Goal: Information Seeking & Learning: Learn about a topic

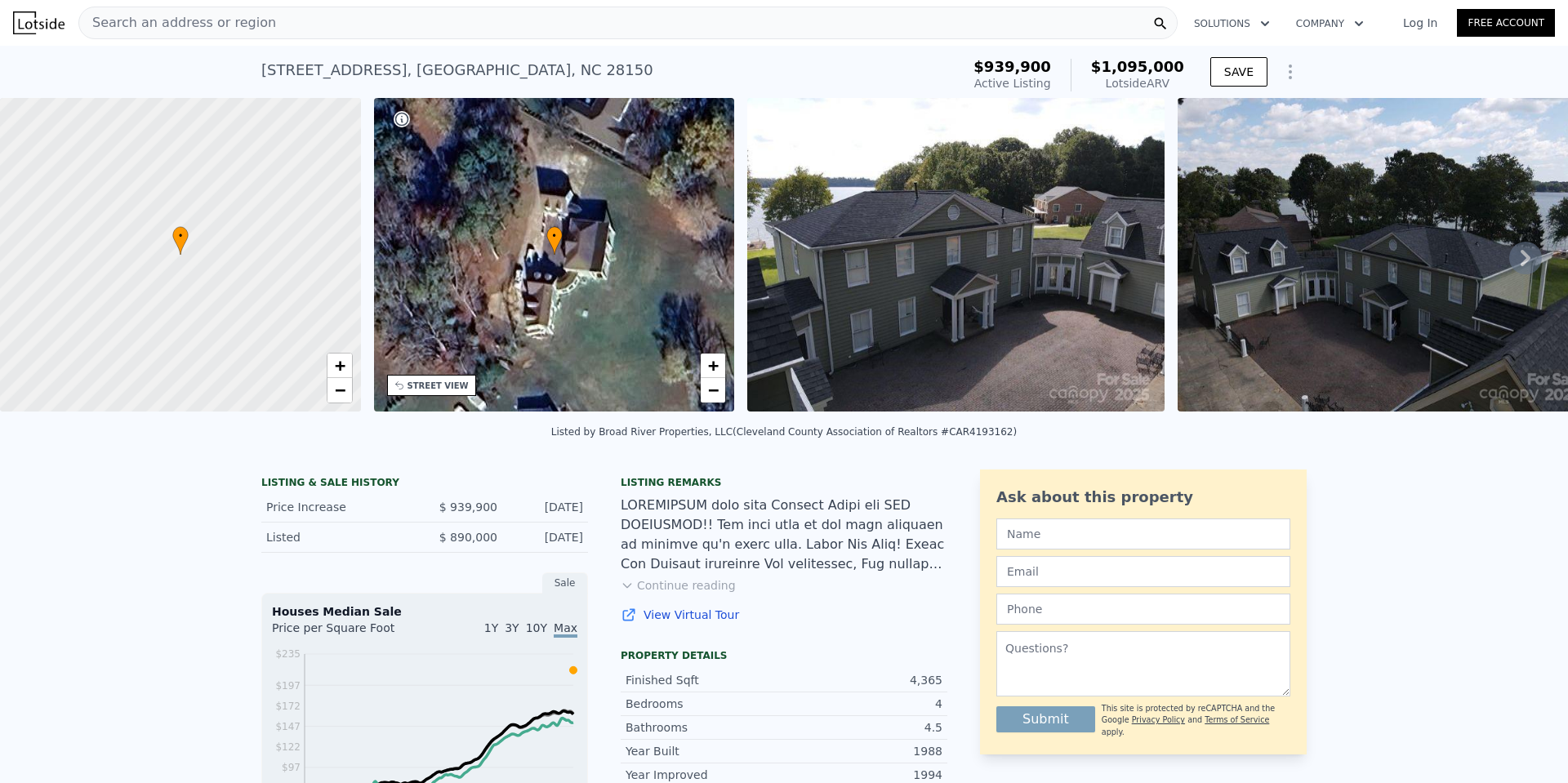
click at [183, 21] on span "Search an address or region" at bounding box center [177, 23] width 197 height 20
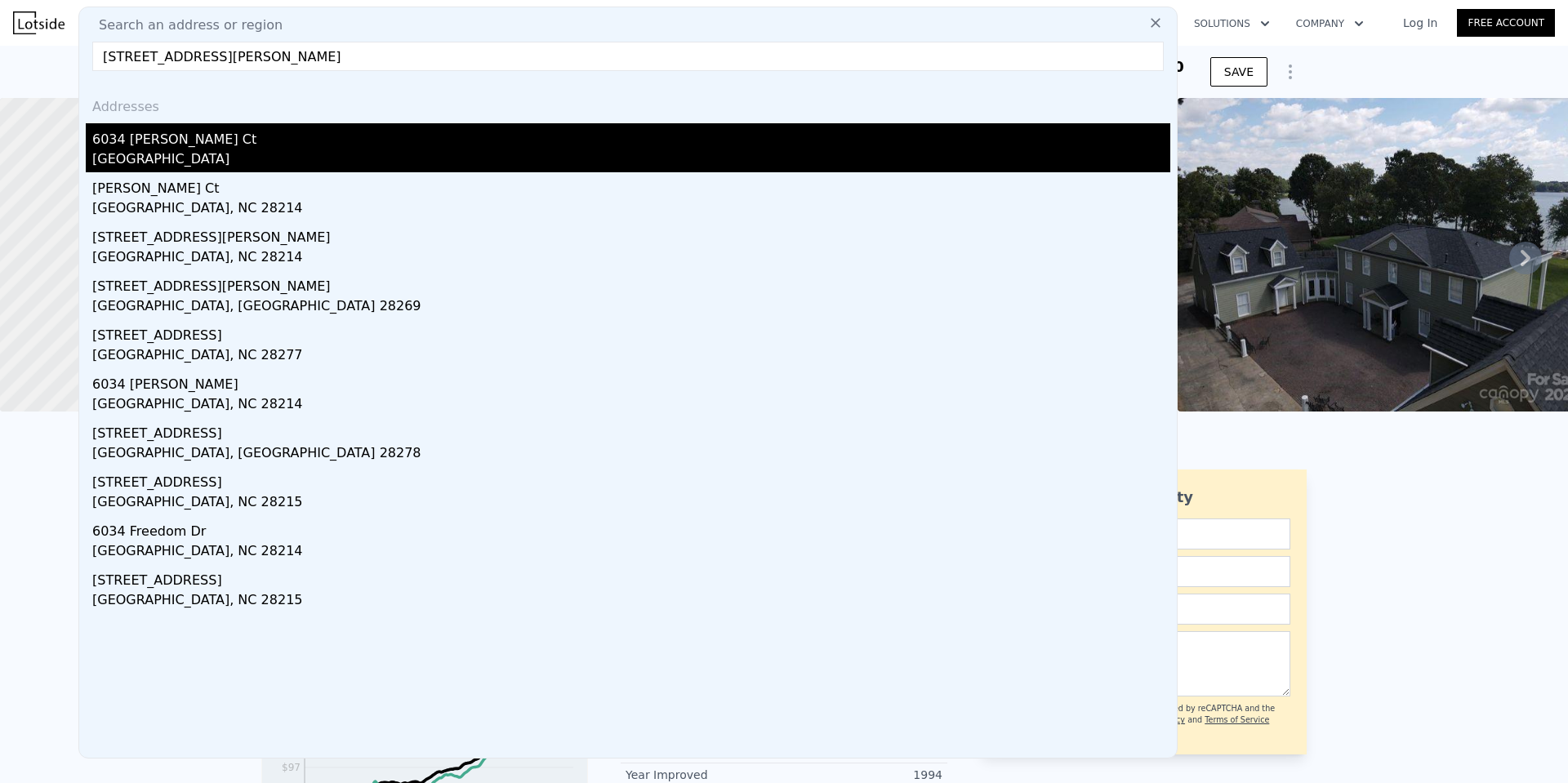
type input "[STREET_ADDRESS][PERSON_NAME]"
click at [135, 153] on div "[GEOGRAPHIC_DATA]" at bounding box center [631, 161] width 1077 height 23
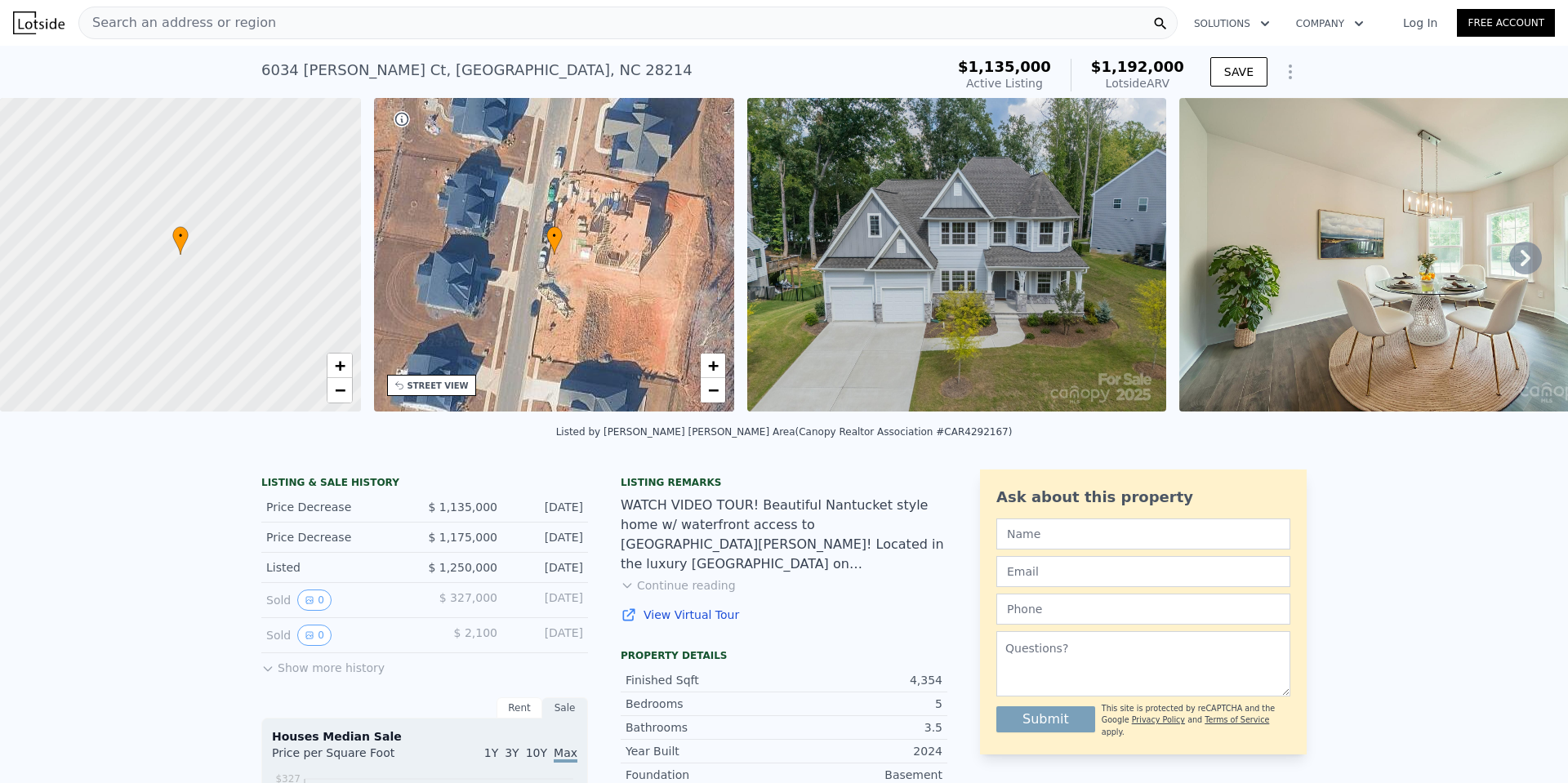
click at [150, 25] on span "Search an address or region" at bounding box center [177, 23] width 197 height 20
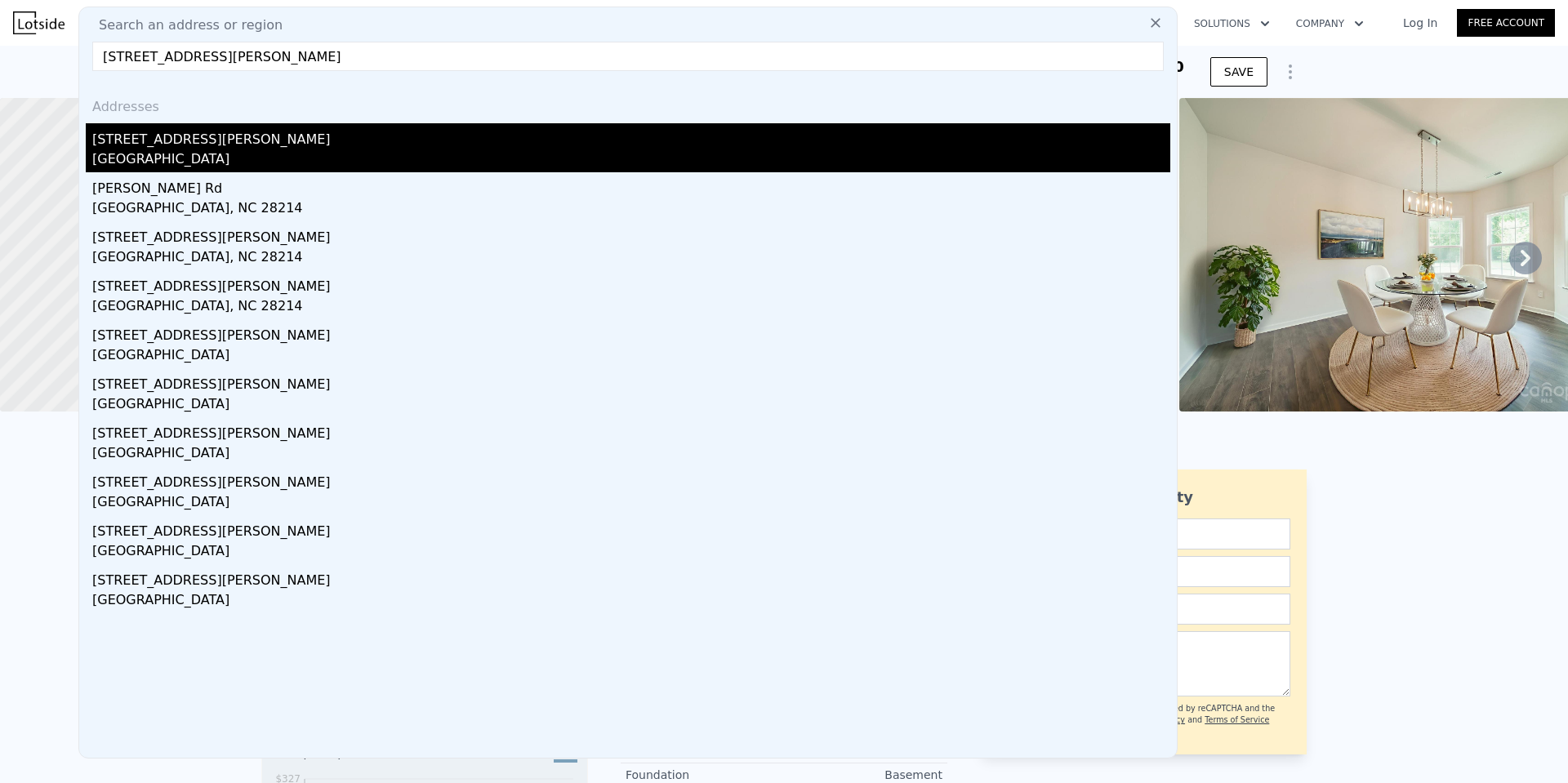
type input "[STREET_ADDRESS][PERSON_NAME]"
click at [177, 138] on div "[STREET_ADDRESS][PERSON_NAME]" at bounding box center [631, 136] width 1077 height 26
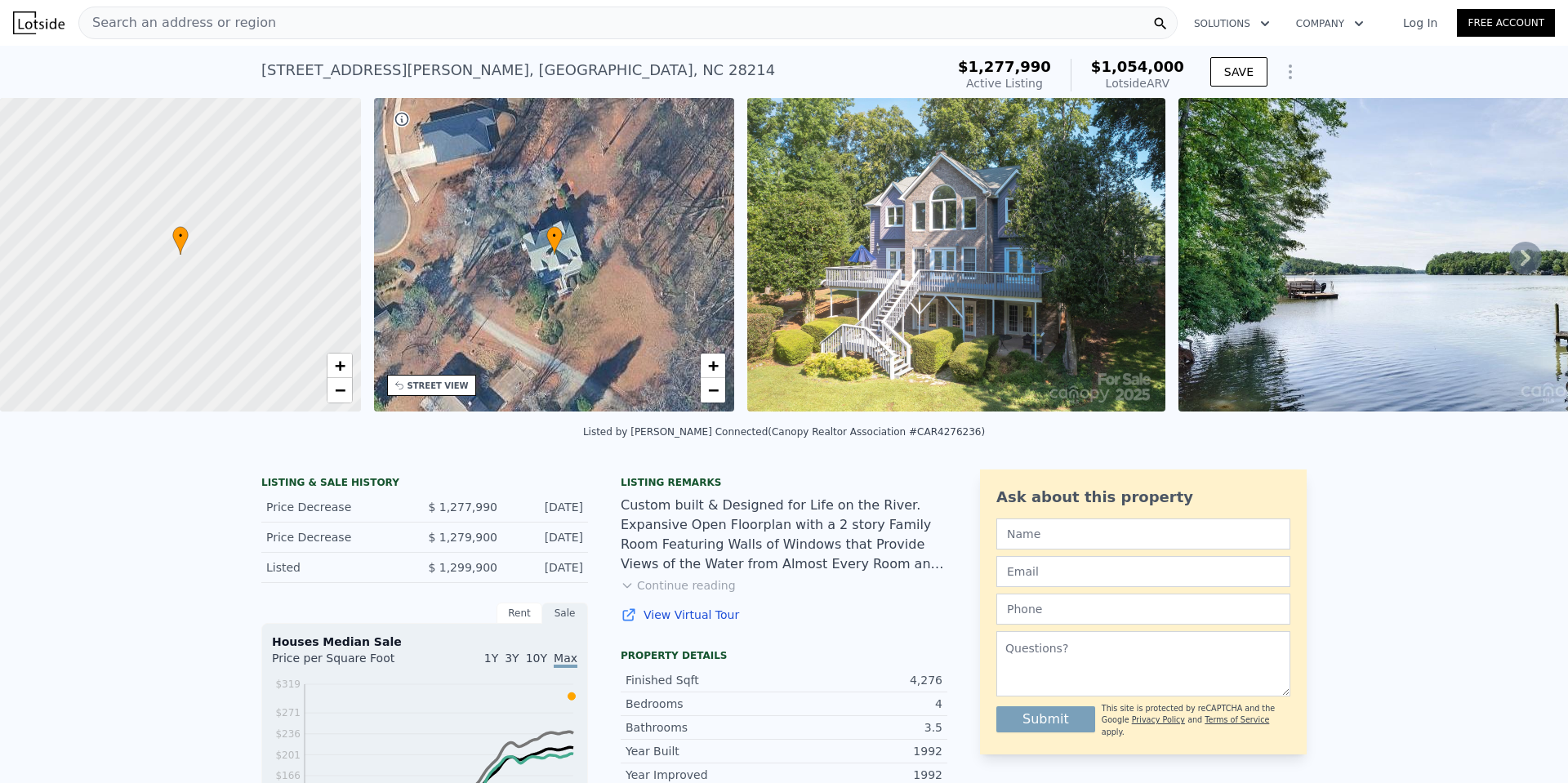
click at [148, 28] on span "Search an address or region" at bounding box center [177, 23] width 197 height 20
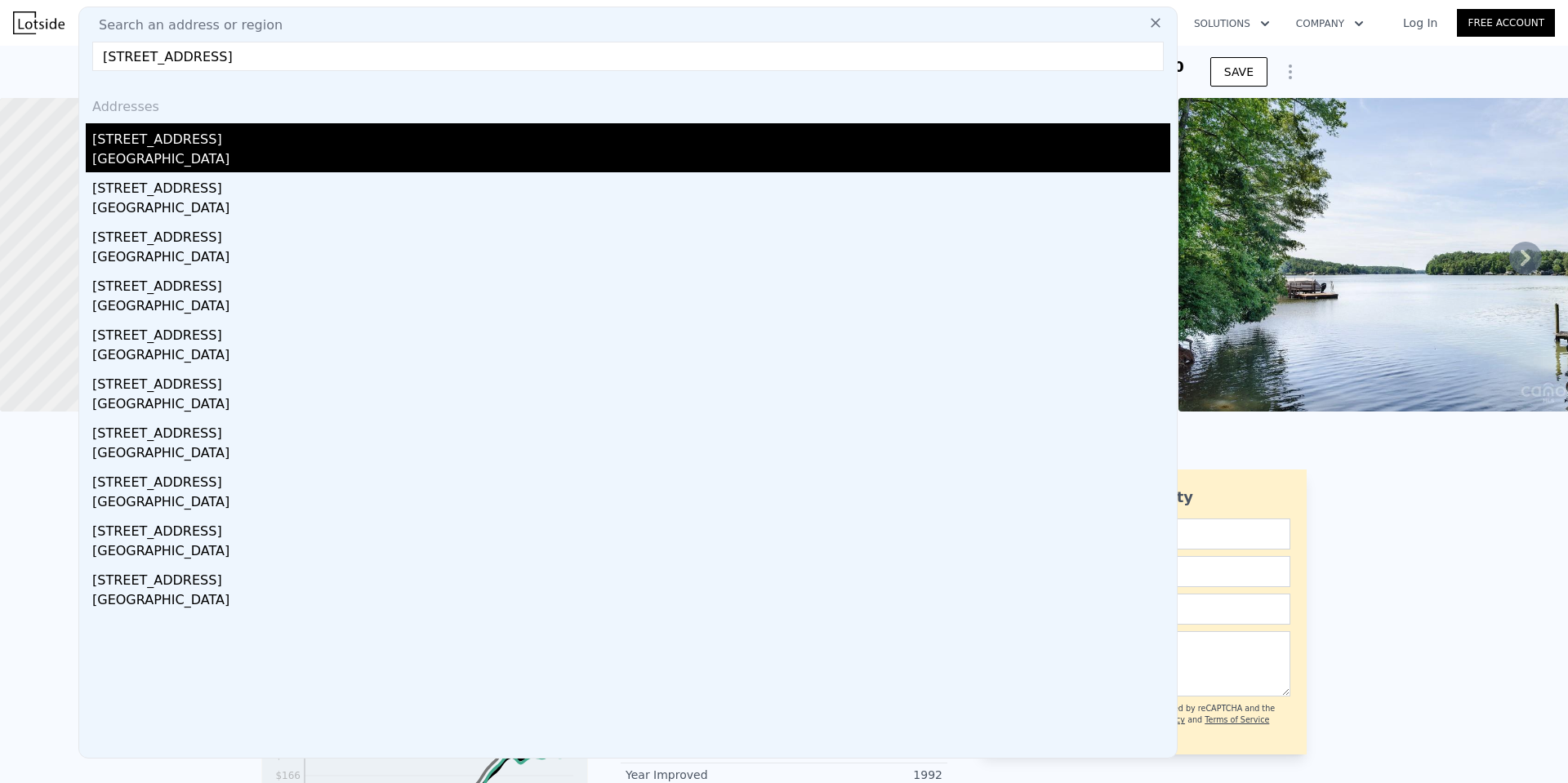
type input "[STREET_ADDRESS]"
click at [159, 141] on div "[STREET_ADDRESS]" at bounding box center [631, 136] width 1077 height 26
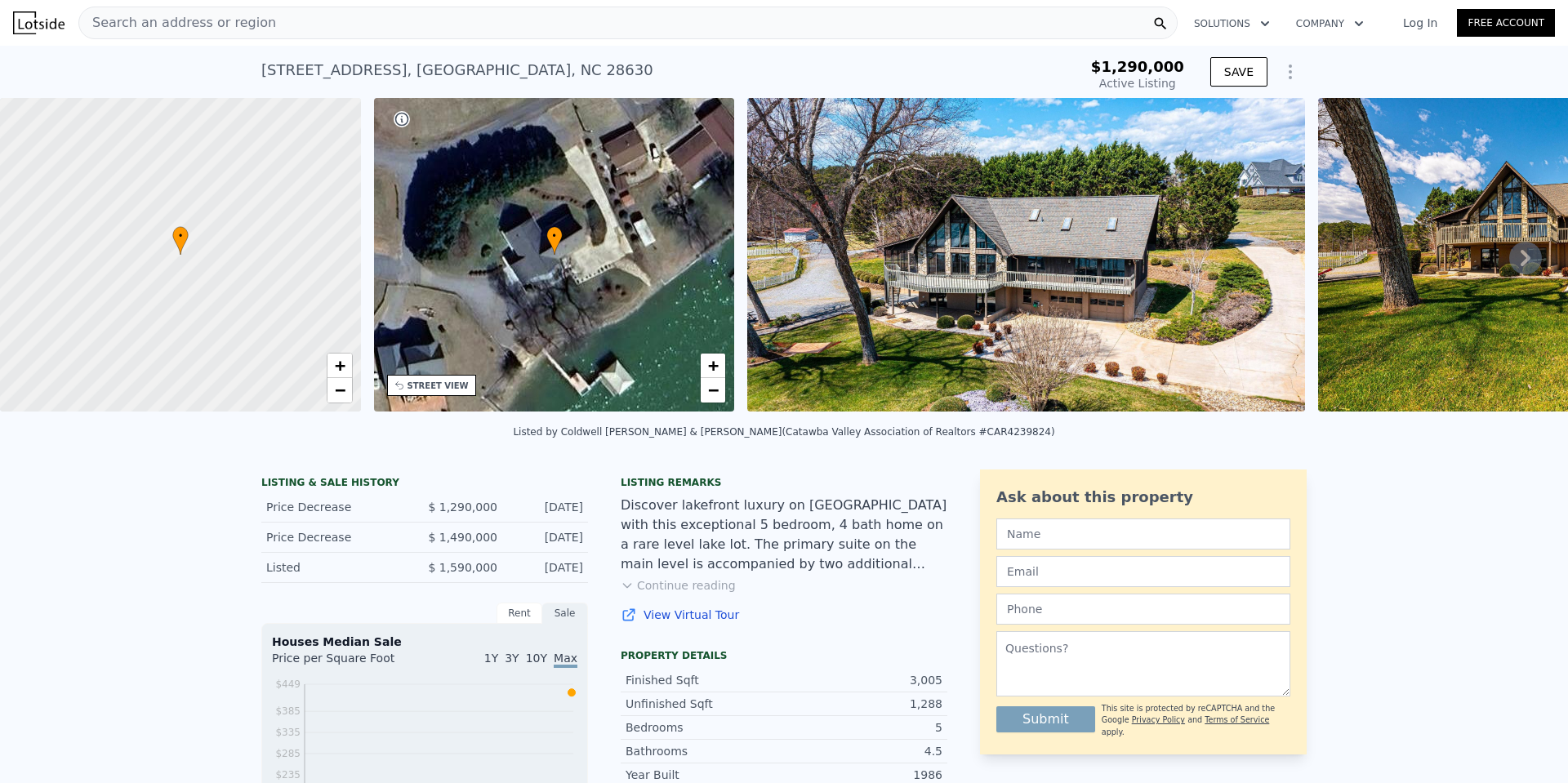
click at [695, 511] on div "Discover lakefront luxury on [GEOGRAPHIC_DATA] with this exceptional 5 bedroom,…" at bounding box center [784, 535] width 326 height 78
click at [155, 24] on span "Search an address or region" at bounding box center [177, 23] width 197 height 20
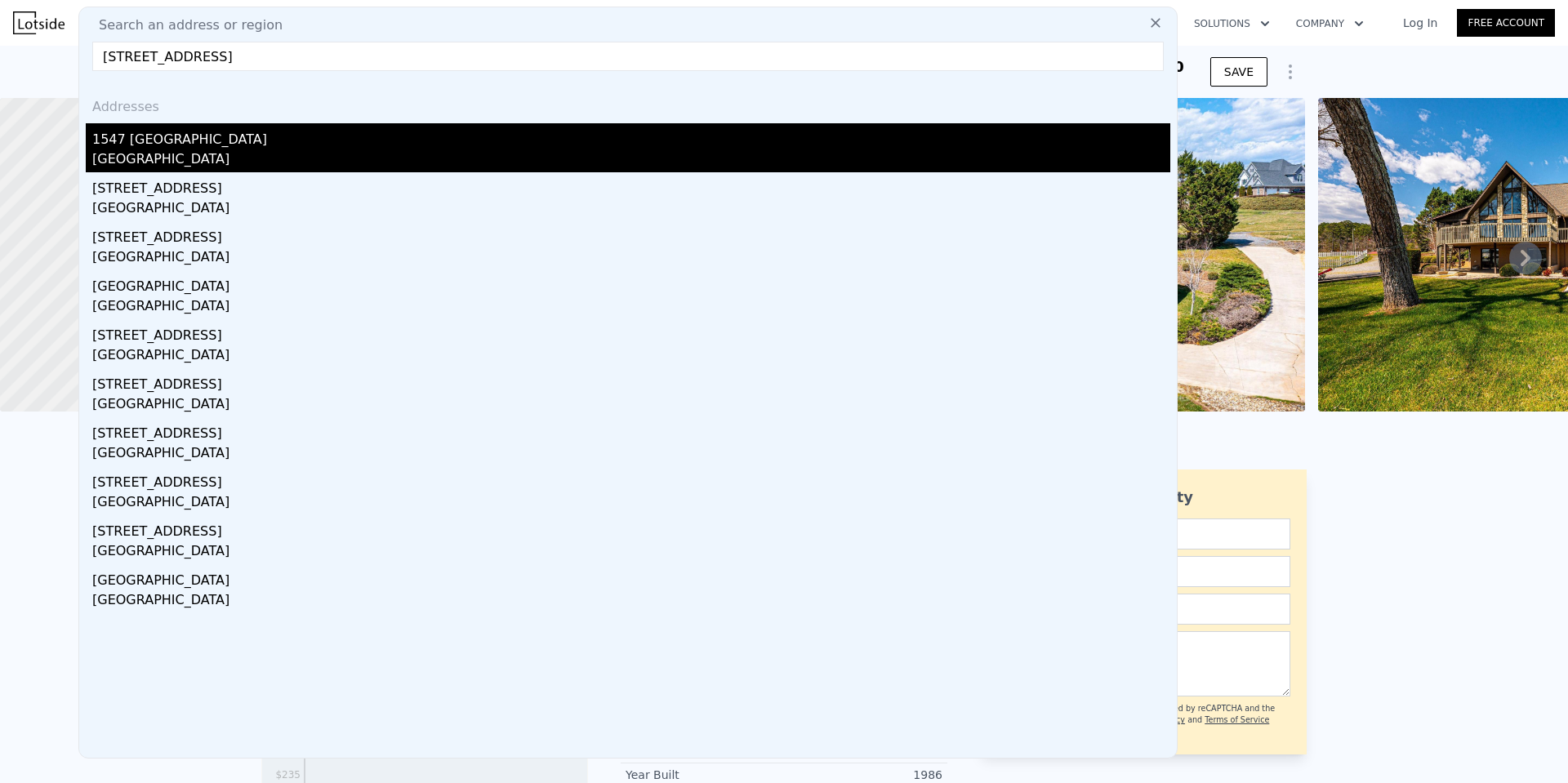
type input "[STREET_ADDRESS]"
click at [186, 136] on div "1547 [GEOGRAPHIC_DATA]" at bounding box center [631, 136] width 1077 height 26
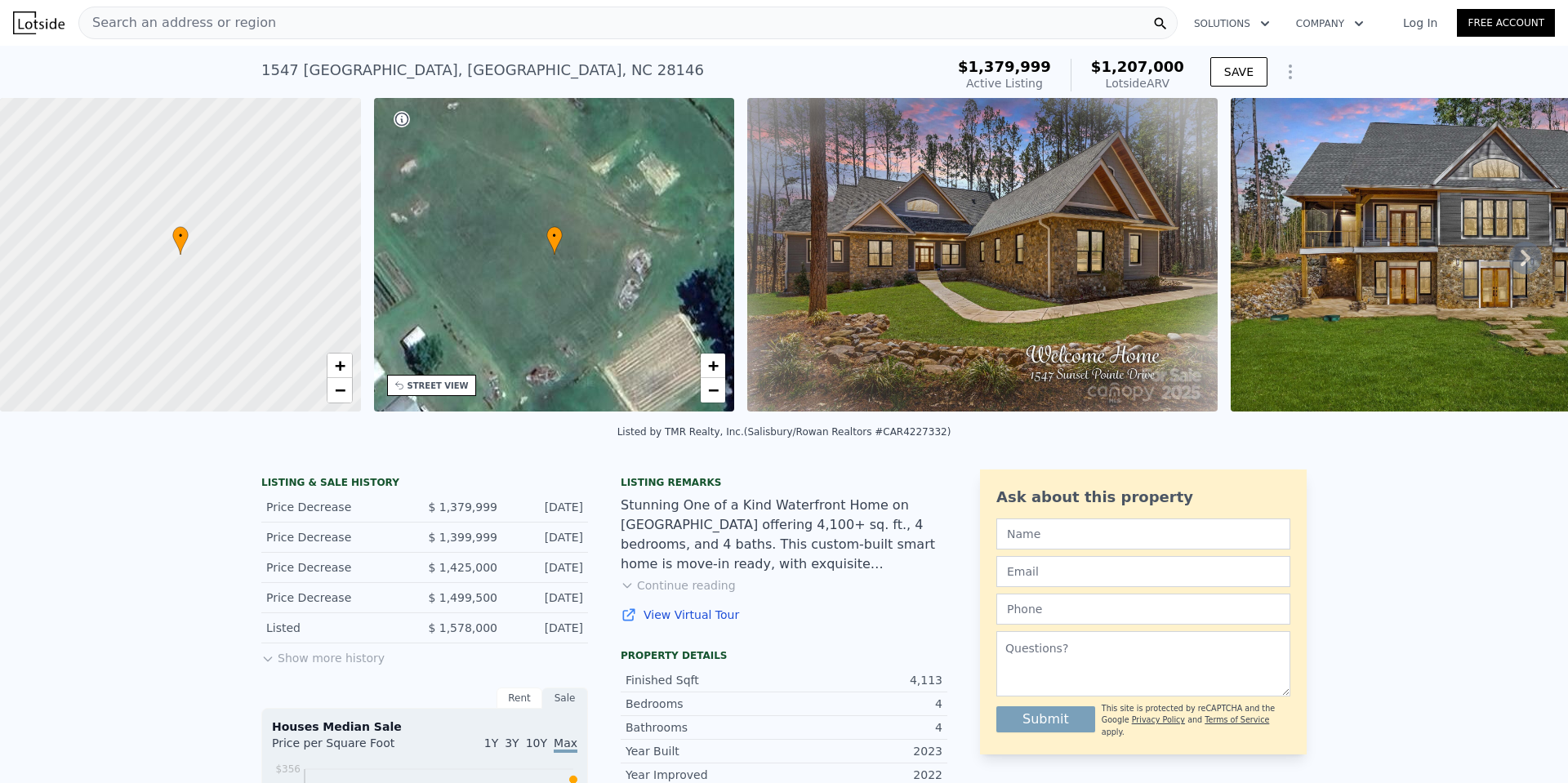
click at [188, 22] on span "Search an address or region" at bounding box center [177, 23] width 197 height 20
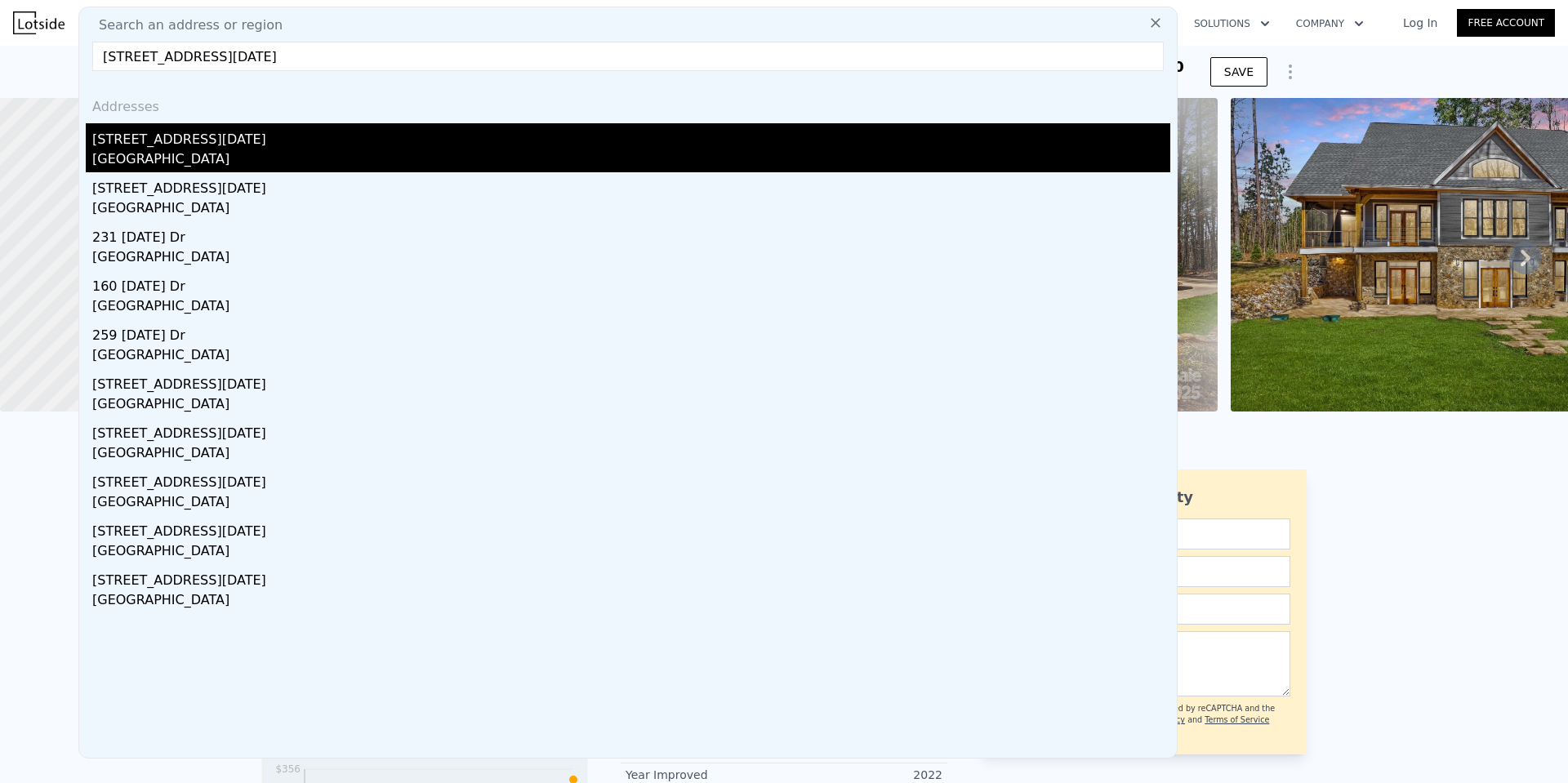
type input "[STREET_ADDRESS][DATE]"
click at [178, 155] on div "[GEOGRAPHIC_DATA]" at bounding box center [631, 161] width 1077 height 23
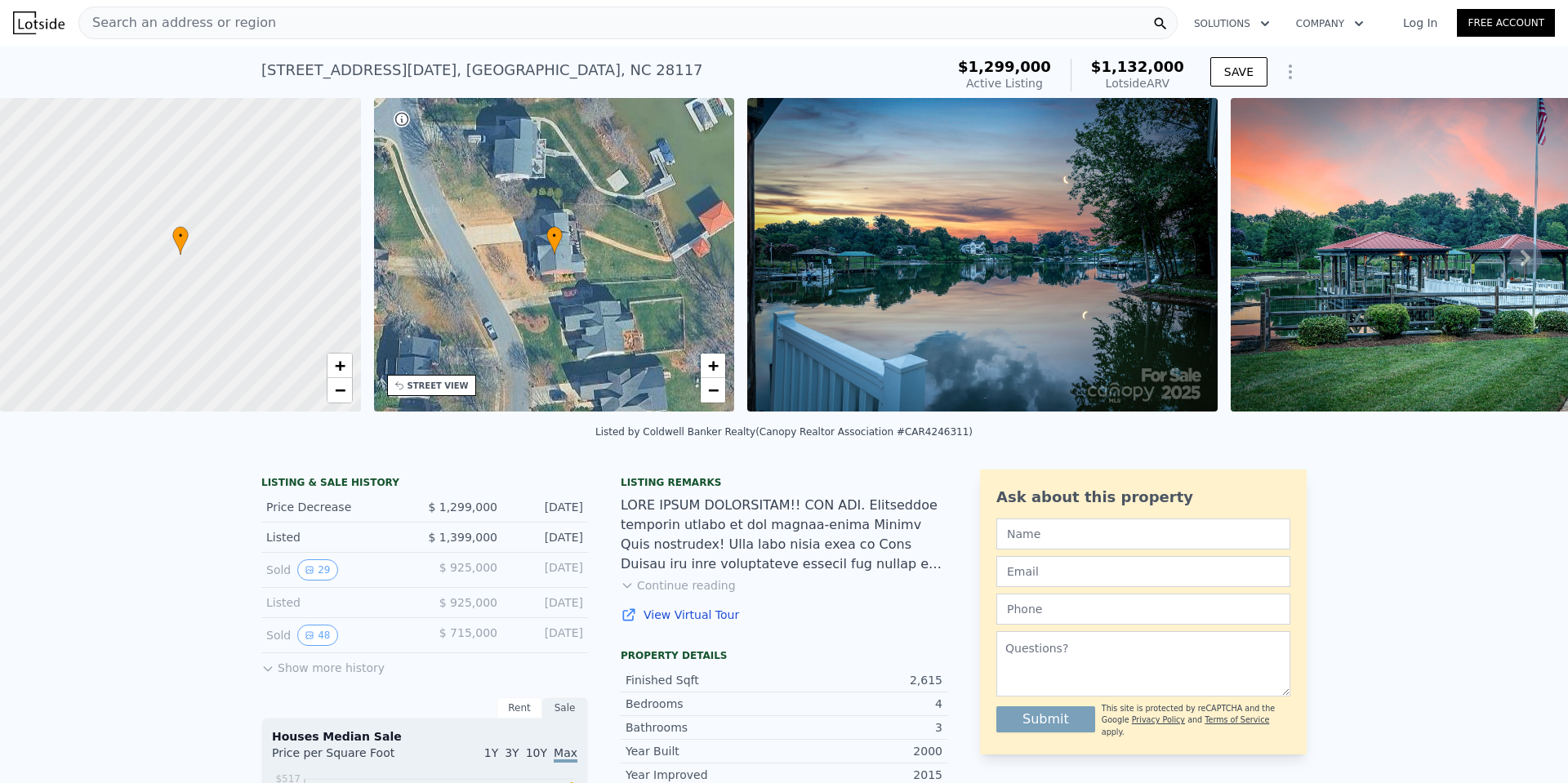
click at [184, 19] on span "Search an address or region" at bounding box center [177, 23] width 197 height 20
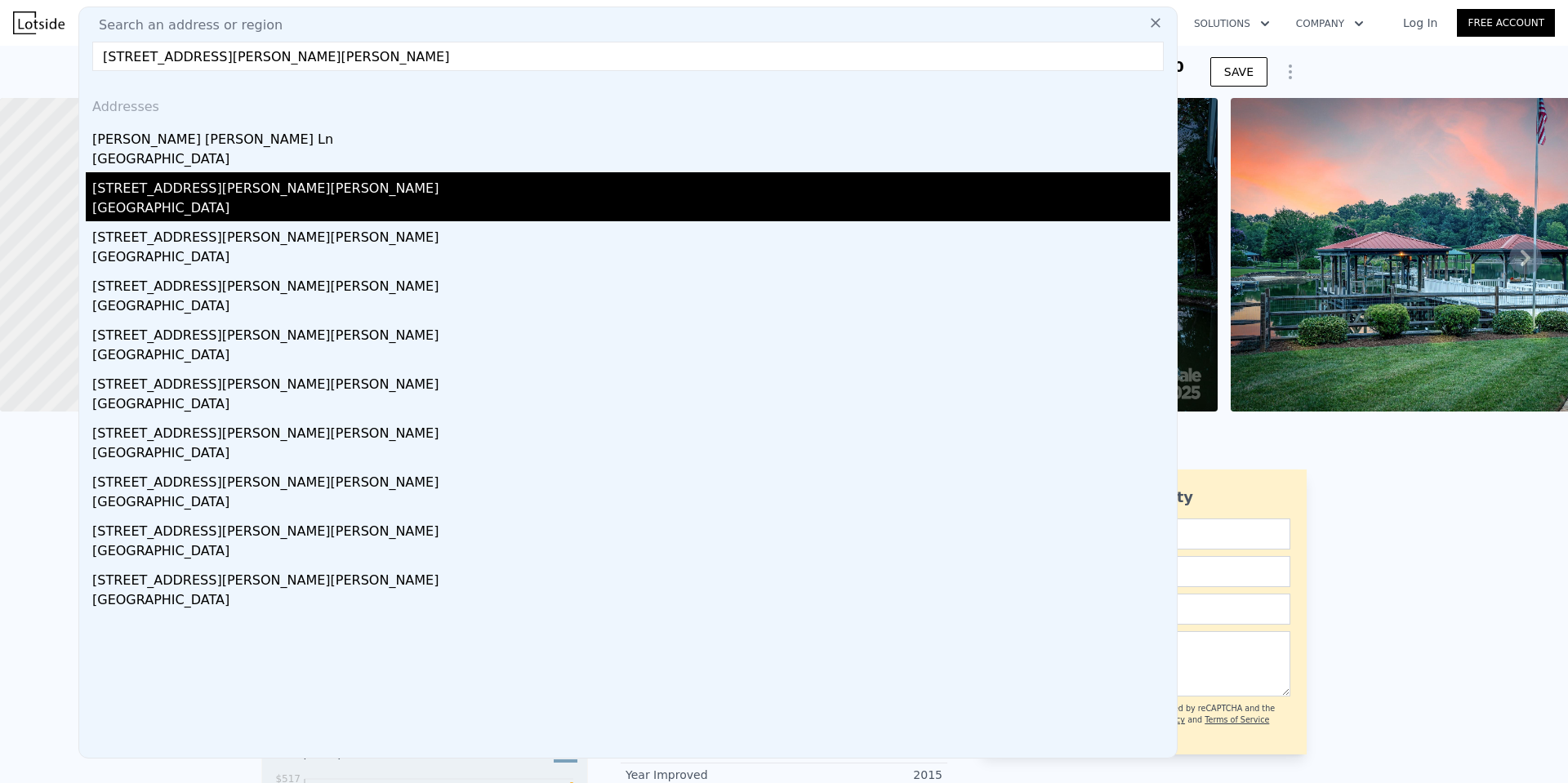
type input "[STREET_ADDRESS][PERSON_NAME][PERSON_NAME]"
click at [166, 190] on div "[STREET_ADDRESS][PERSON_NAME][PERSON_NAME]" at bounding box center [631, 185] width 1077 height 26
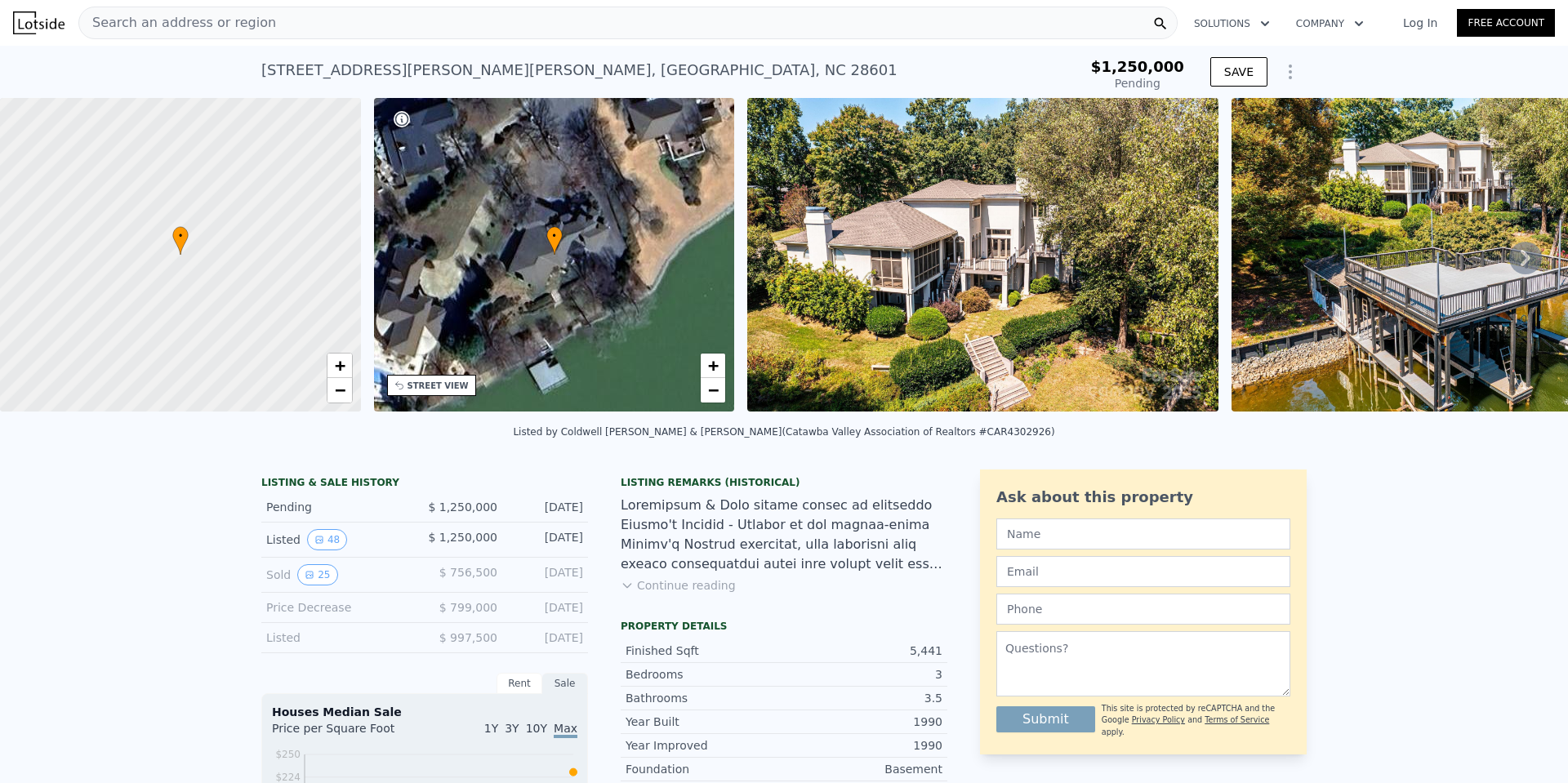
click at [236, 28] on span "Search an address or region" at bounding box center [177, 23] width 197 height 20
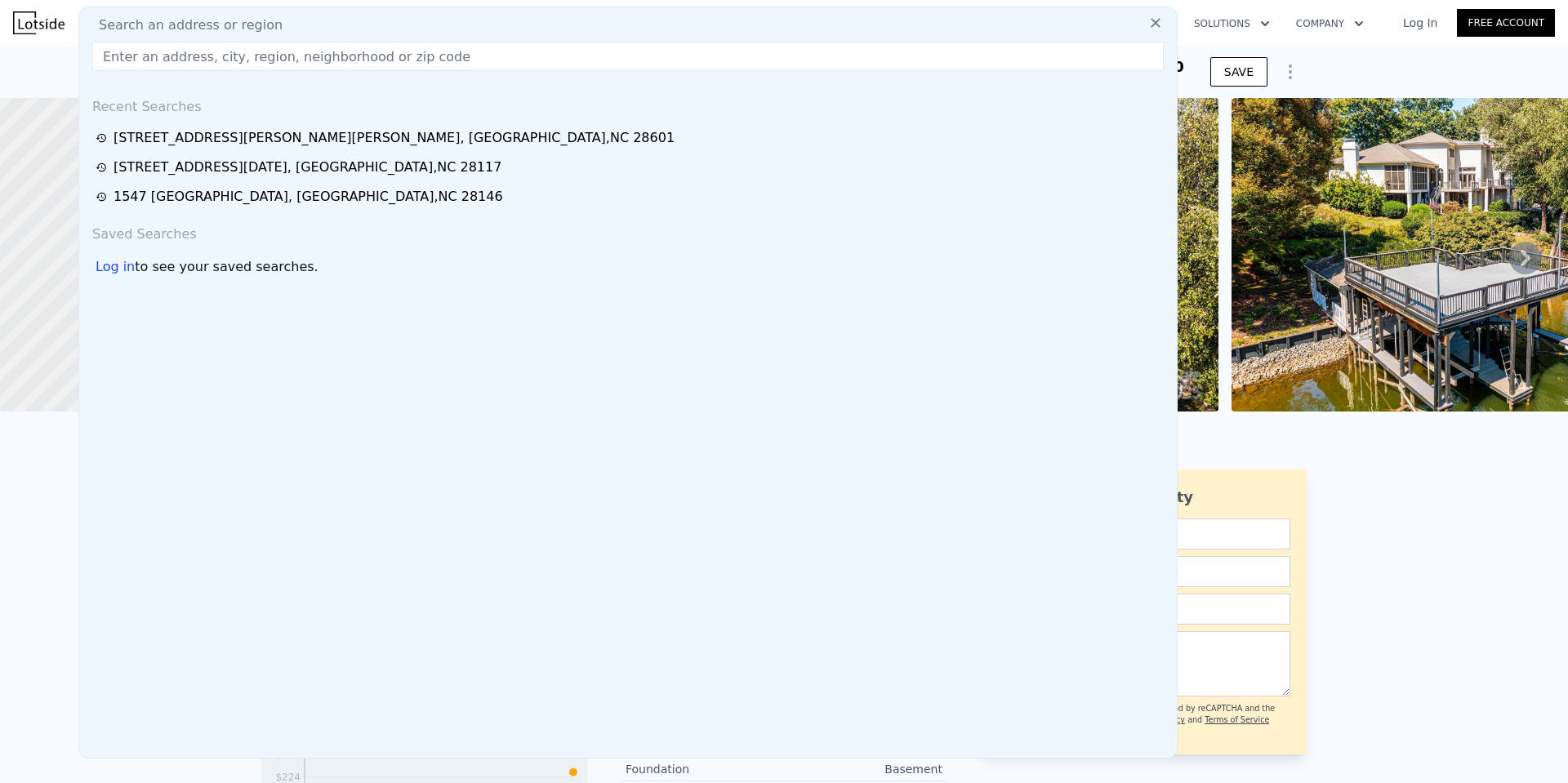
type input "[STREET_ADDRESS][PERSON_NAME]"
type input "$ 1,266,000"
type input "-$ 158,842"
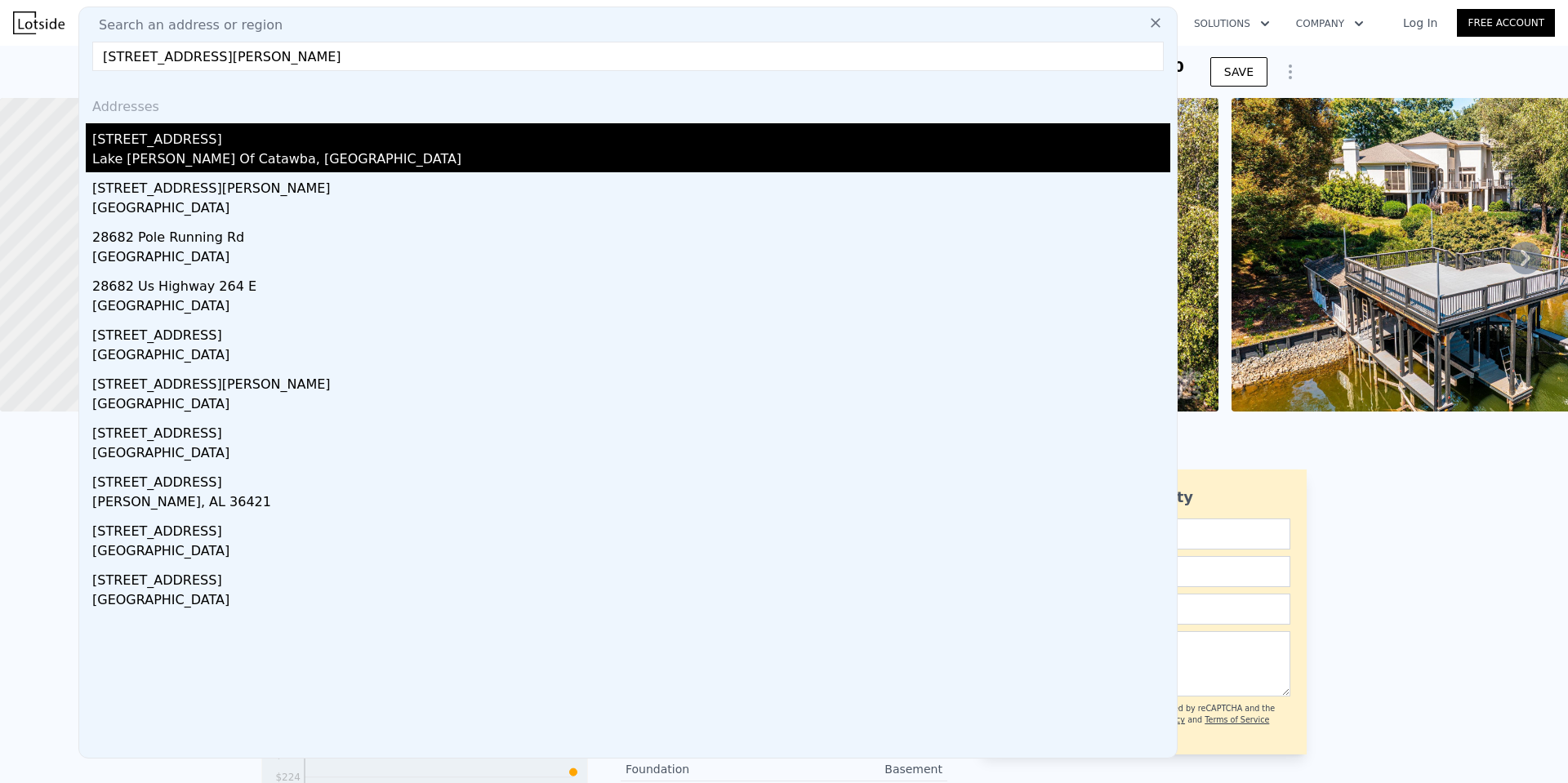
type input "[STREET_ADDRESS][PERSON_NAME]"
click at [145, 163] on div "Lake [PERSON_NAME] Of Catawba, [GEOGRAPHIC_DATA]" at bounding box center [631, 161] width 1077 height 23
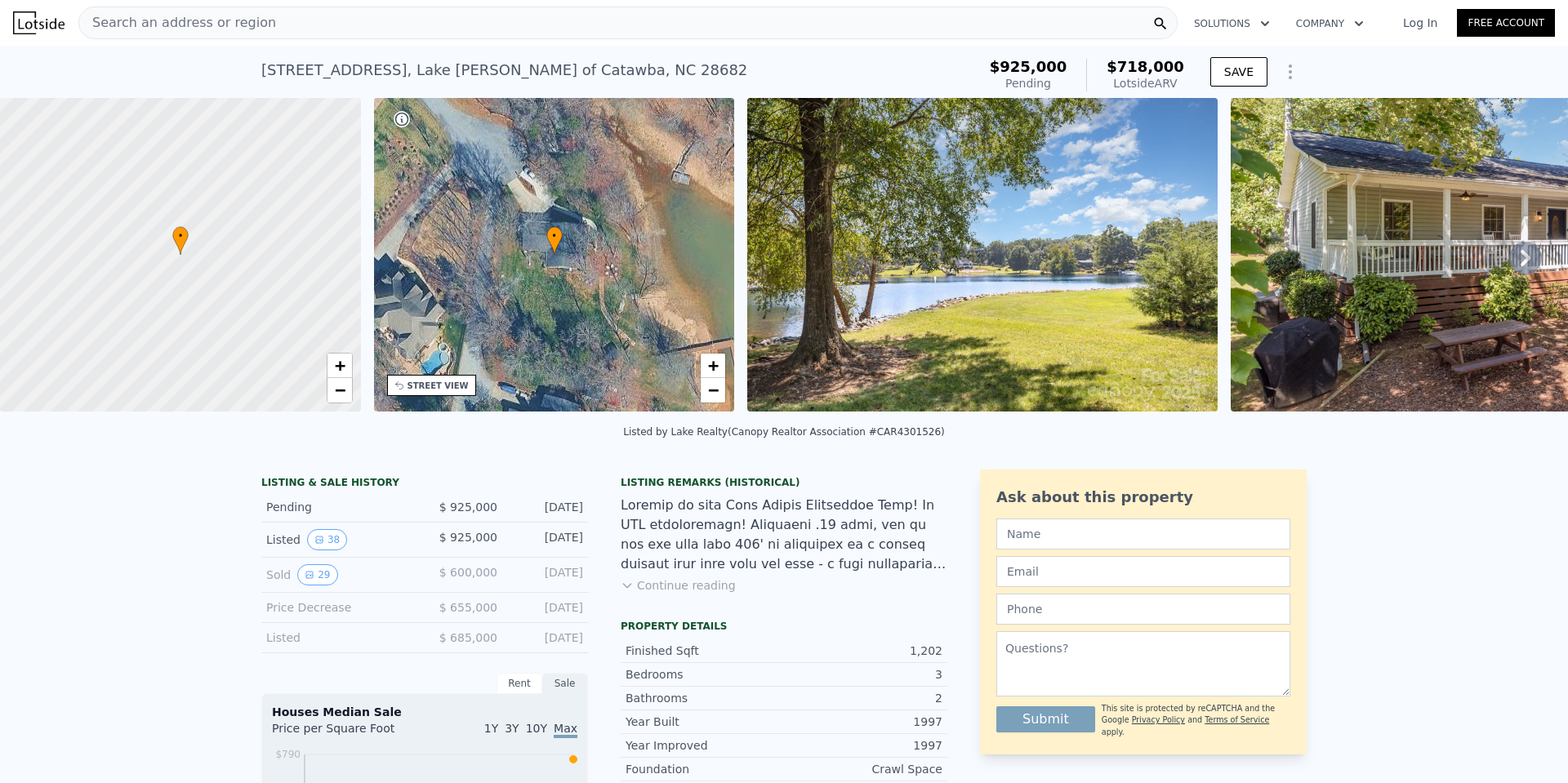
click at [265, 24] on div "Search an address or region" at bounding box center [628, 22] width 1099 height 33
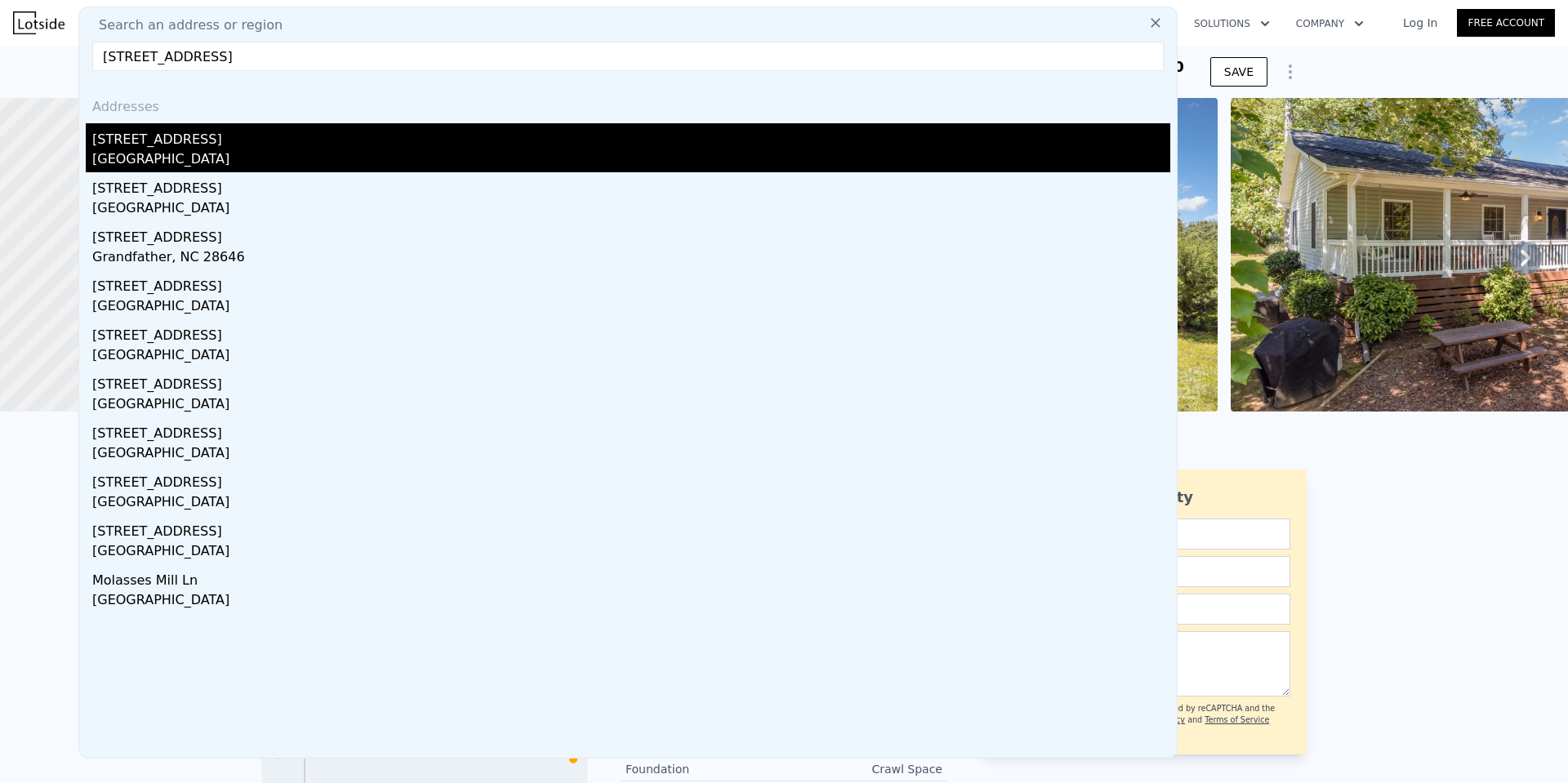
type input "[STREET_ADDRESS]"
click at [165, 142] on div "[STREET_ADDRESS]" at bounding box center [631, 136] width 1077 height 26
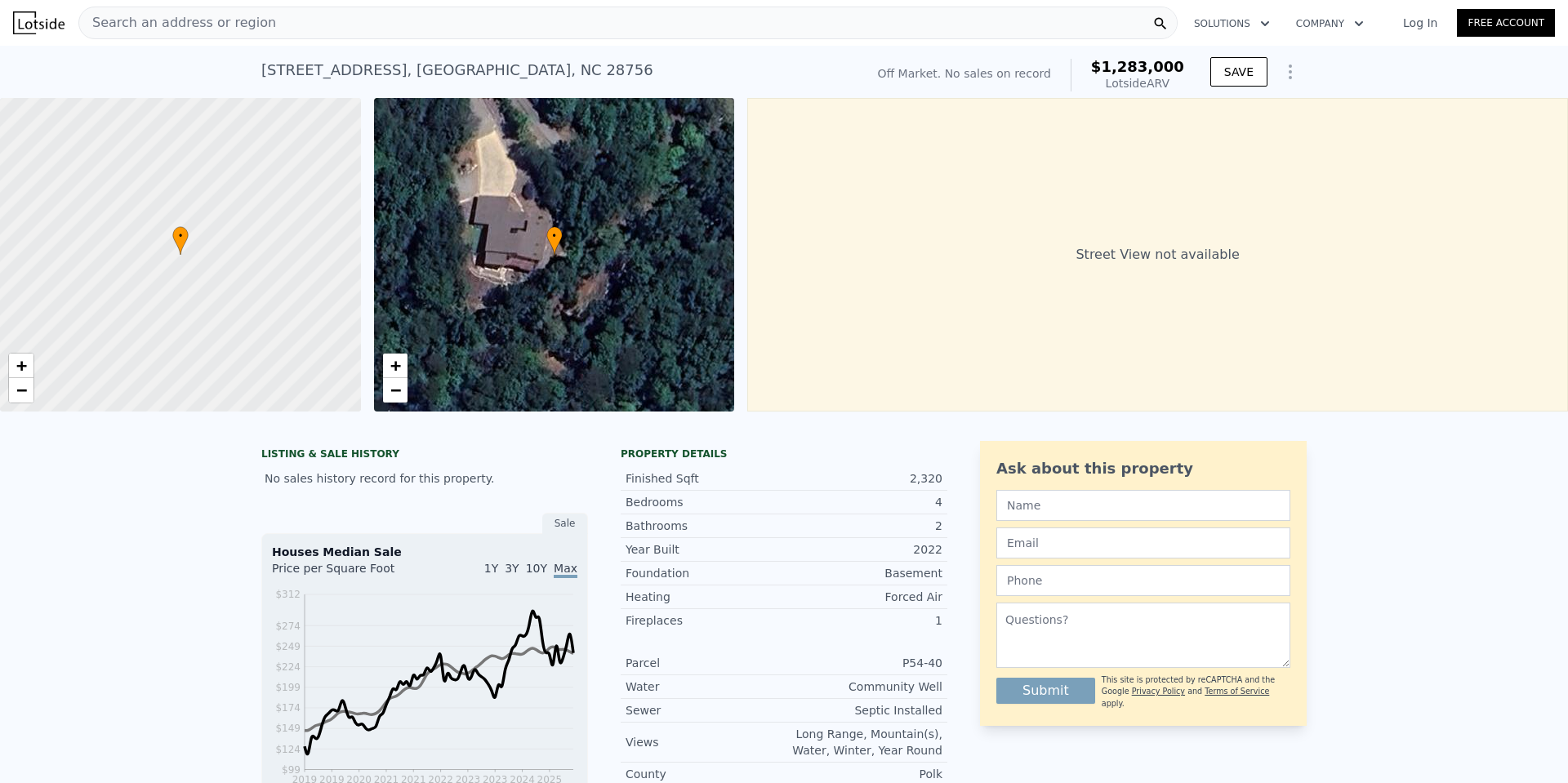
click at [140, 21] on span "Search an address or region" at bounding box center [177, 23] width 197 height 20
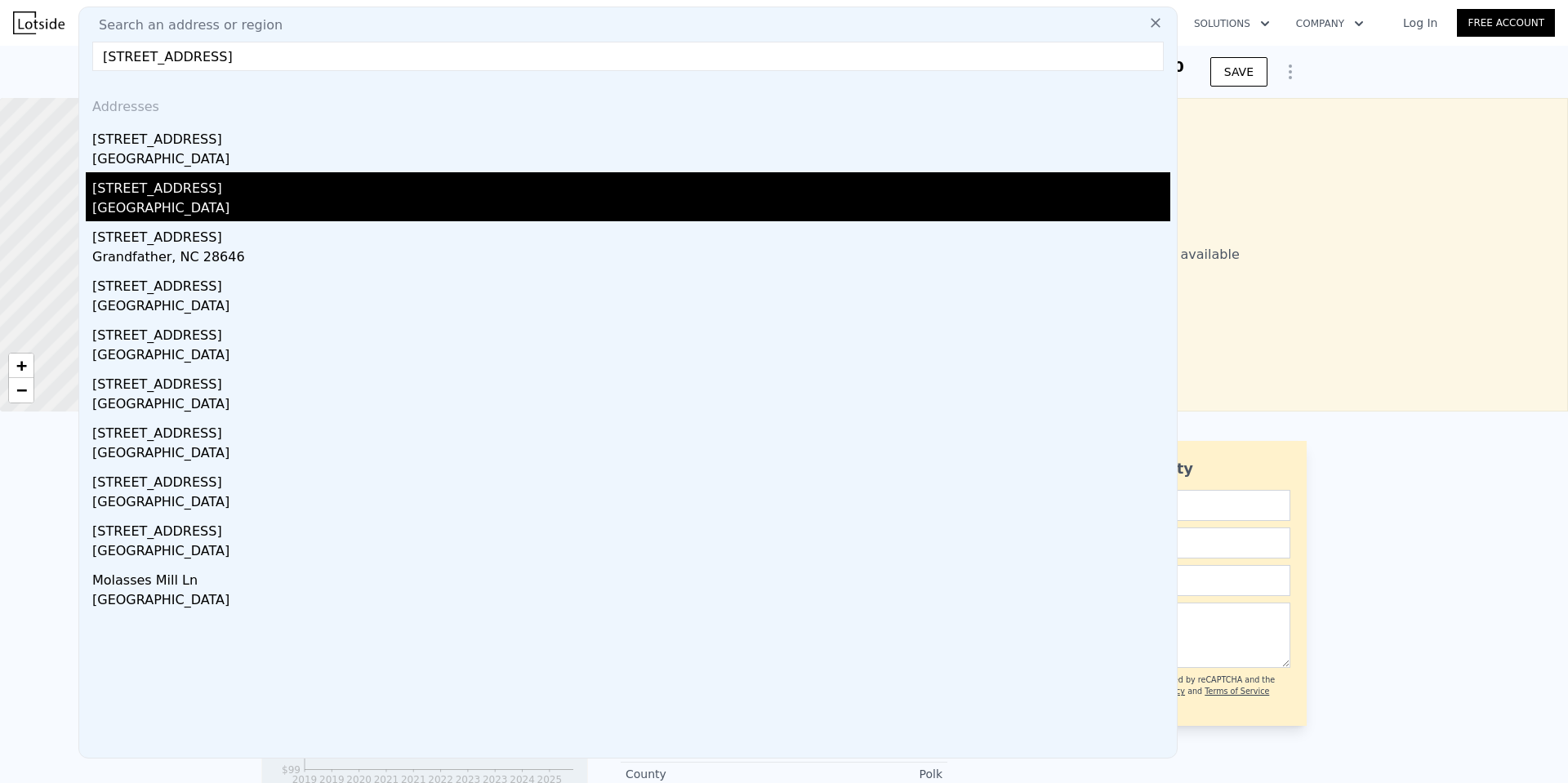
type input "[STREET_ADDRESS]"
click at [174, 199] on div "[GEOGRAPHIC_DATA]" at bounding box center [631, 210] width 1077 height 23
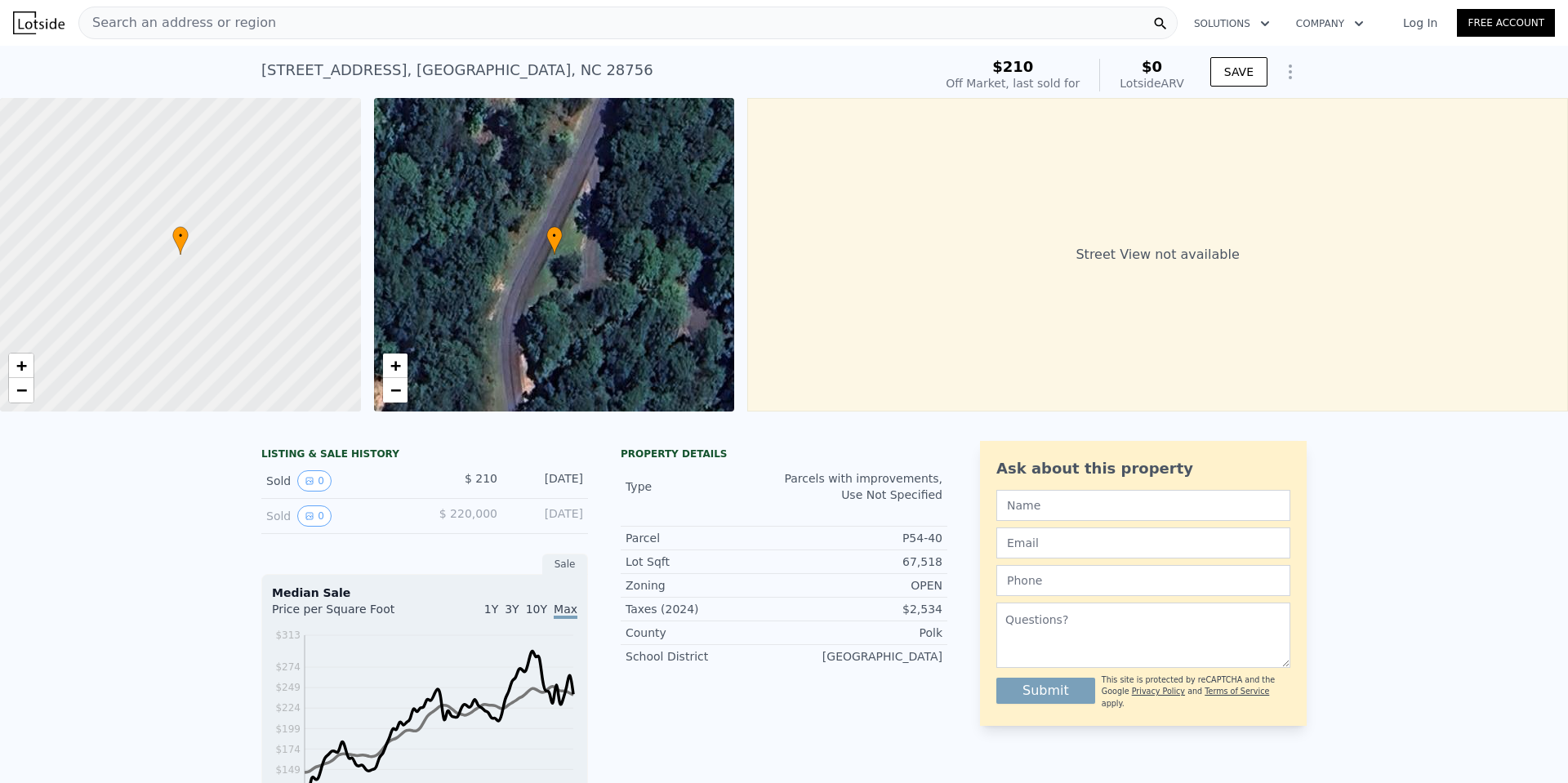
click at [495, 21] on div "Search an address or region" at bounding box center [628, 22] width 1099 height 33
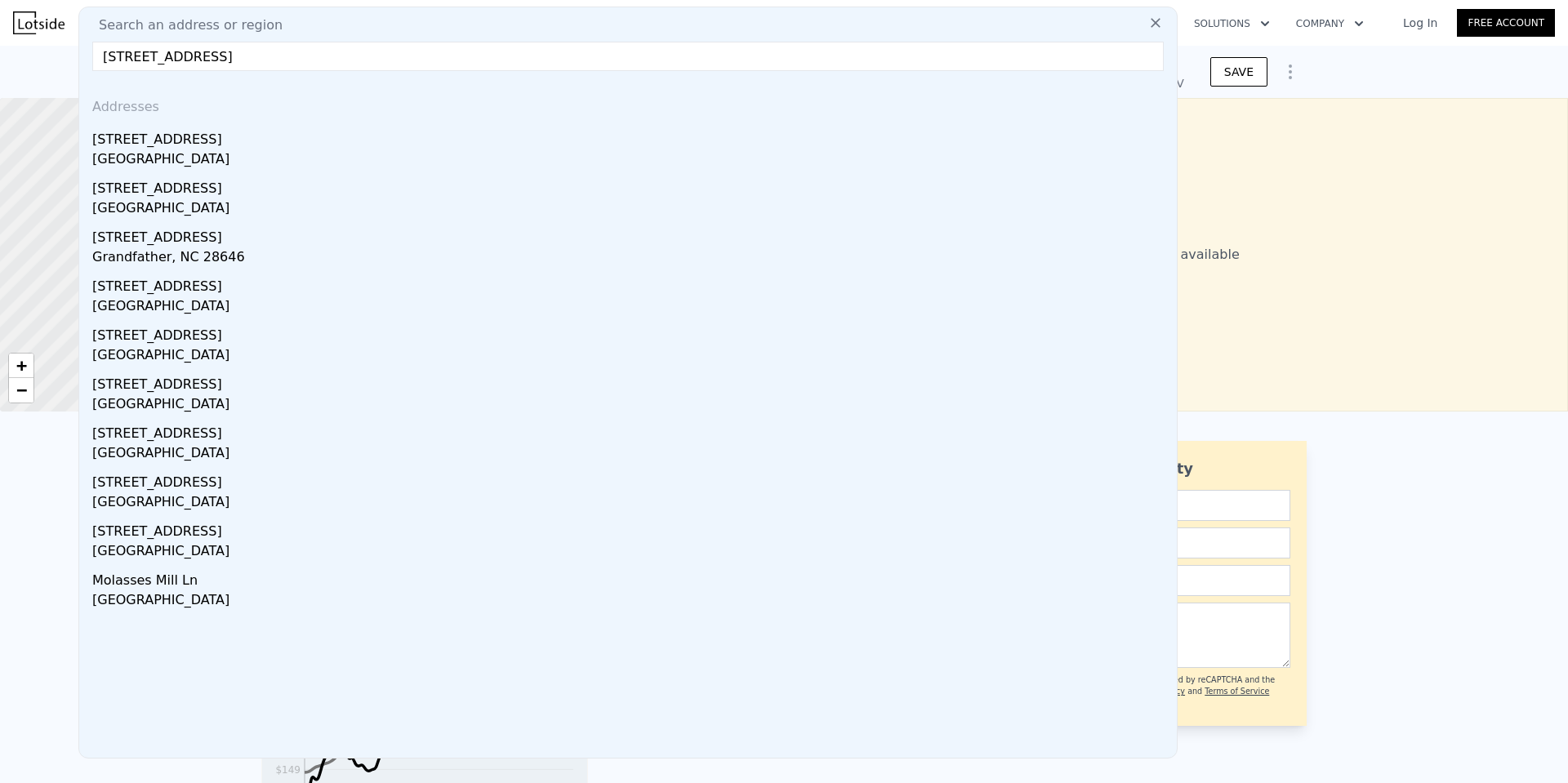
type input "[STREET_ADDRESS]"
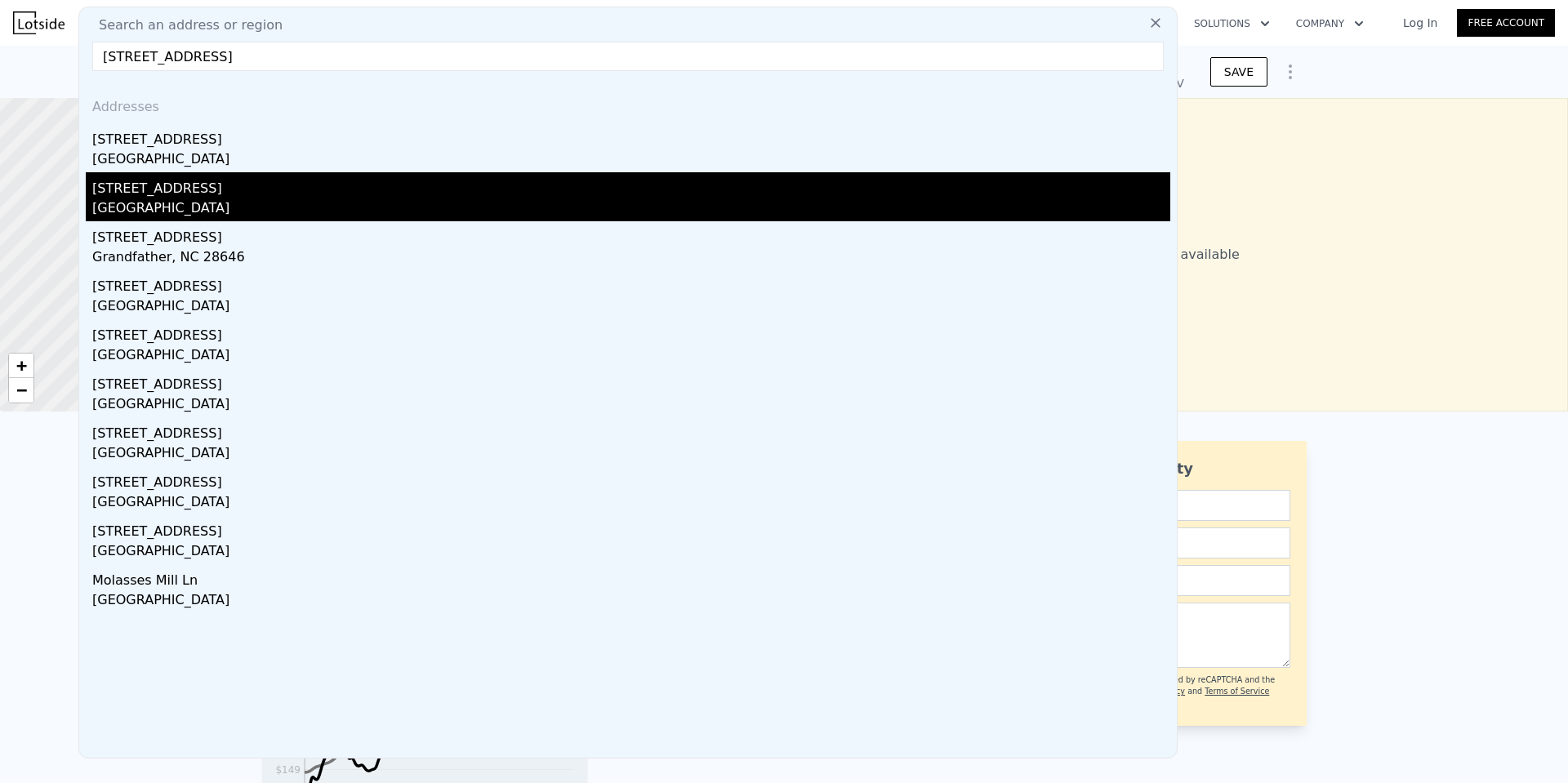
click at [201, 201] on div "[GEOGRAPHIC_DATA]" at bounding box center [631, 210] width 1077 height 23
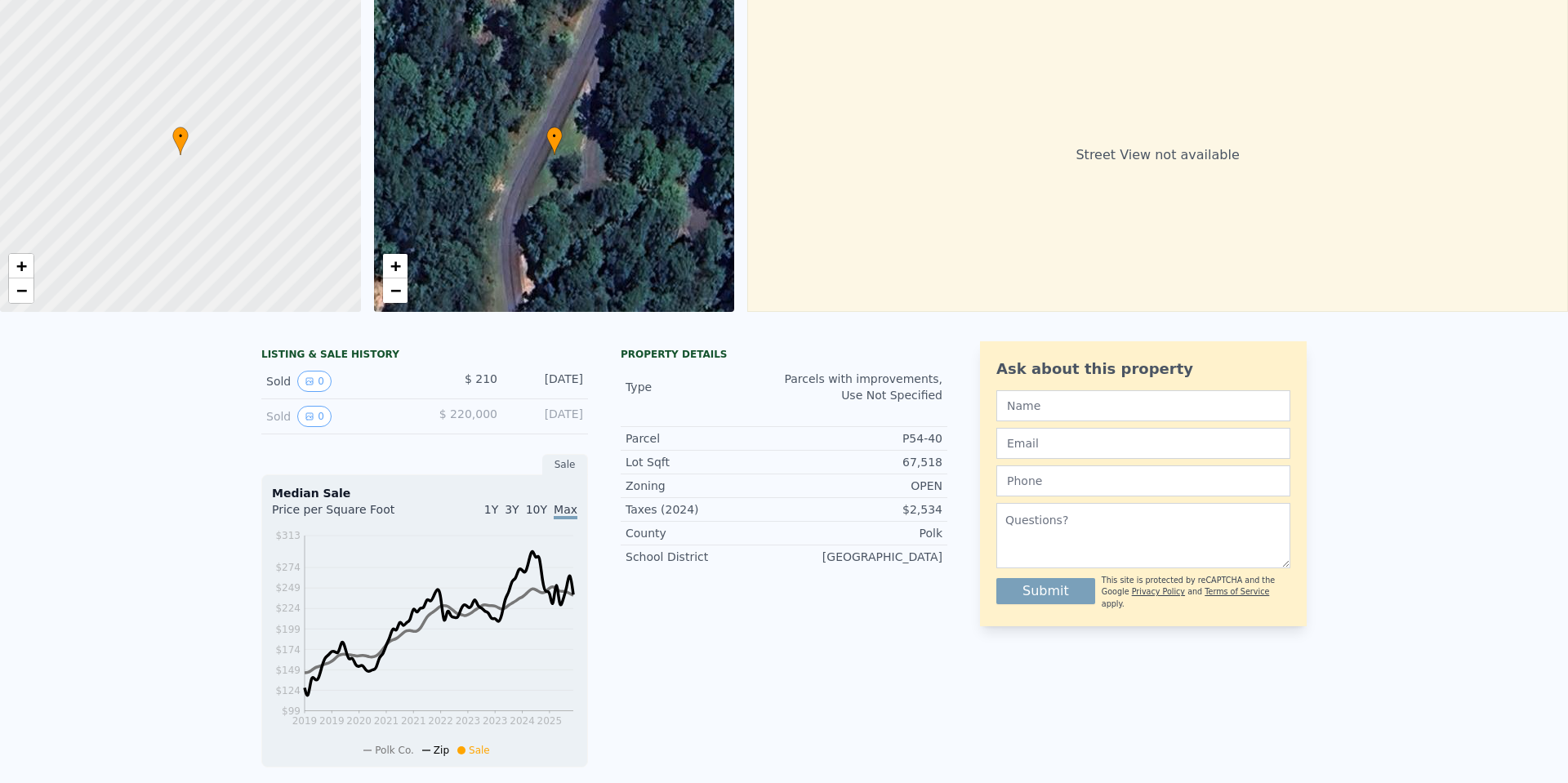
scroll to position [5, 0]
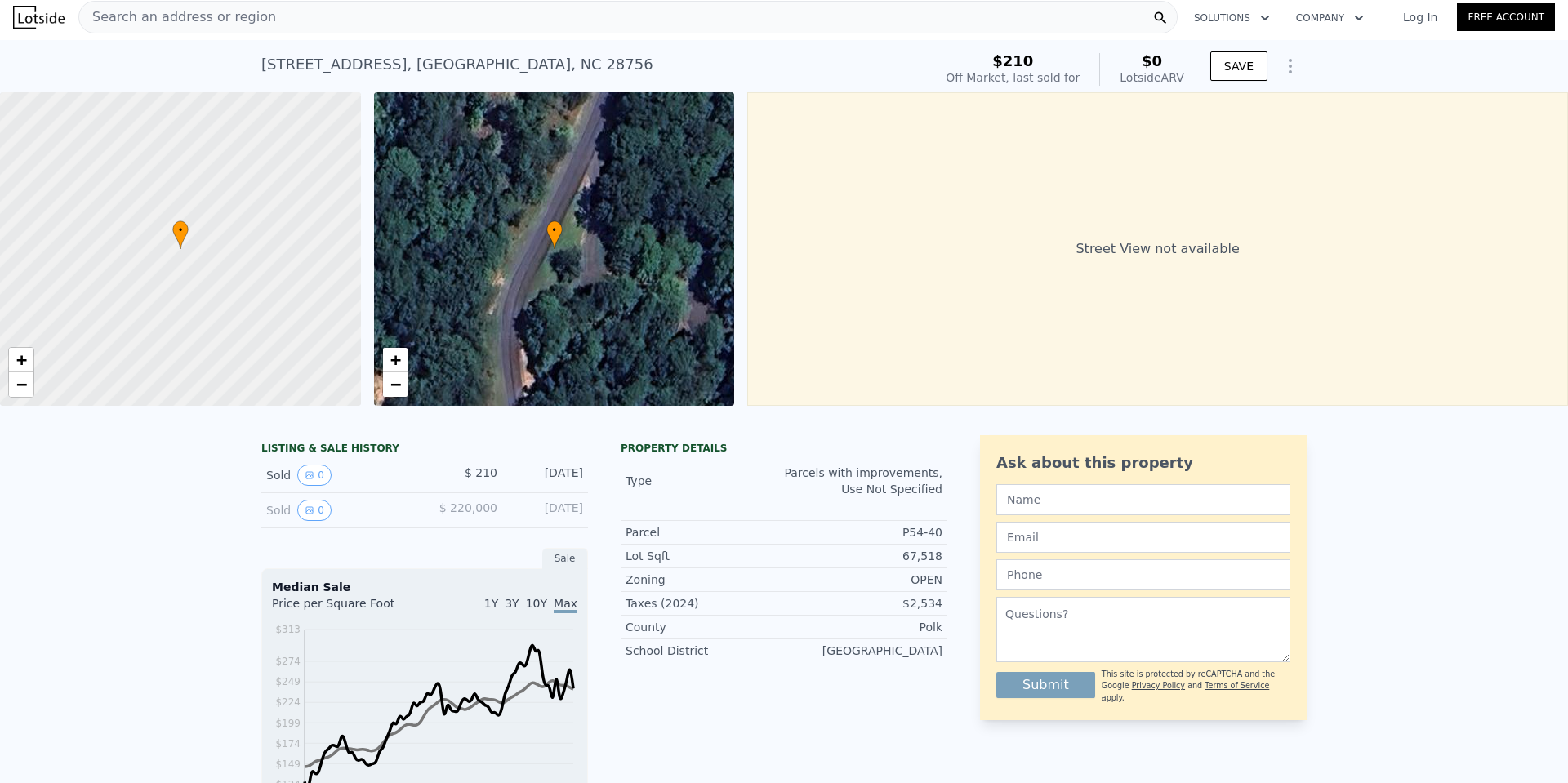
click at [232, 17] on span "Search an address or region" at bounding box center [177, 17] width 197 height 20
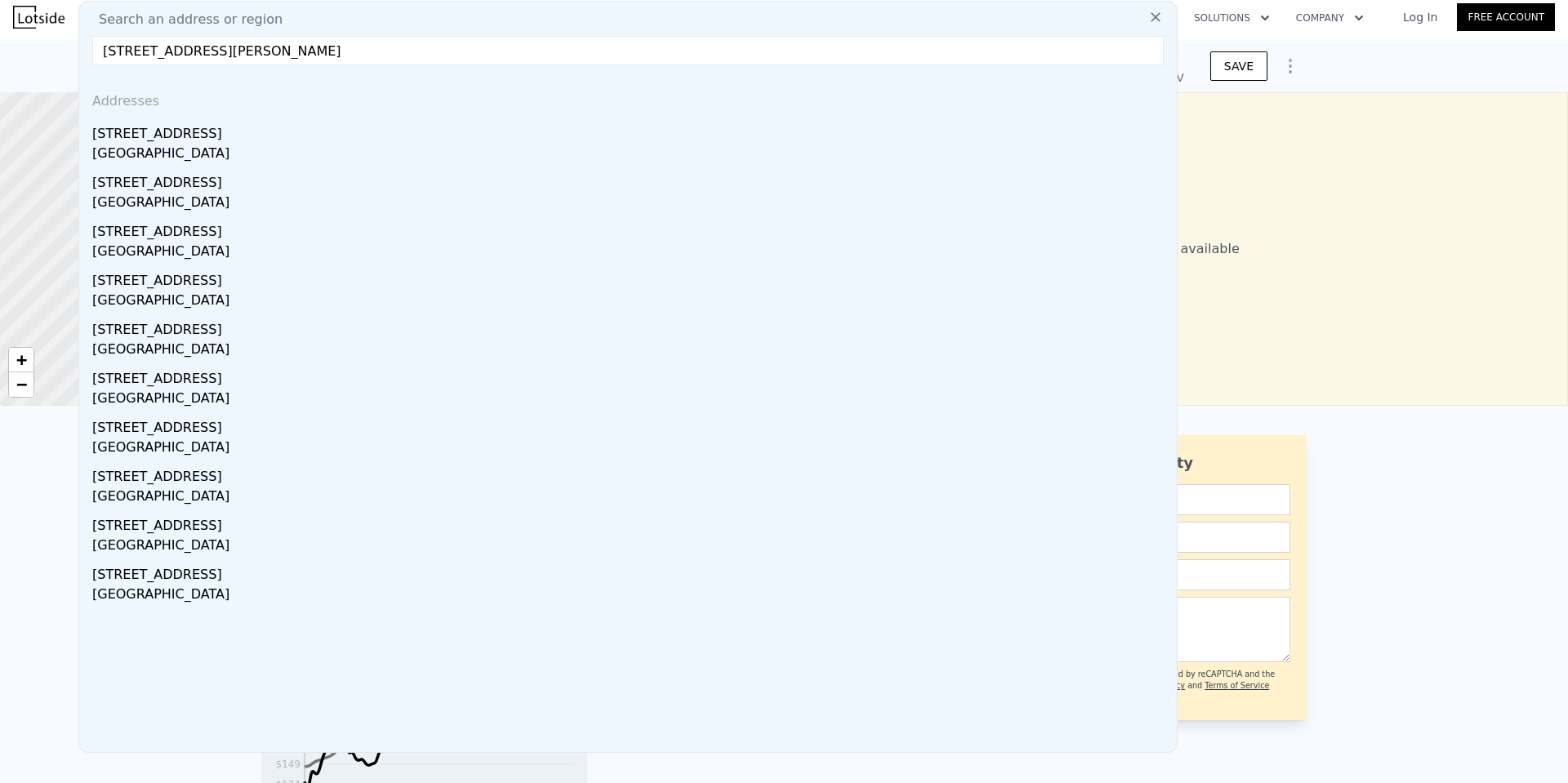
drag, startPoint x: 210, startPoint y: 51, endPoint x: 285, endPoint y: 49, distance: 75.0
click at [285, 49] on input "[STREET_ADDRESS][PERSON_NAME]" at bounding box center [627, 50] width 1071 height 29
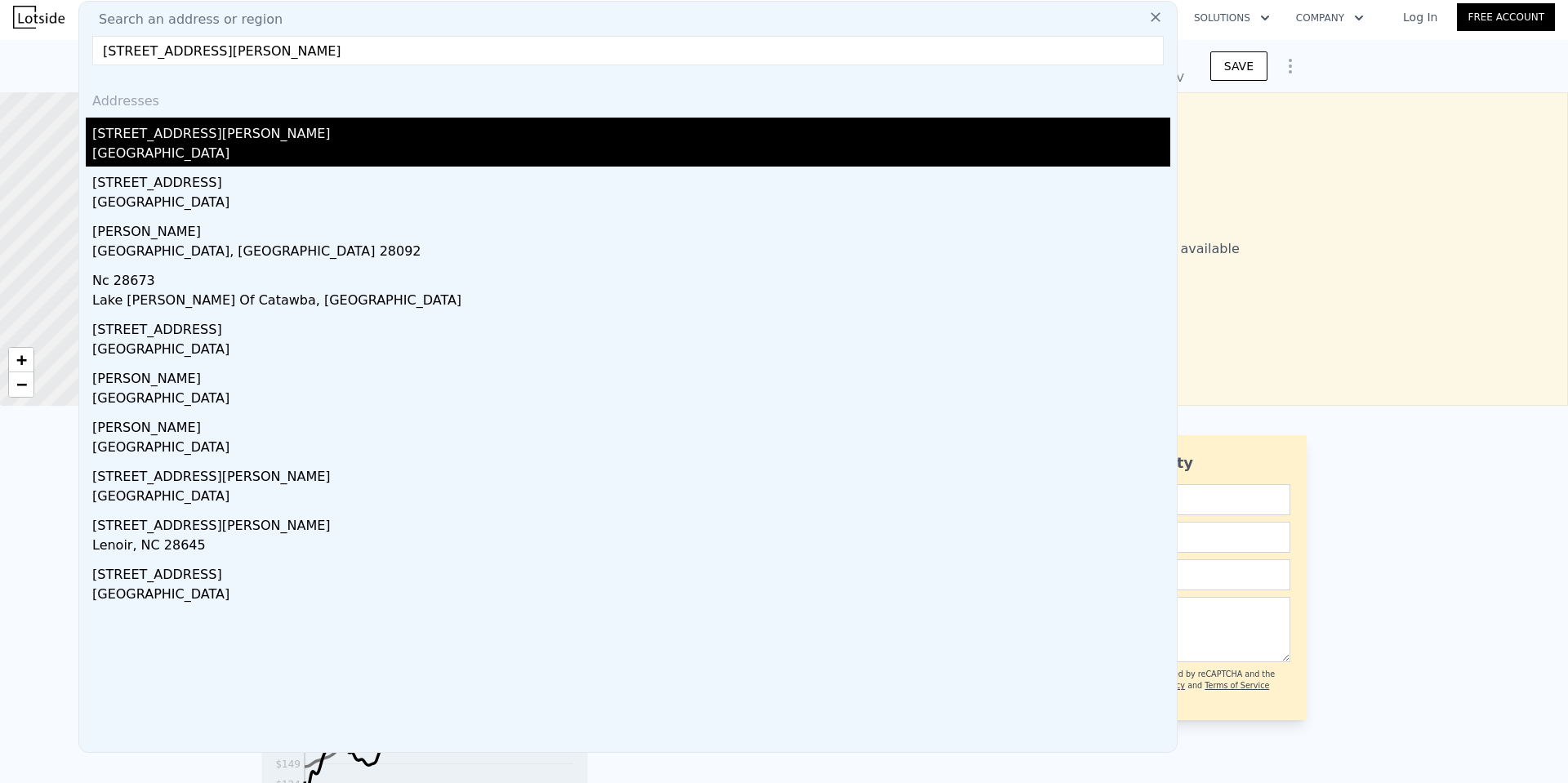
type input "[STREET_ADDRESS][PERSON_NAME]"
click at [170, 147] on div "[GEOGRAPHIC_DATA]" at bounding box center [631, 155] width 1077 height 23
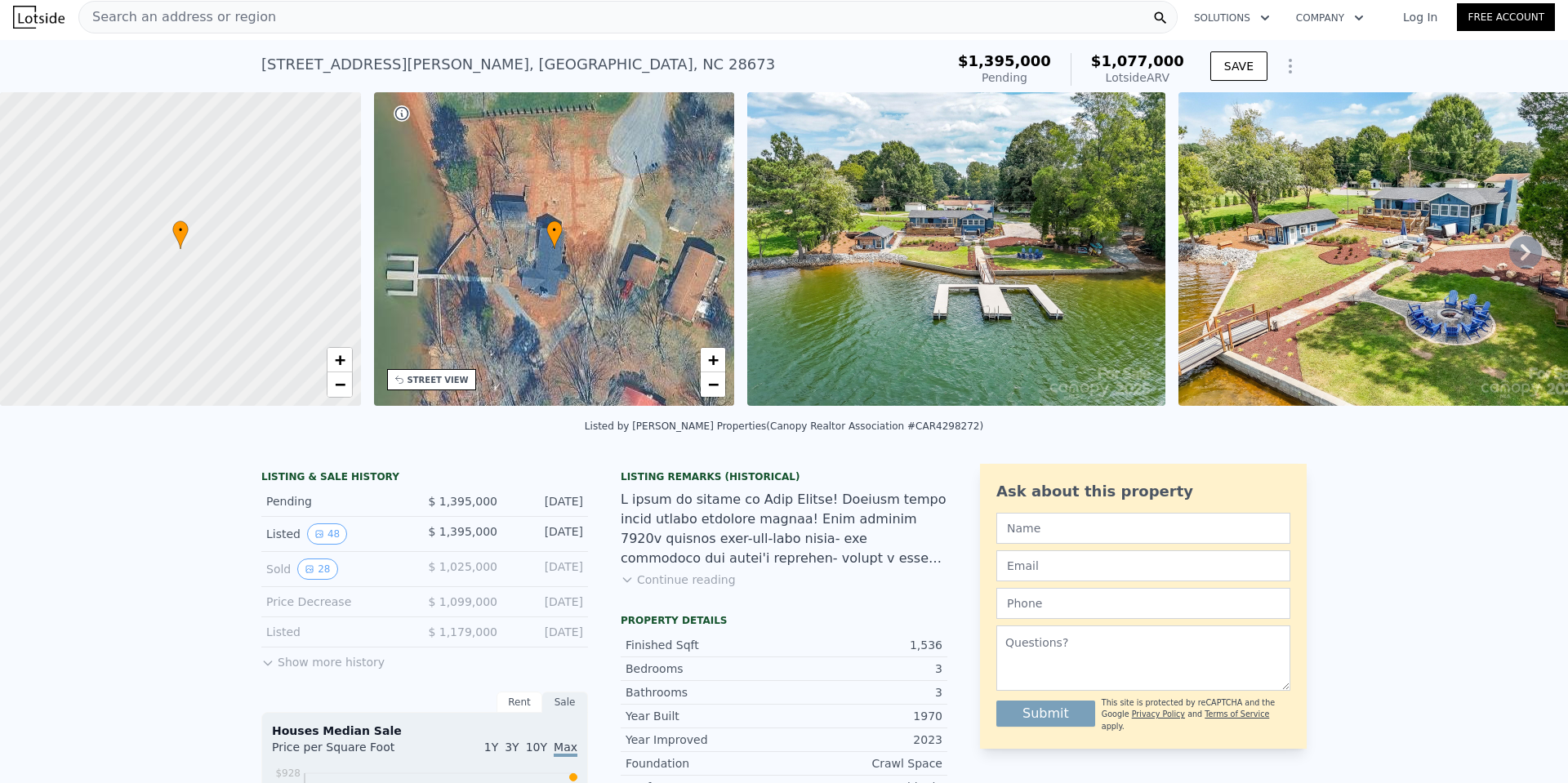
click at [226, 18] on span "Search an address or region" at bounding box center [177, 17] width 197 height 20
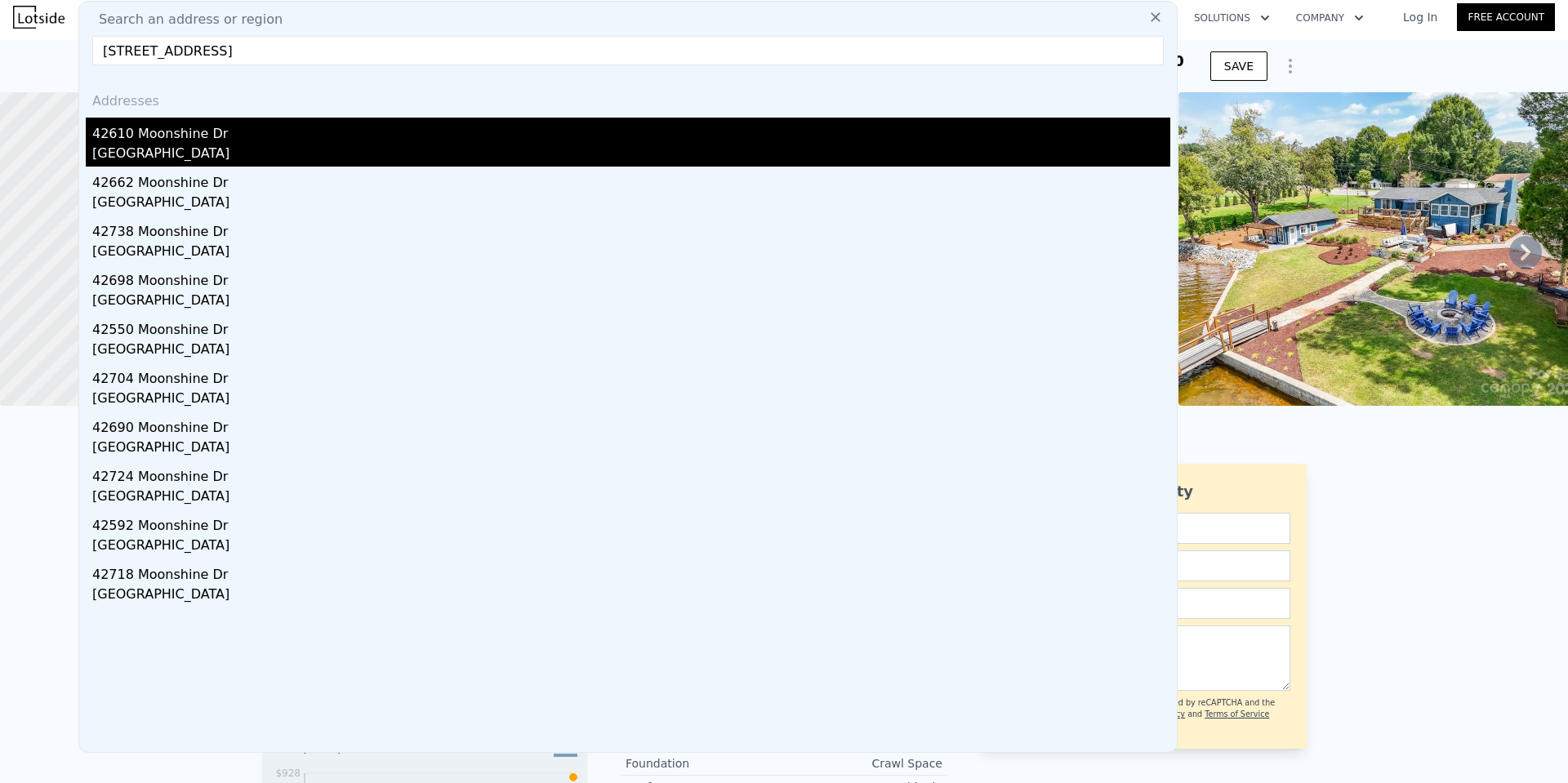
type input "[STREET_ADDRESS]"
click at [145, 150] on div "[GEOGRAPHIC_DATA]" at bounding box center [631, 155] width 1077 height 23
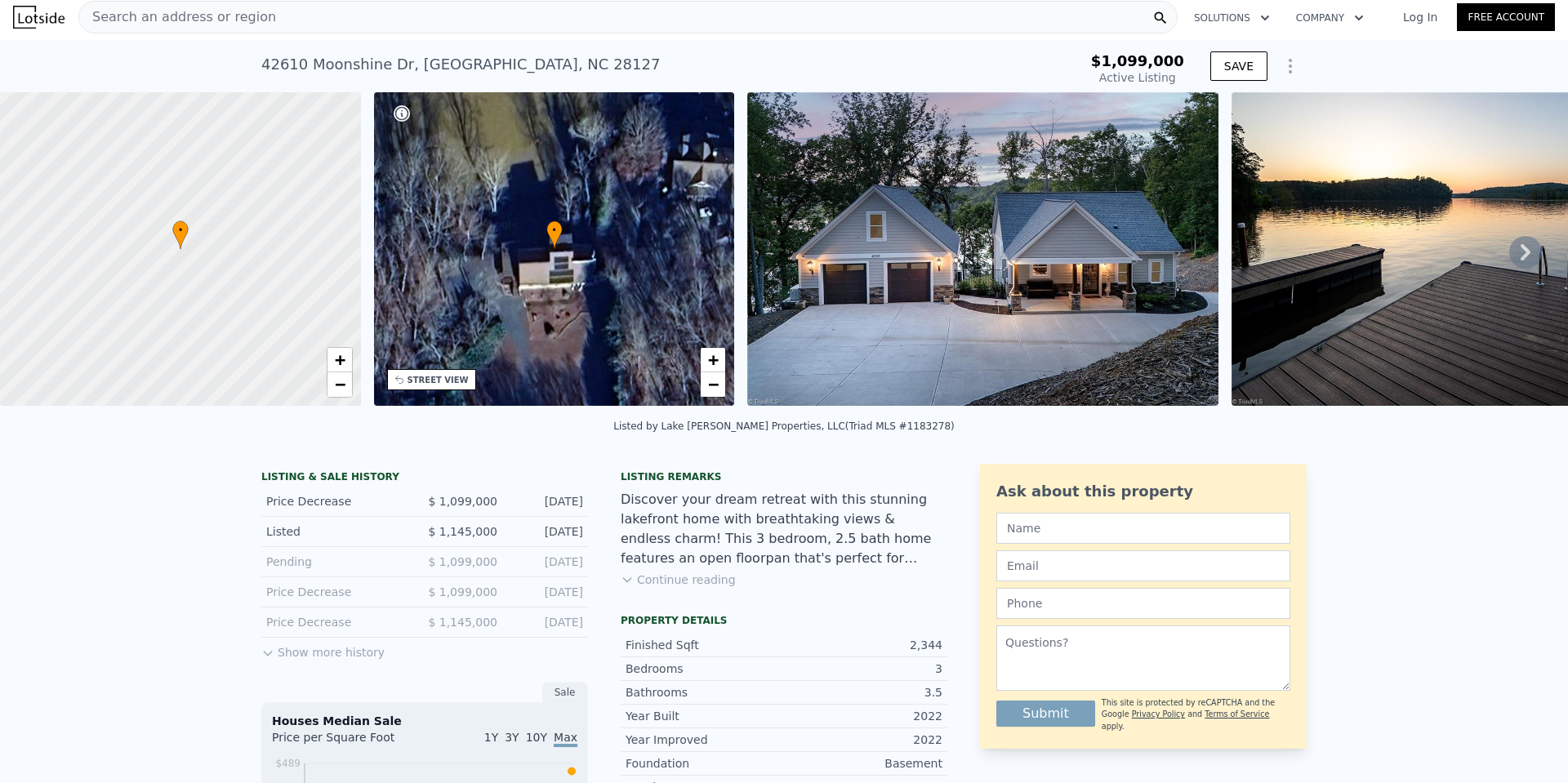
click at [359, 21] on div "Search an address or region" at bounding box center [628, 17] width 1099 height 33
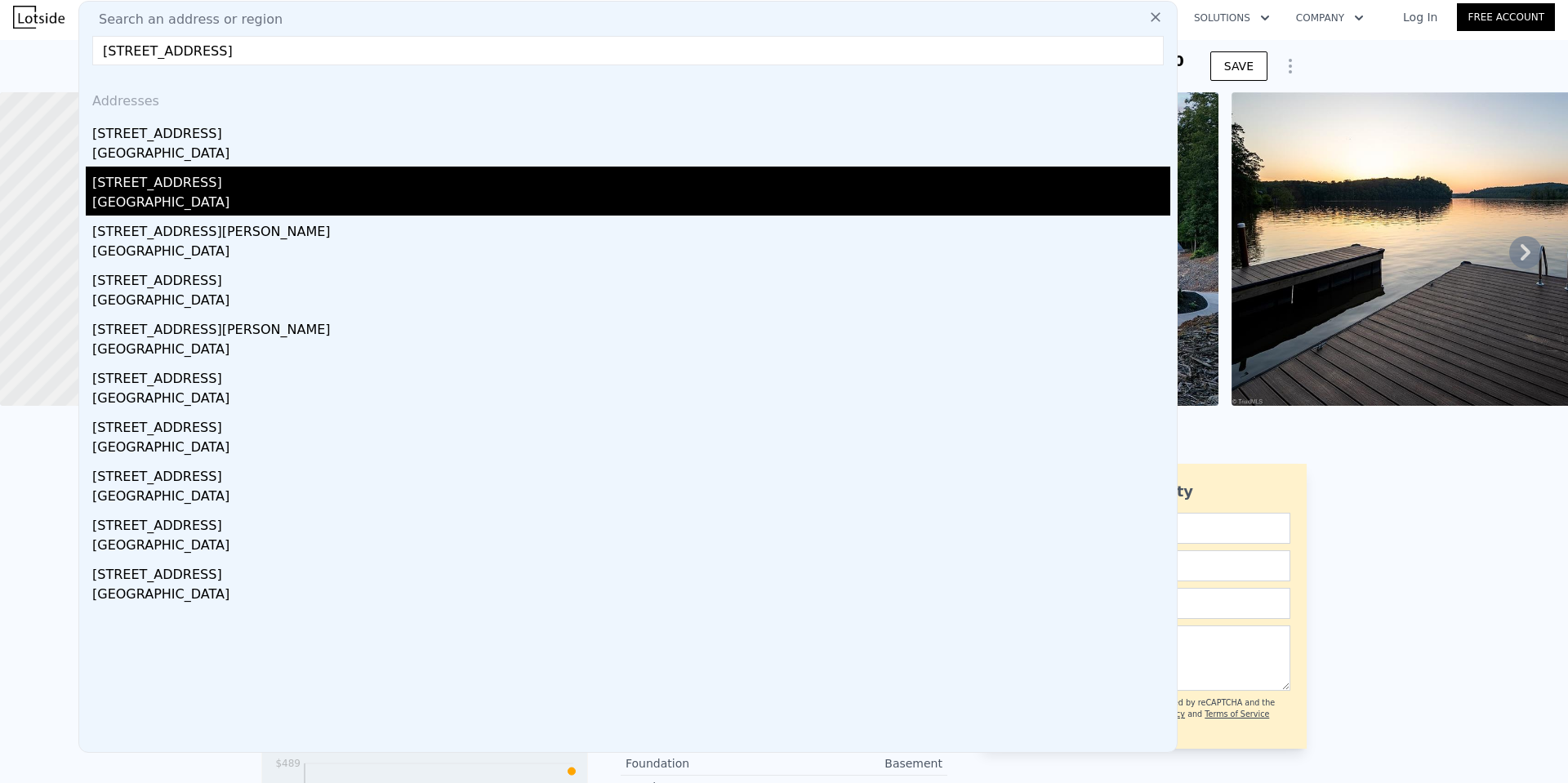
type input "[STREET_ADDRESS]"
click at [174, 198] on div "[GEOGRAPHIC_DATA]" at bounding box center [631, 204] width 1077 height 23
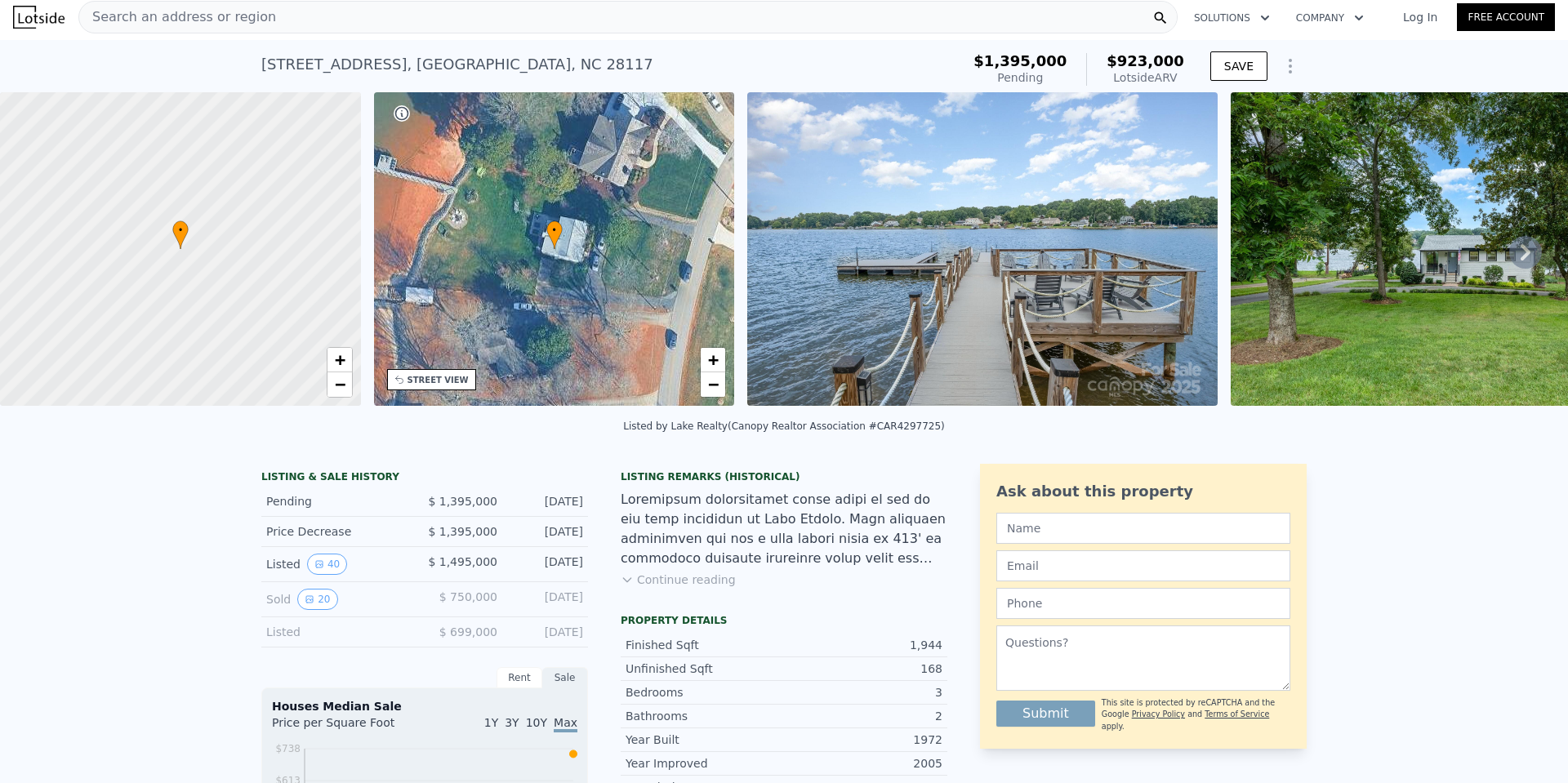
click at [189, 9] on span "Search an address or region" at bounding box center [177, 17] width 197 height 20
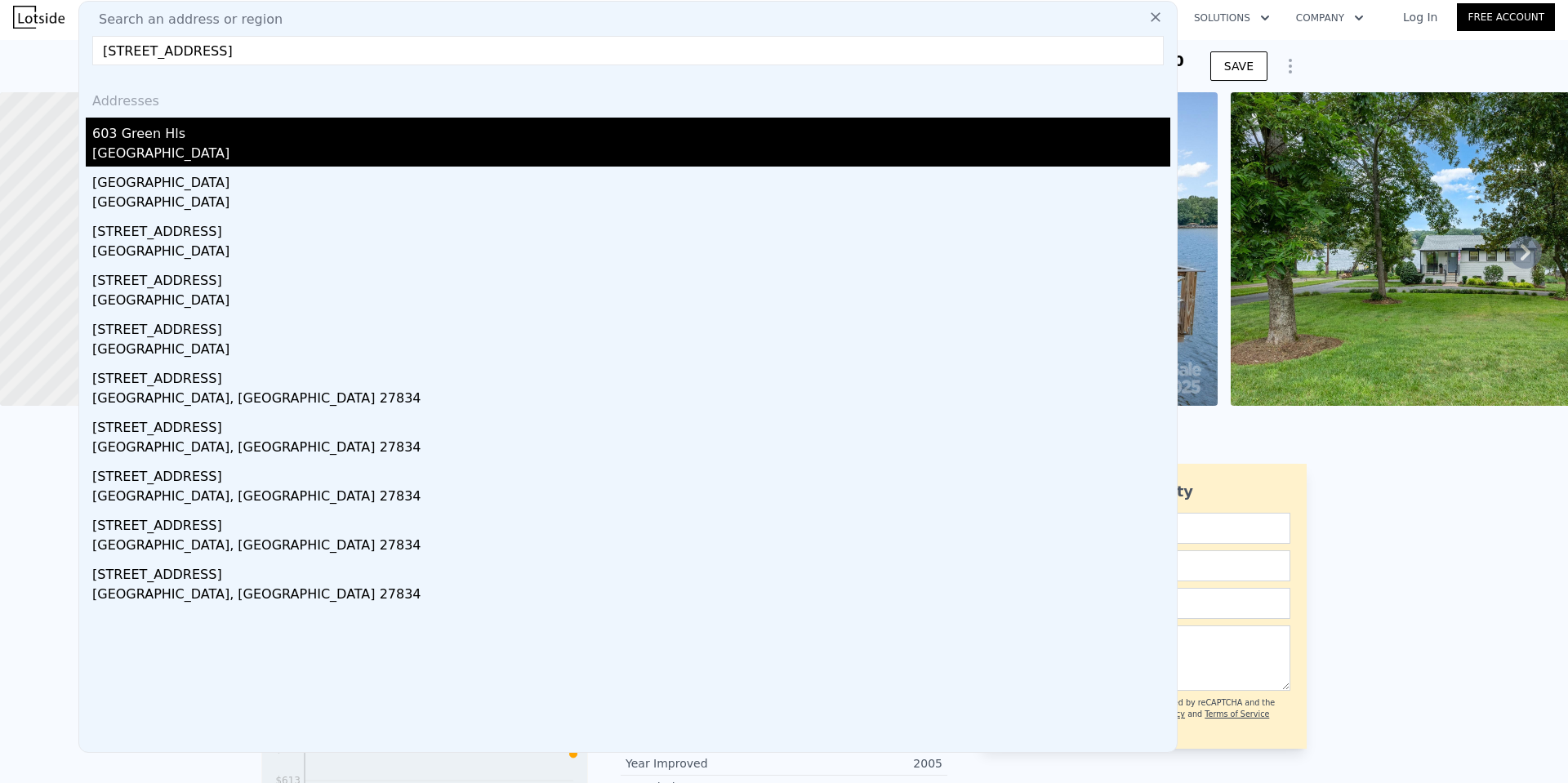
type input "[STREET_ADDRESS]"
click at [137, 154] on div "[GEOGRAPHIC_DATA]" at bounding box center [631, 155] width 1077 height 23
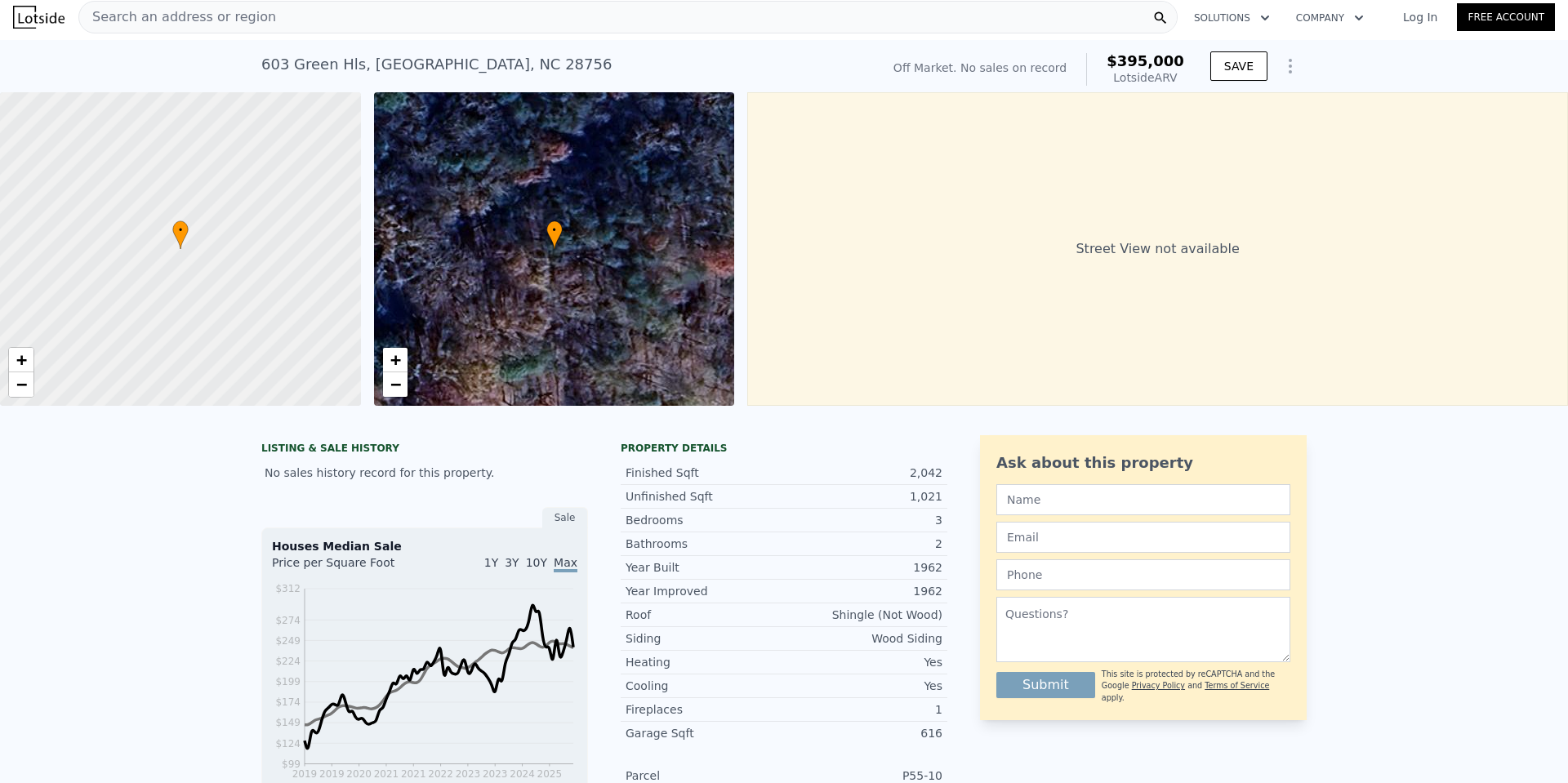
click at [284, 20] on div "Search an address or region" at bounding box center [628, 17] width 1099 height 33
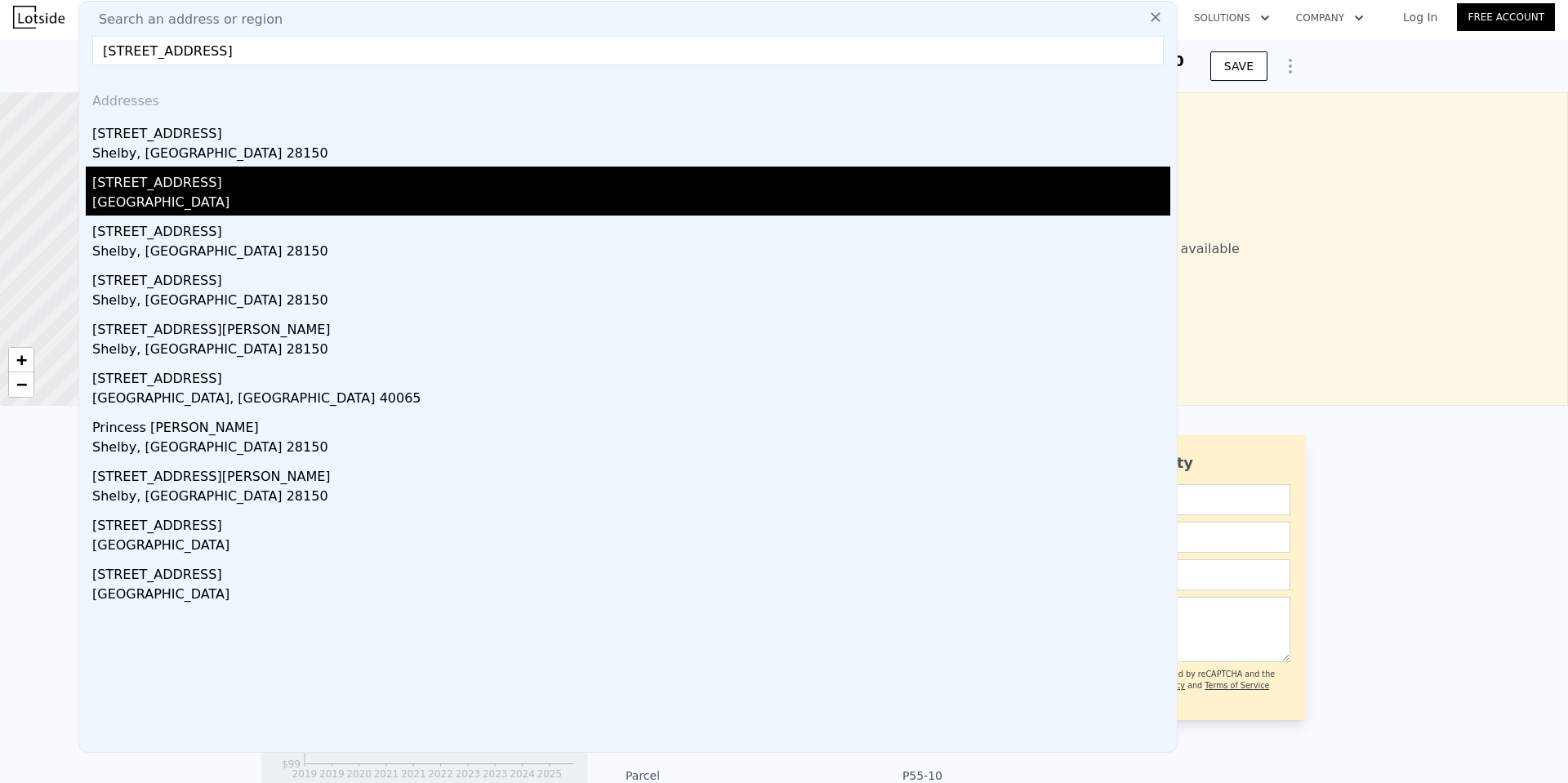
type input "[STREET_ADDRESS]"
click at [162, 199] on div "[GEOGRAPHIC_DATA]" at bounding box center [631, 204] width 1077 height 23
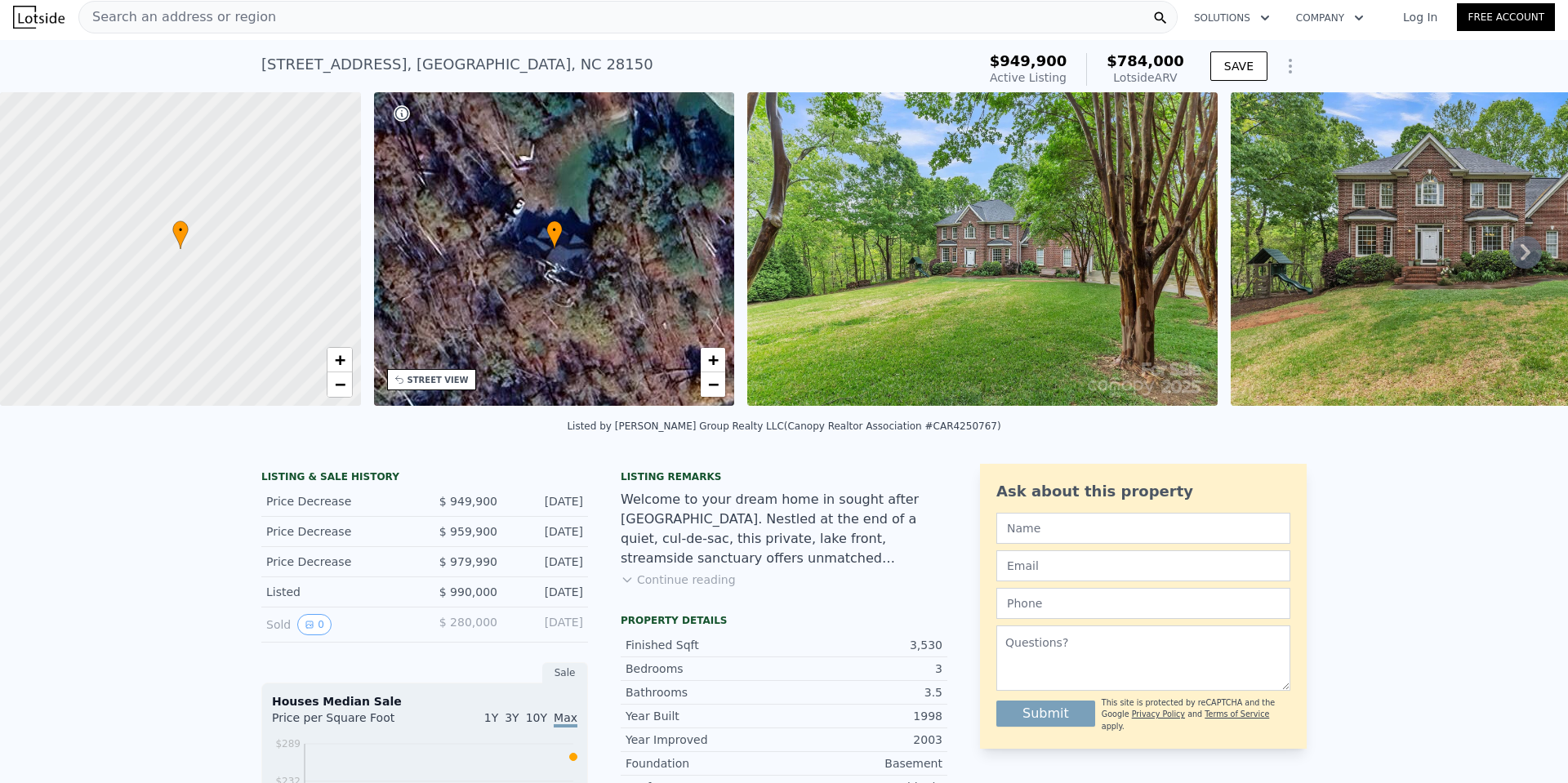
click at [169, 18] on span "Search an address or region" at bounding box center [177, 17] width 197 height 20
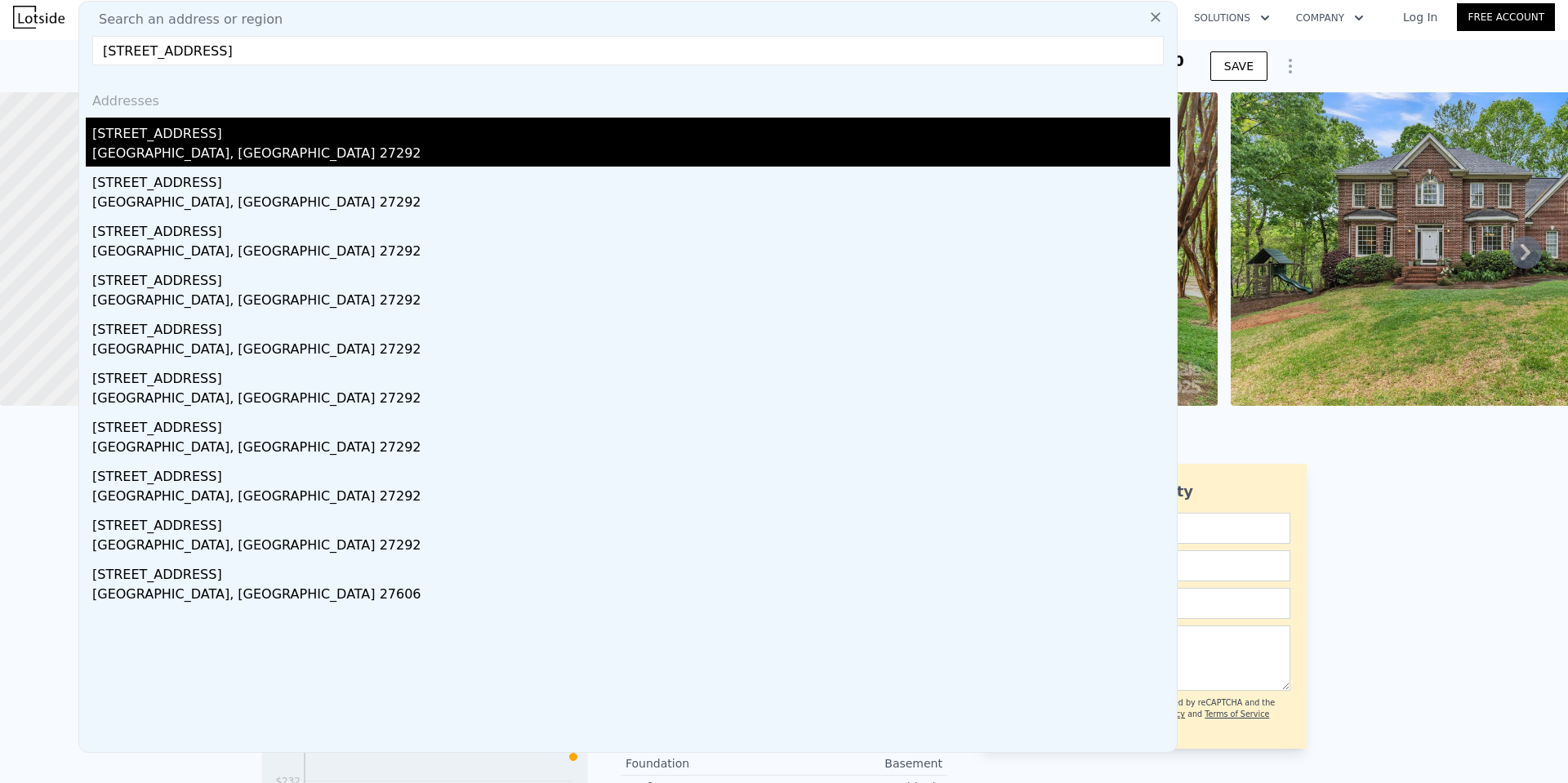
type input "[STREET_ADDRESS]"
click at [159, 147] on div "[GEOGRAPHIC_DATA], [GEOGRAPHIC_DATA] 27292" at bounding box center [631, 155] width 1077 height 23
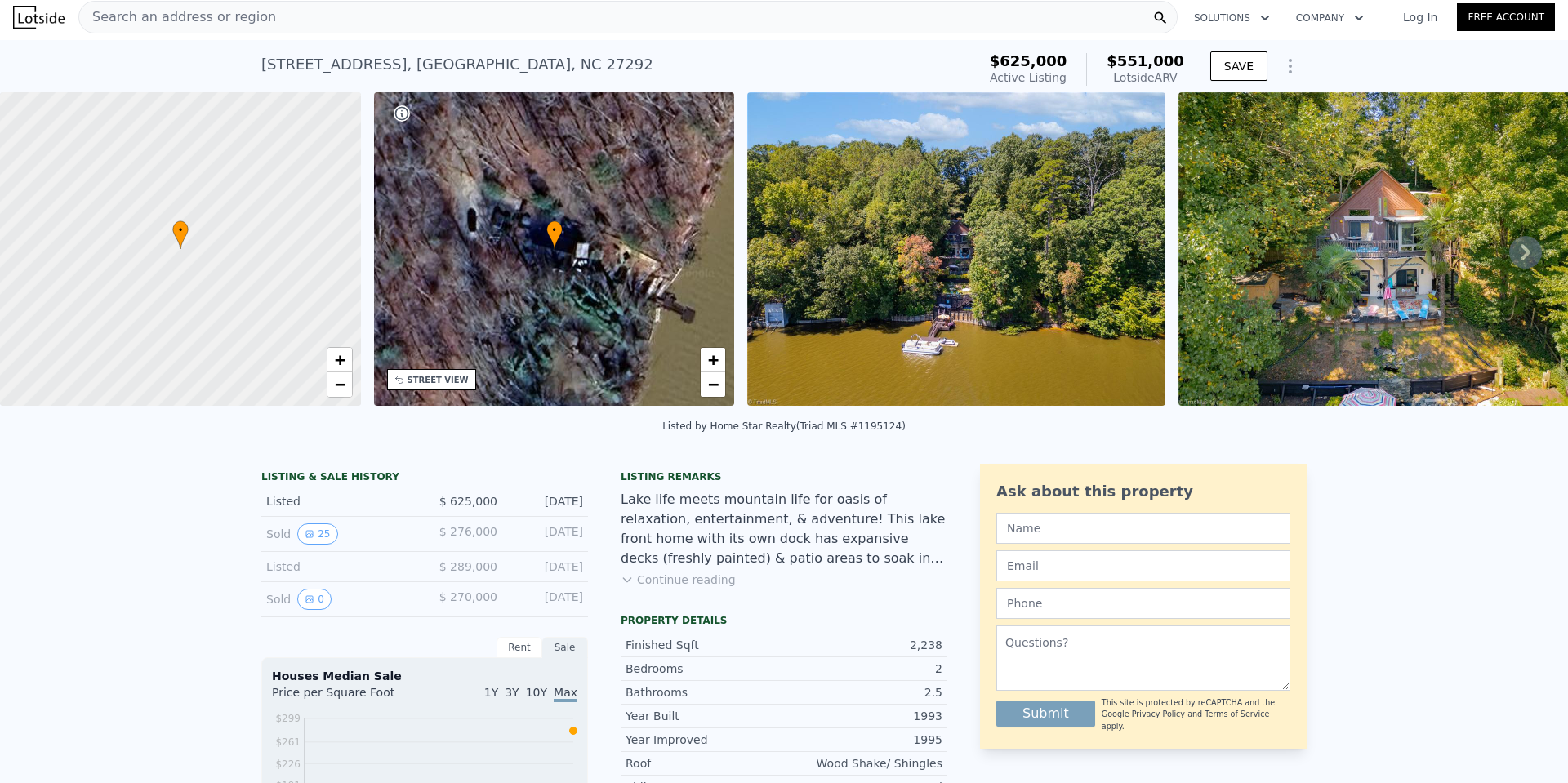
click at [161, 14] on span "Search an address or region" at bounding box center [177, 17] width 197 height 20
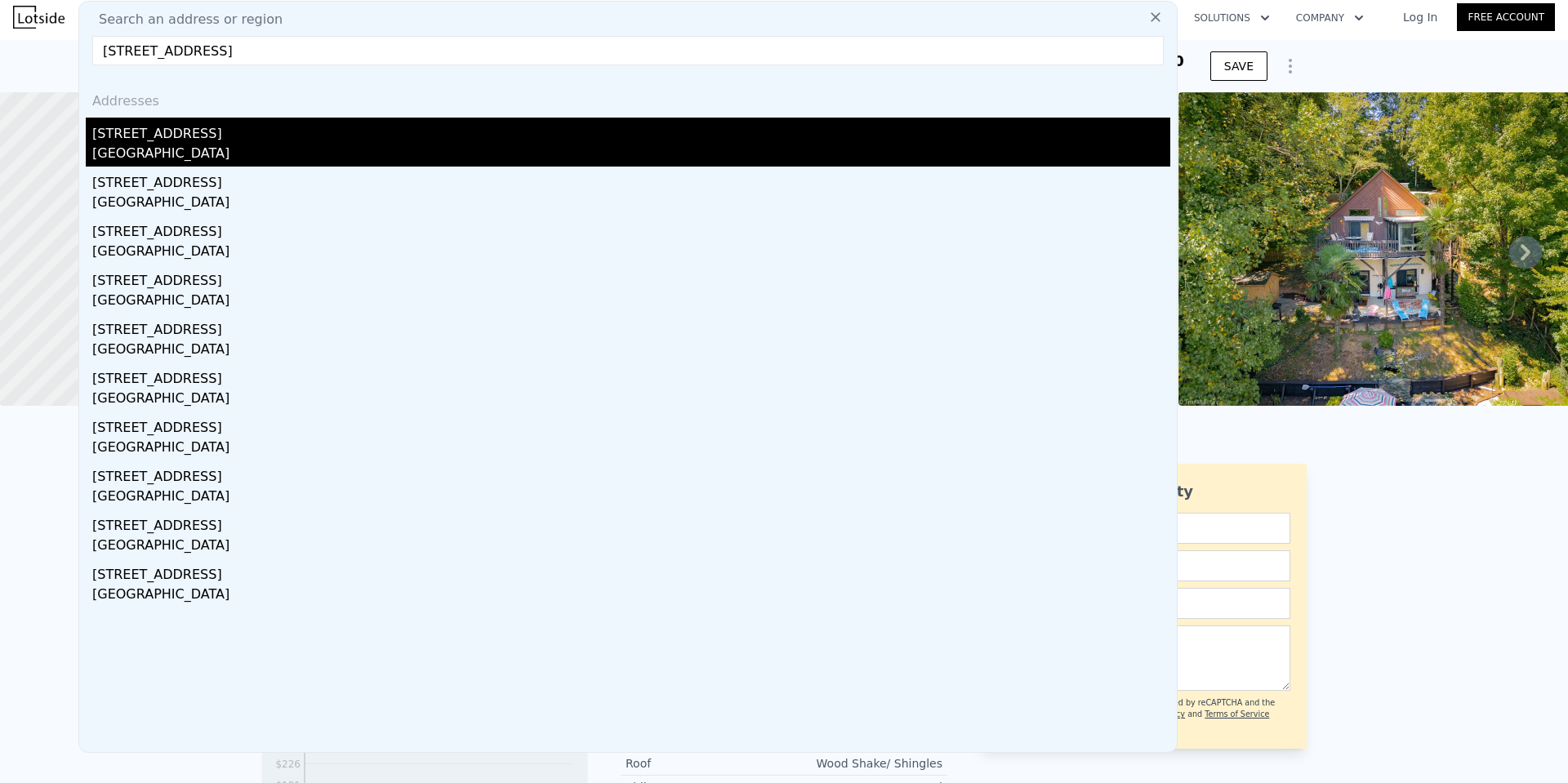
type input "[STREET_ADDRESS]"
click at [178, 146] on div "[GEOGRAPHIC_DATA]" at bounding box center [631, 155] width 1077 height 23
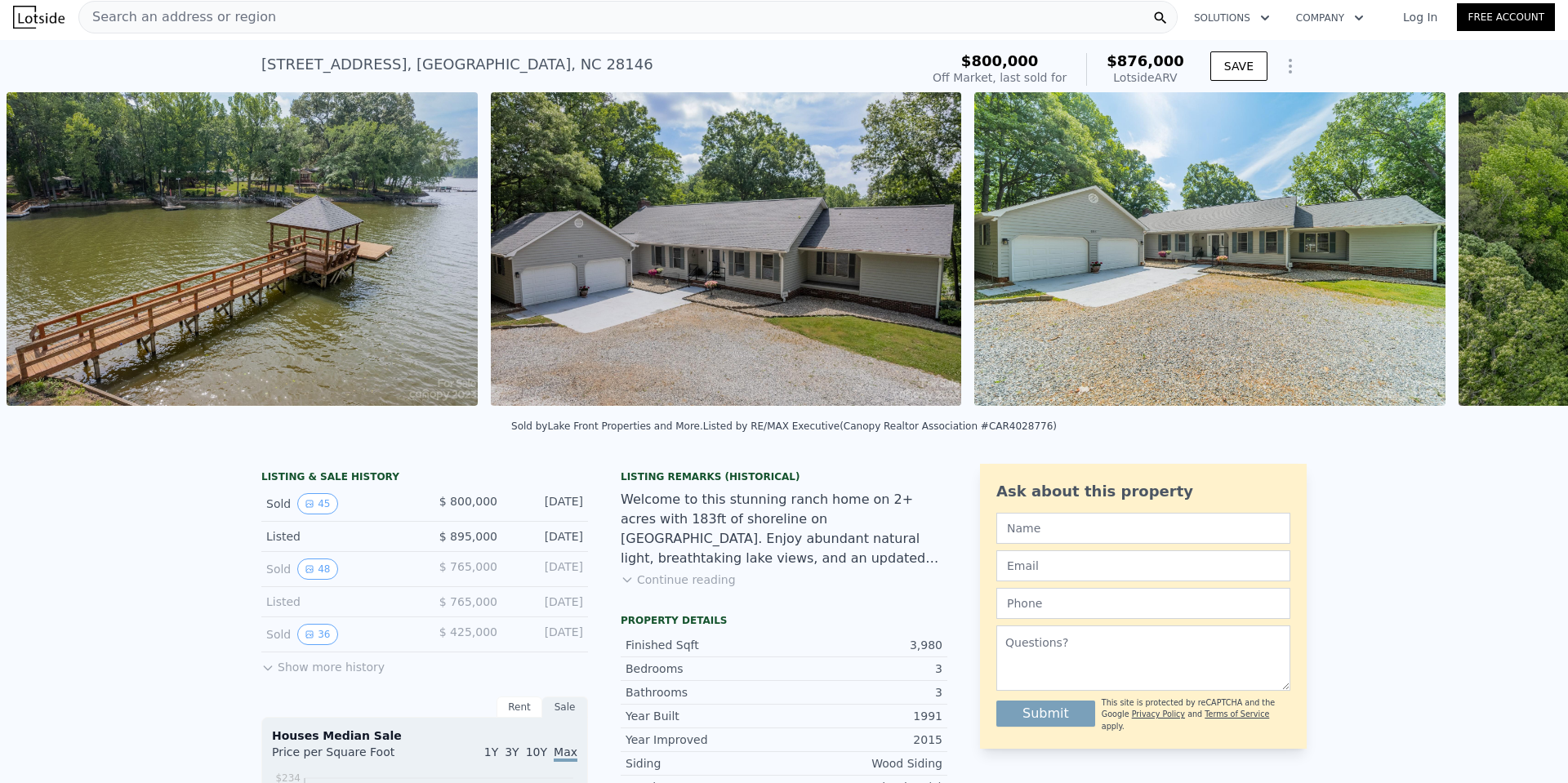
scroll to position [0, 2198]
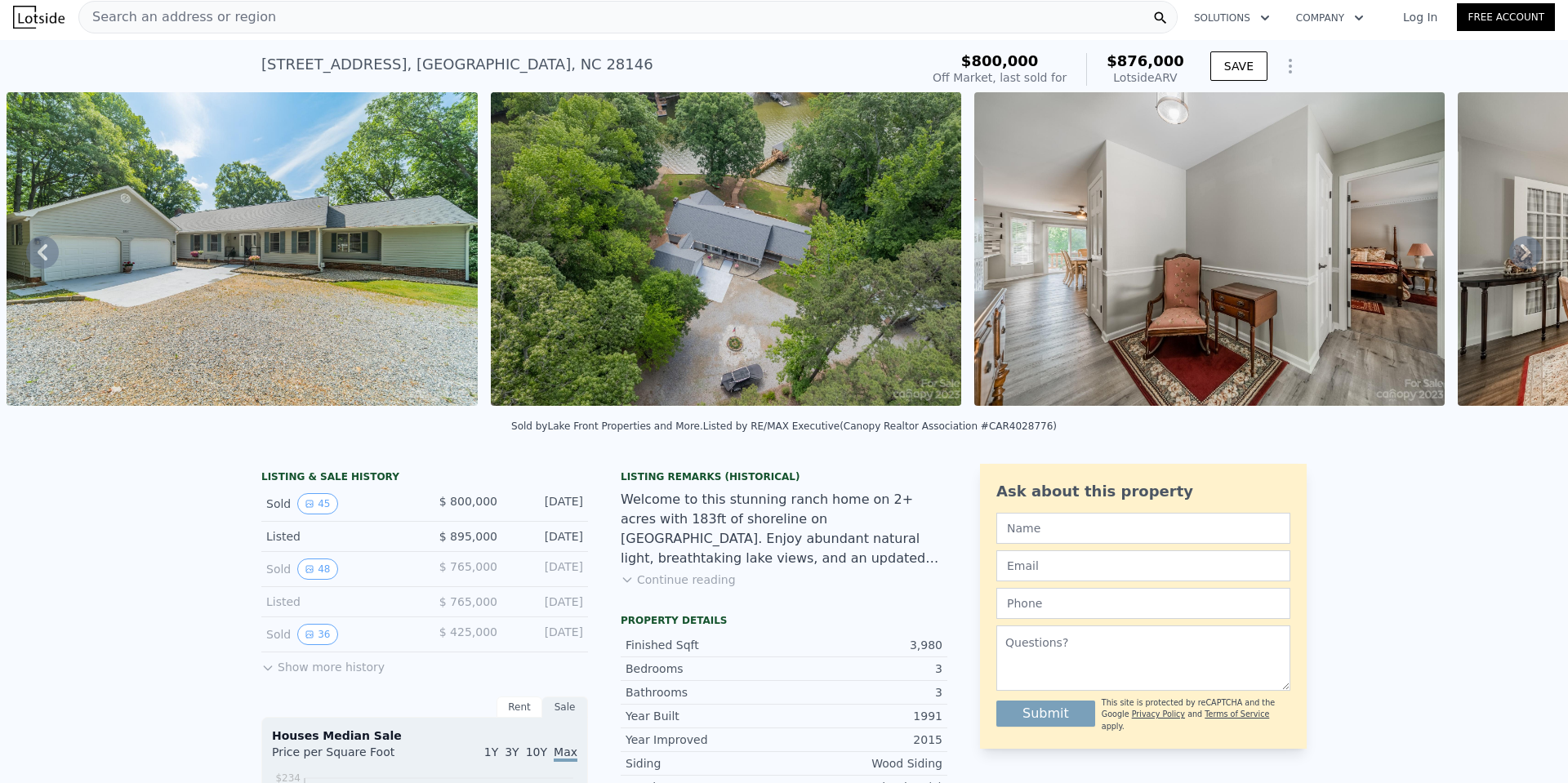
click at [642, 588] on button "Continue reading" at bounding box center [678, 580] width 115 height 16
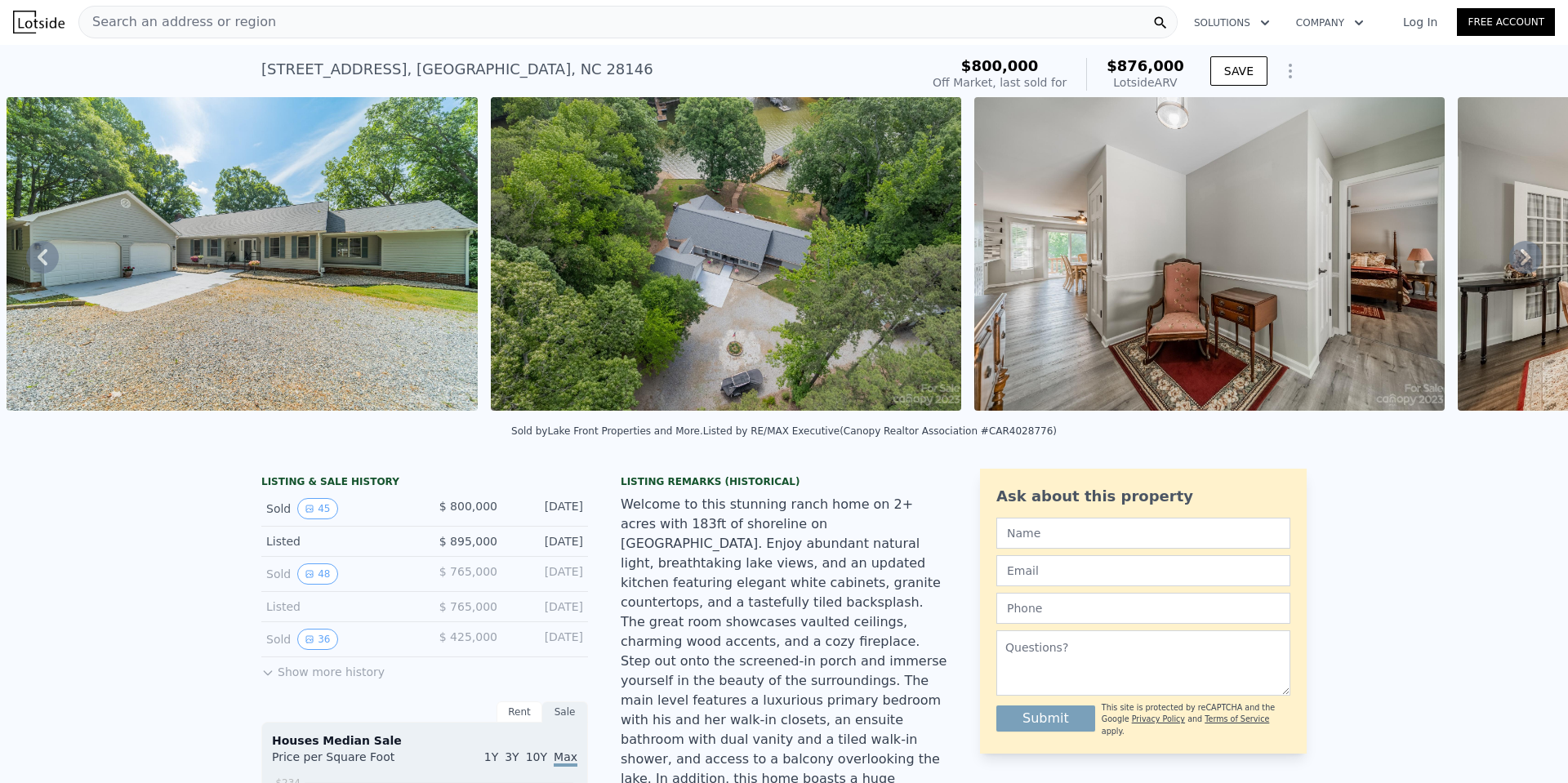
scroll to position [0, 0]
click at [154, 20] on span "Search an address or region" at bounding box center [177, 23] width 197 height 20
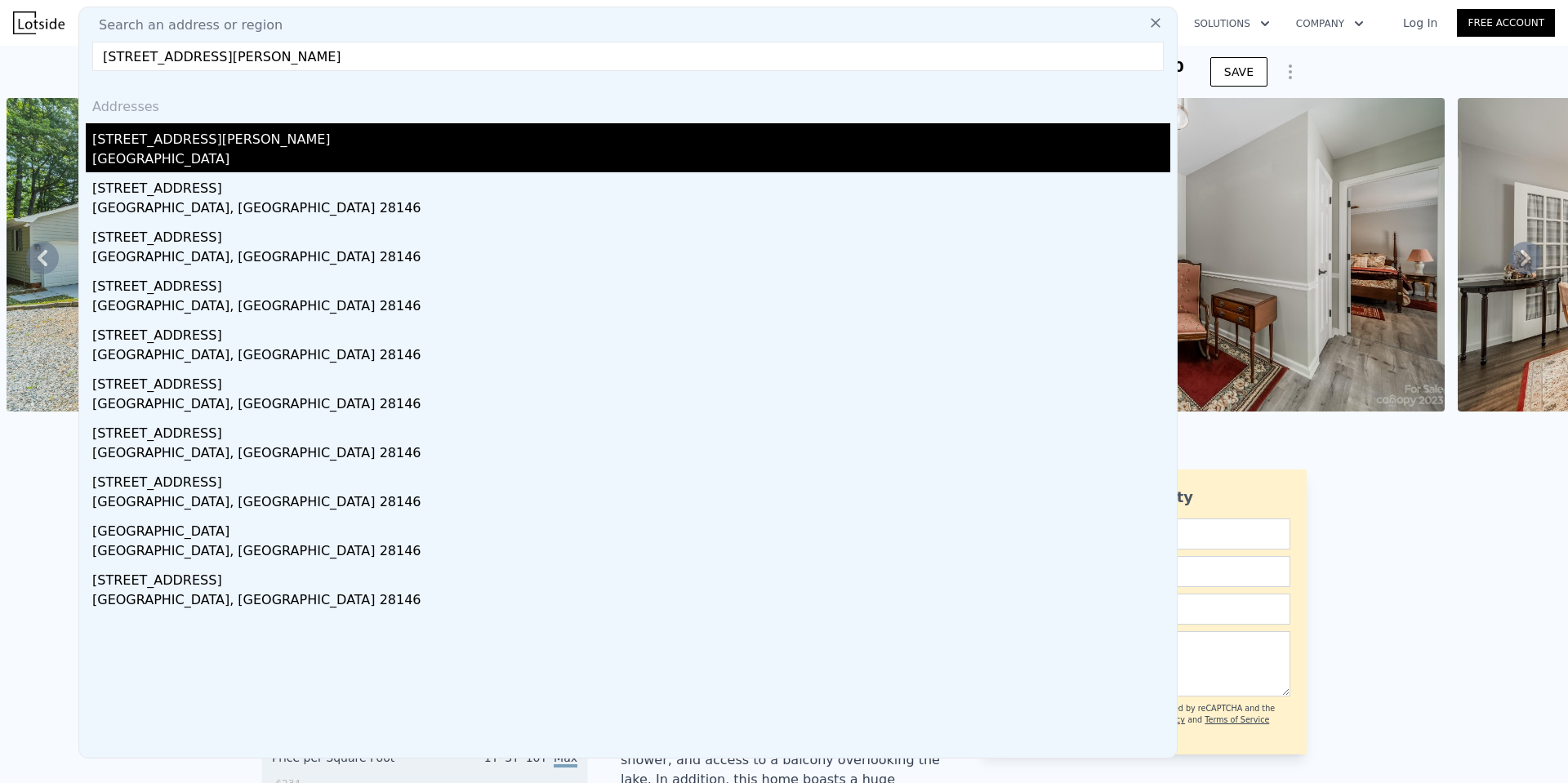
type input "[STREET_ADDRESS][PERSON_NAME]"
click at [183, 144] on div "[STREET_ADDRESS][PERSON_NAME]" at bounding box center [631, 136] width 1077 height 26
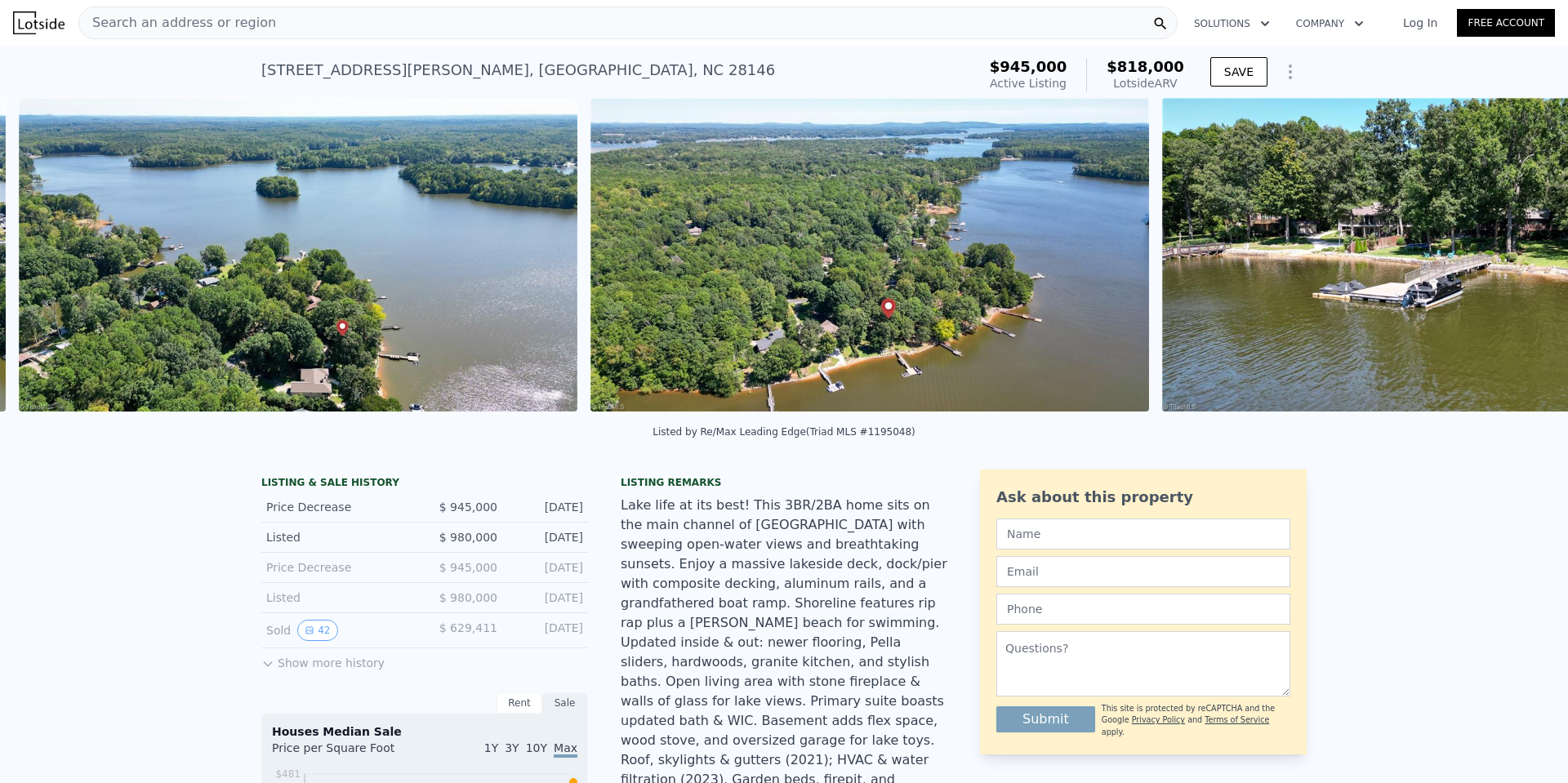
scroll to position [0, 16146]
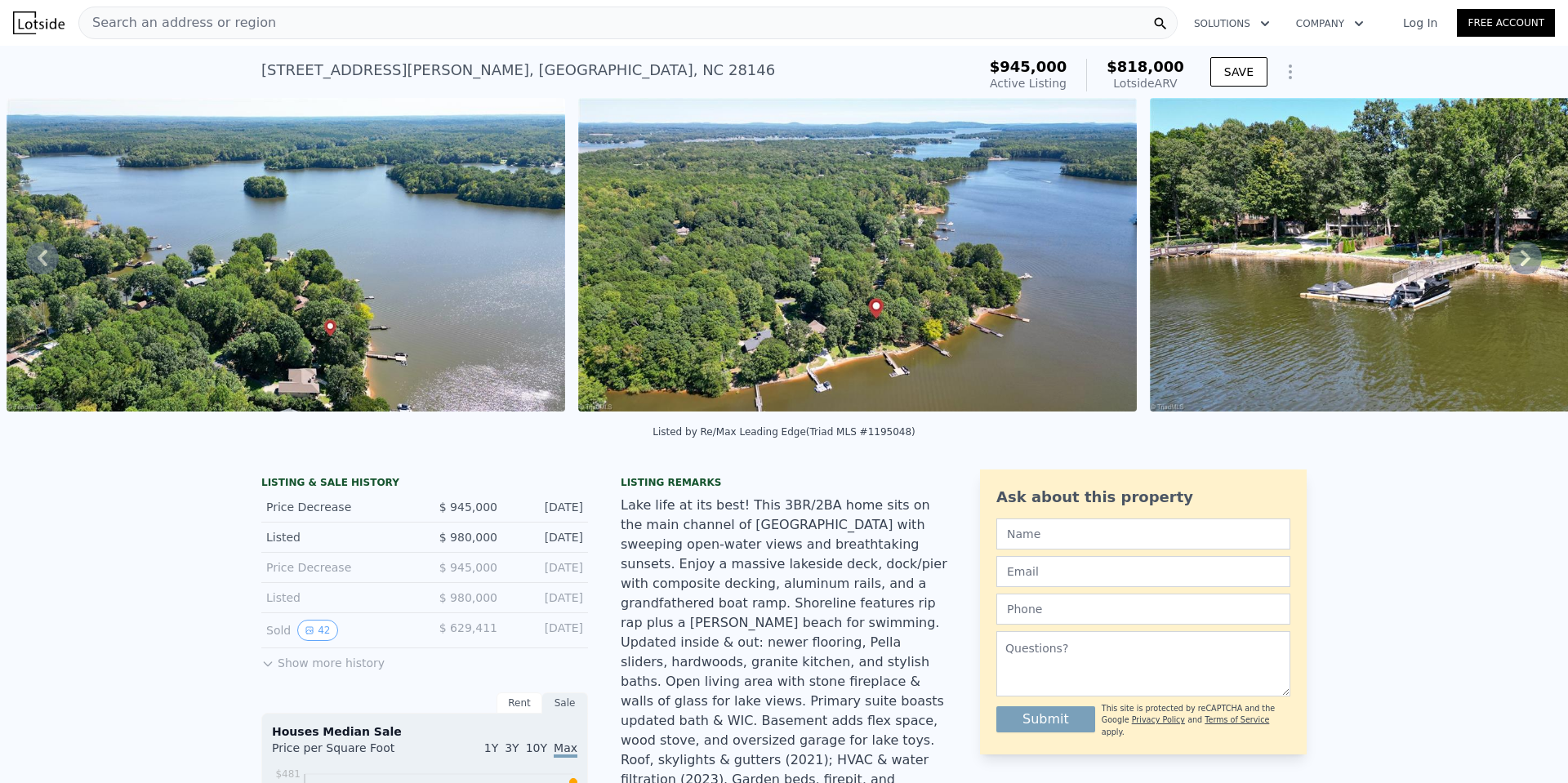
click at [169, 20] on span "Search an address or region" at bounding box center [177, 23] width 197 height 20
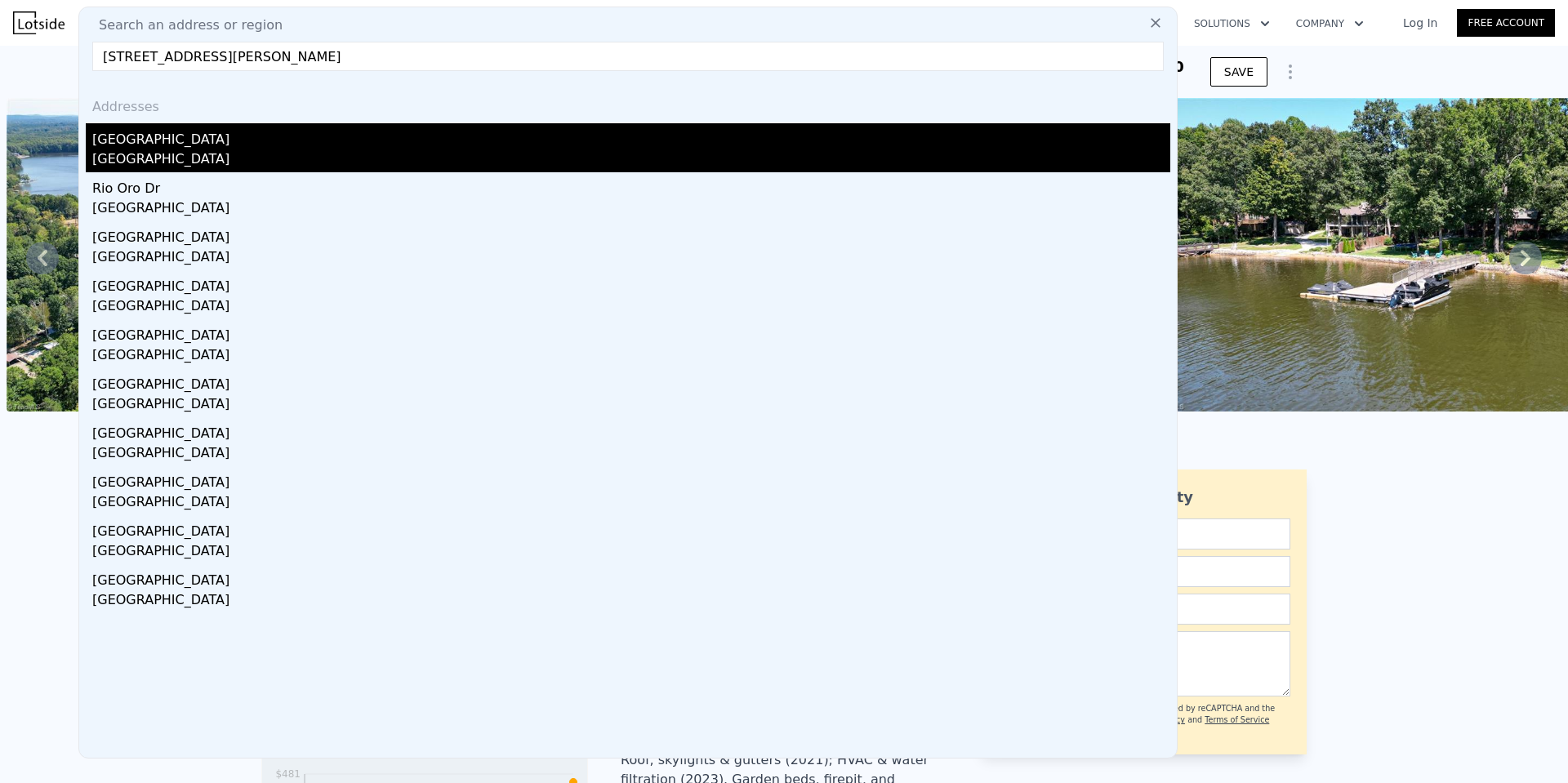
type input "[STREET_ADDRESS][PERSON_NAME]"
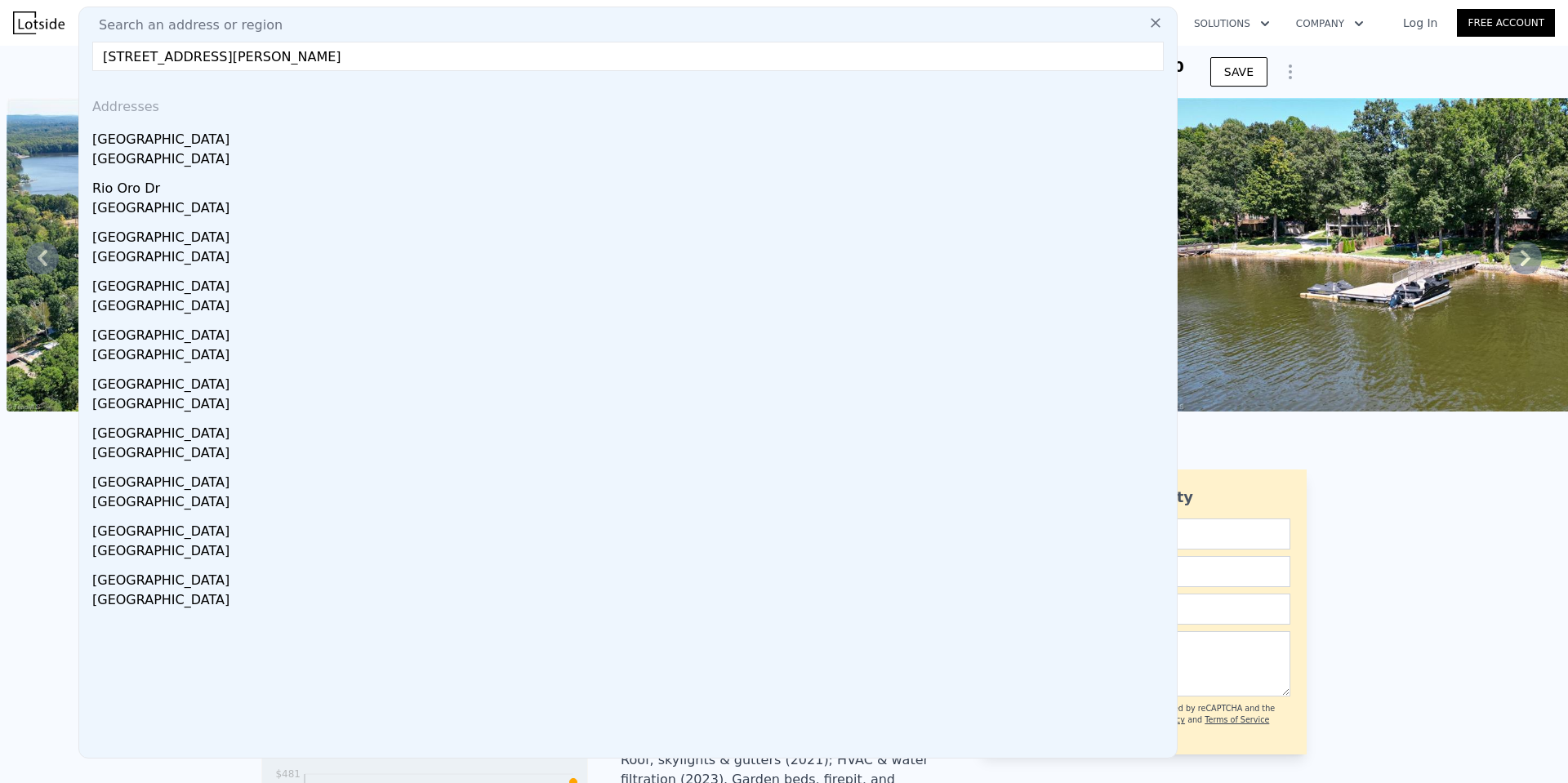
click at [171, 144] on div "[GEOGRAPHIC_DATA]" at bounding box center [631, 136] width 1077 height 26
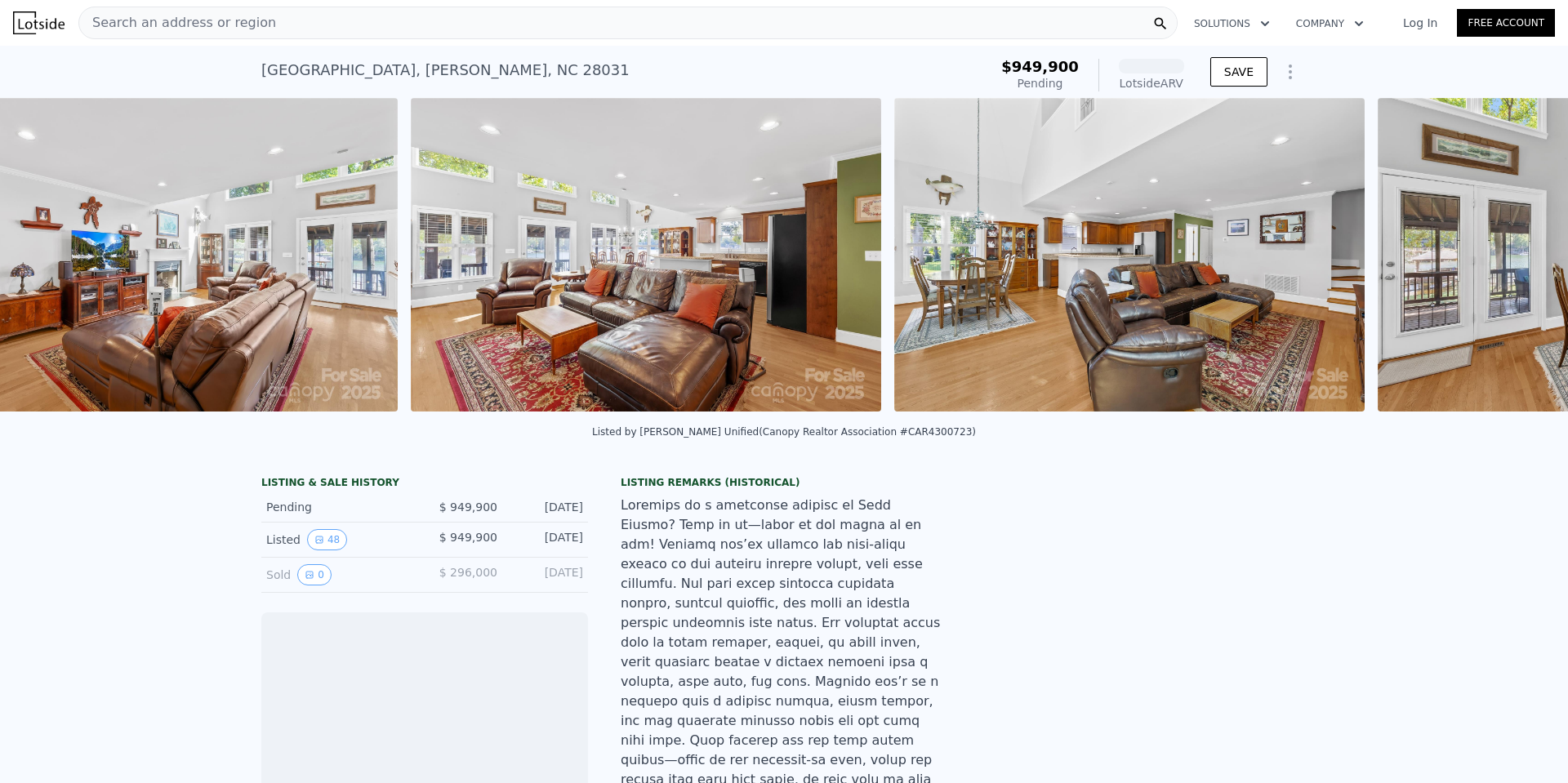
scroll to position [0, 16067]
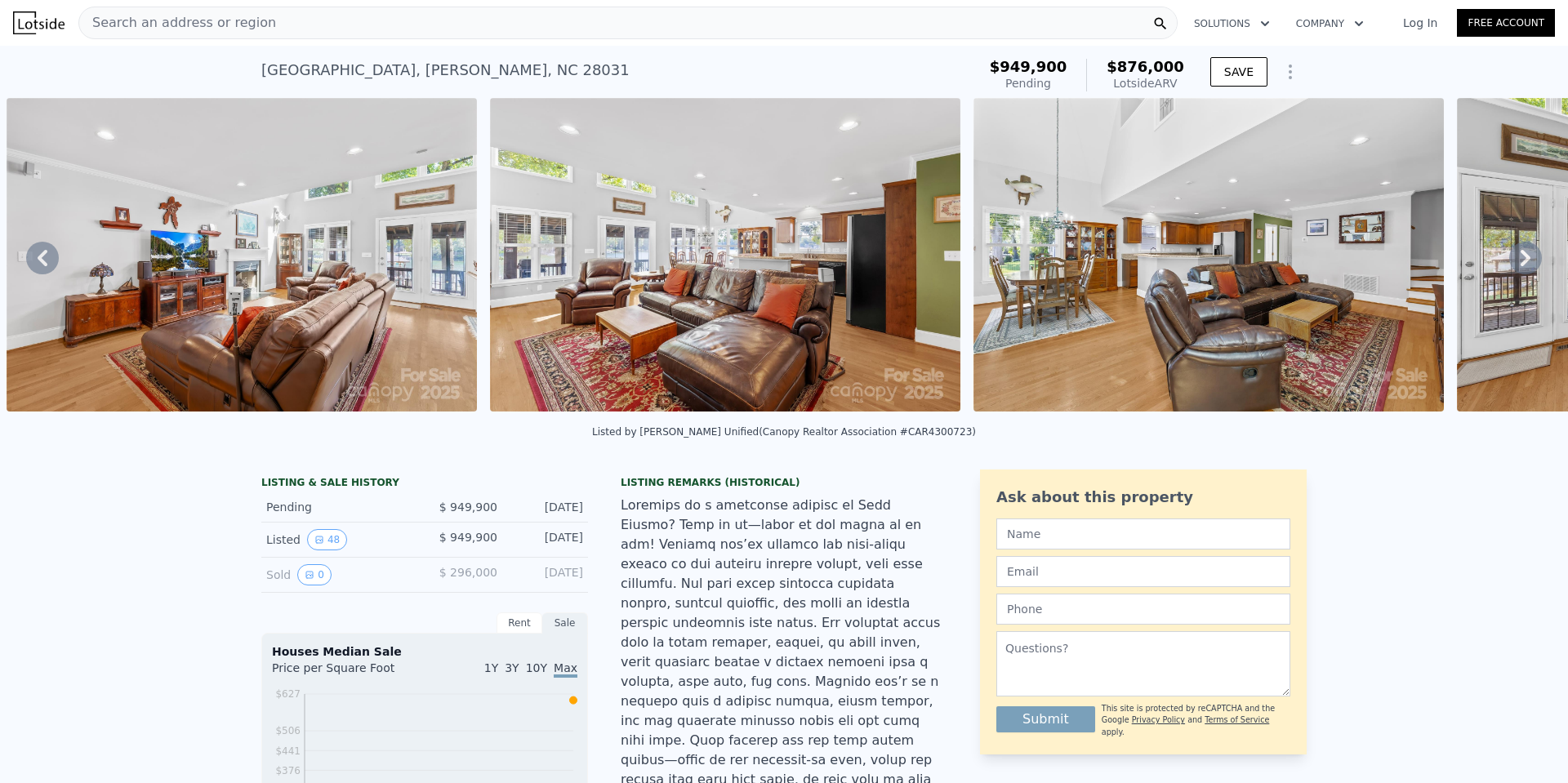
click at [198, 19] on span "Search an address or region" at bounding box center [177, 23] width 197 height 20
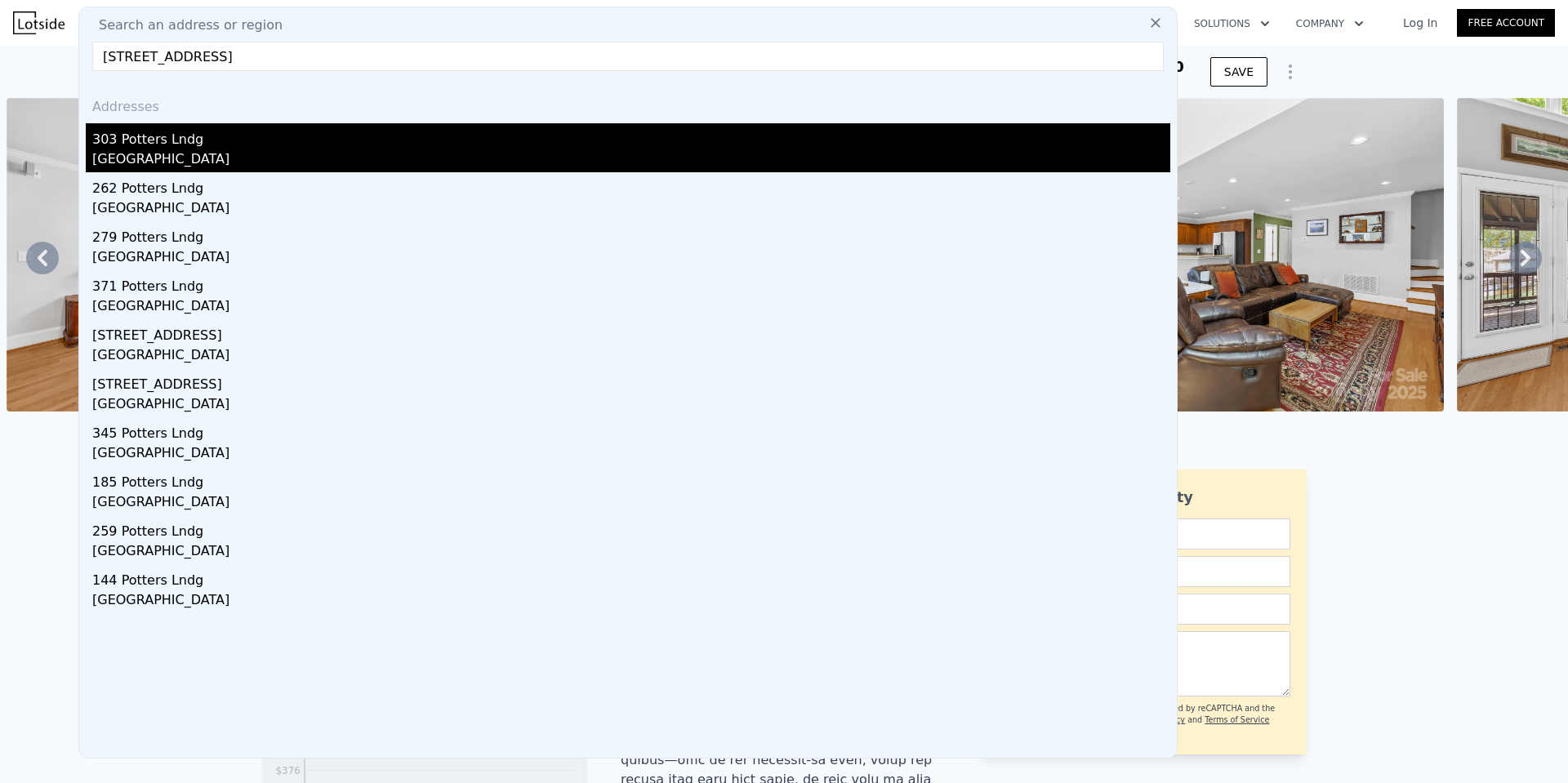
type input "[STREET_ADDRESS]"
click at [176, 150] on div "[GEOGRAPHIC_DATA]" at bounding box center [631, 161] width 1077 height 23
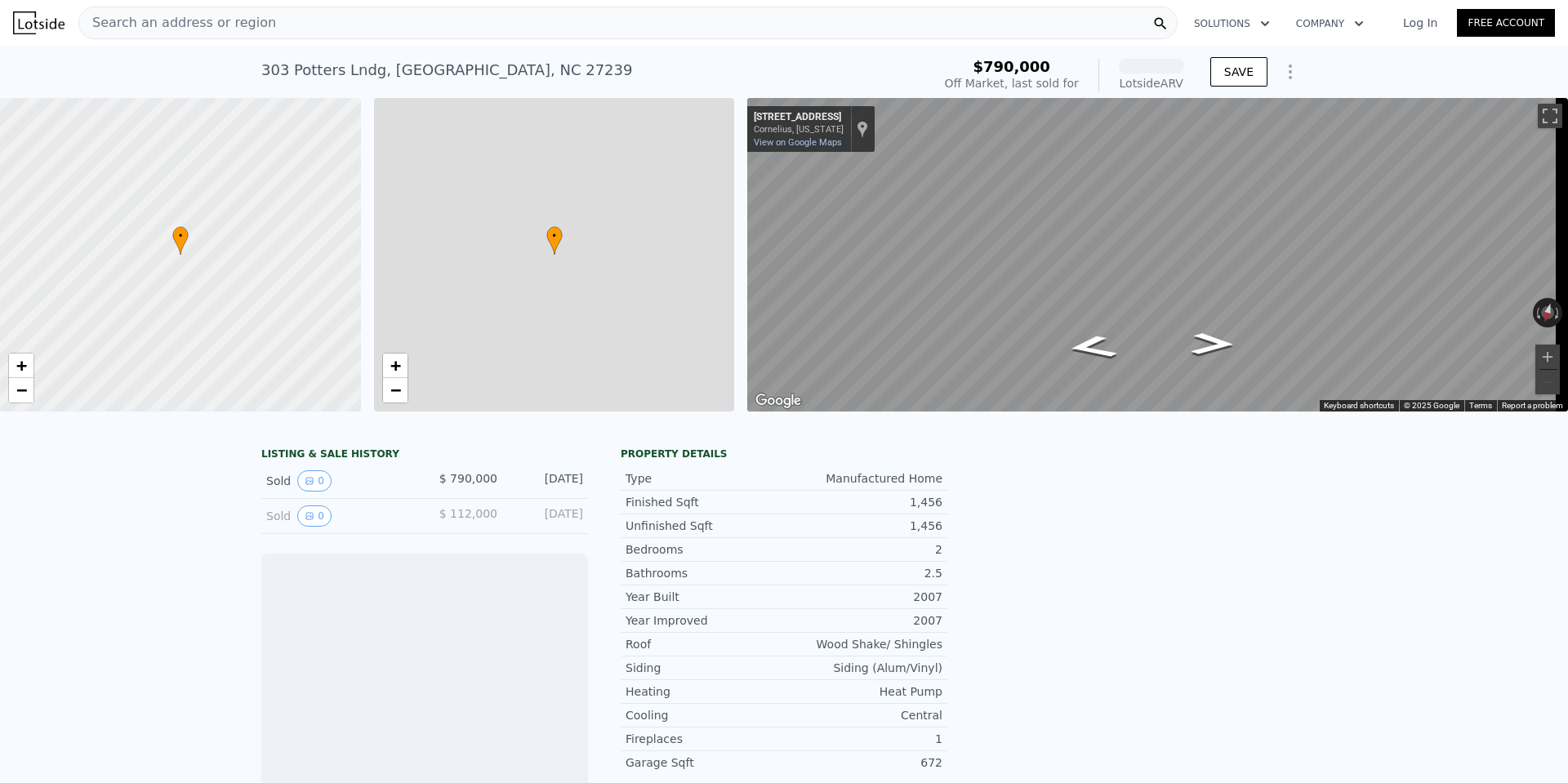
scroll to position [0, 6]
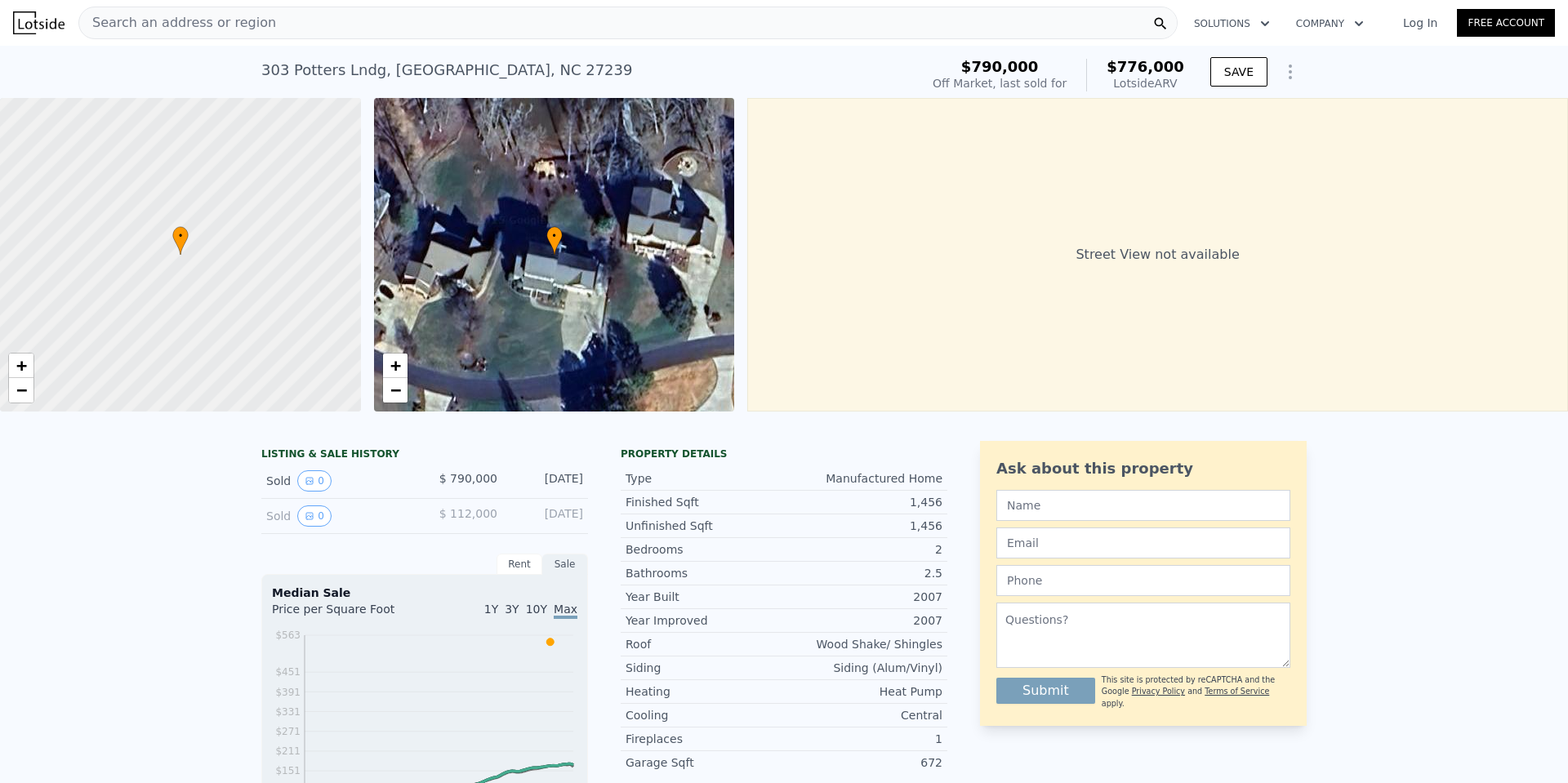
click at [244, 24] on span "Search an address or region" at bounding box center [177, 23] width 197 height 20
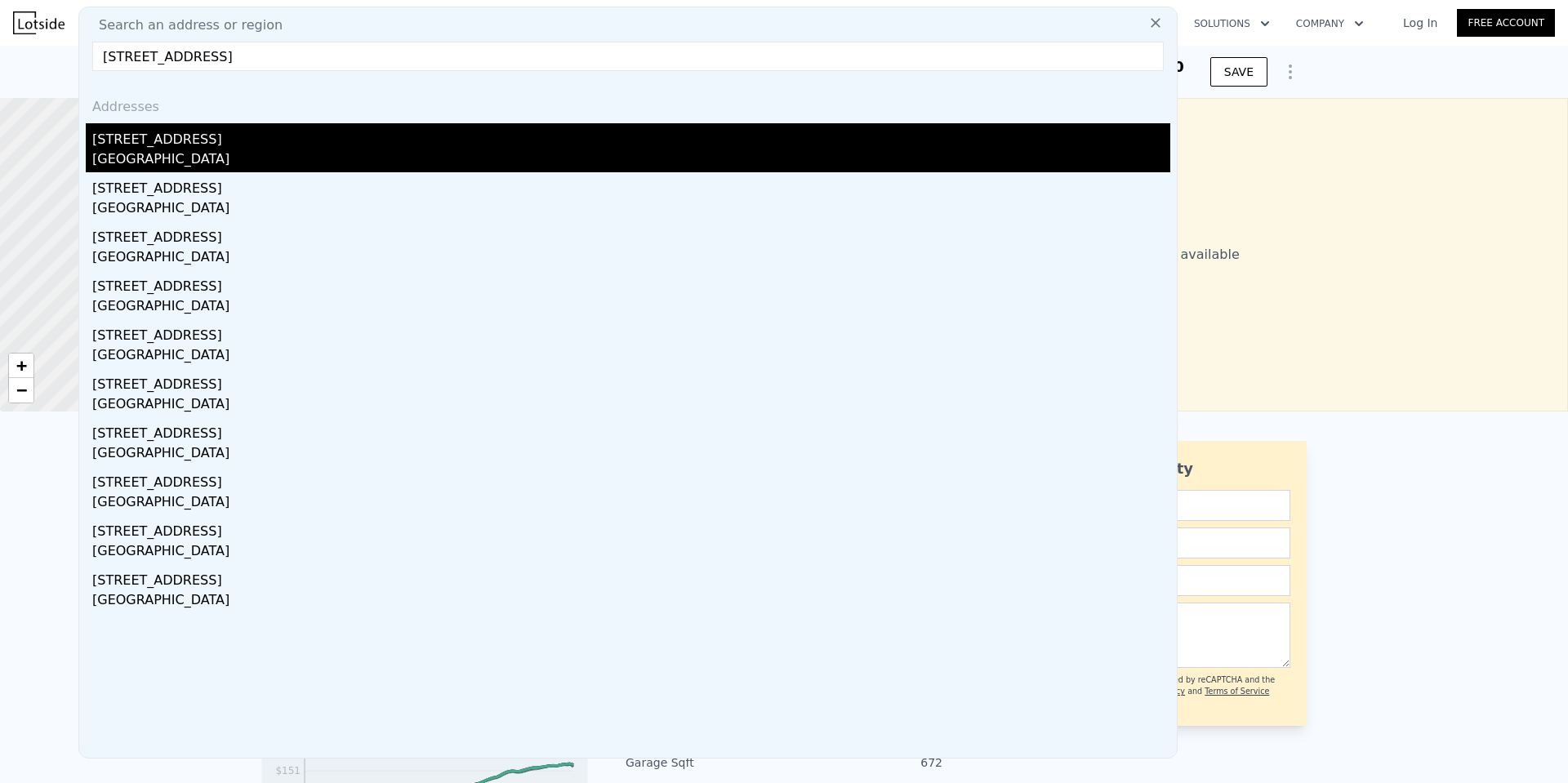
type input "[STREET_ADDRESS]"
click at [159, 146] on div "[STREET_ADDRESS]" at bounding box center [631, 136] width 1077 height 26
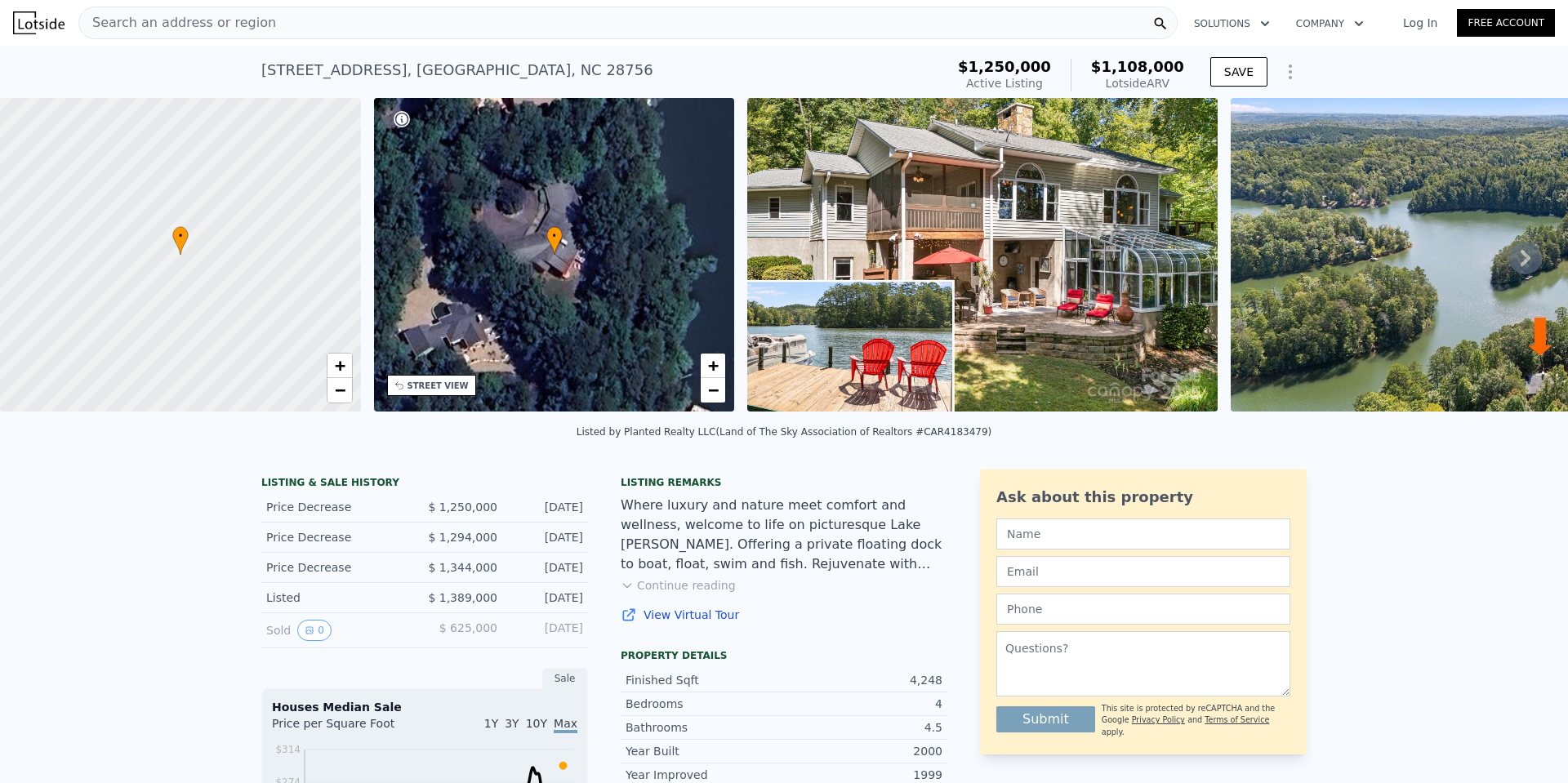
click at [230, 16] on span "Search an address or region" at bounding box center [177, 23] width 197 height 20
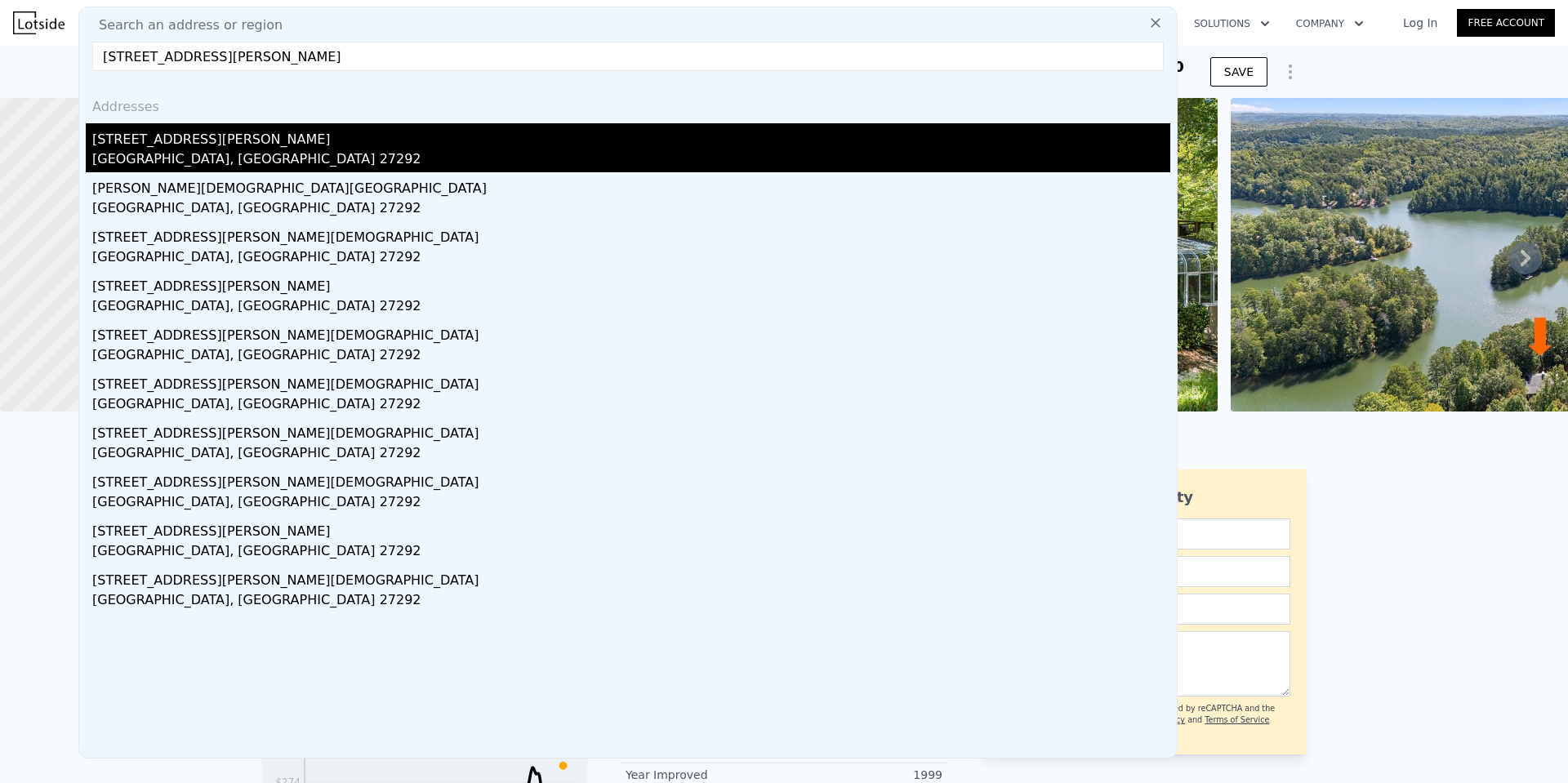
type input "[STREET_ADDRESS][PERSON_NAME]"
click at [185, 150] on div "[GEOGRAPHIC_DATA], [GEOGRAPHIC_DATA] 27292" at bounding box center [631, 161] width 1077 height 23
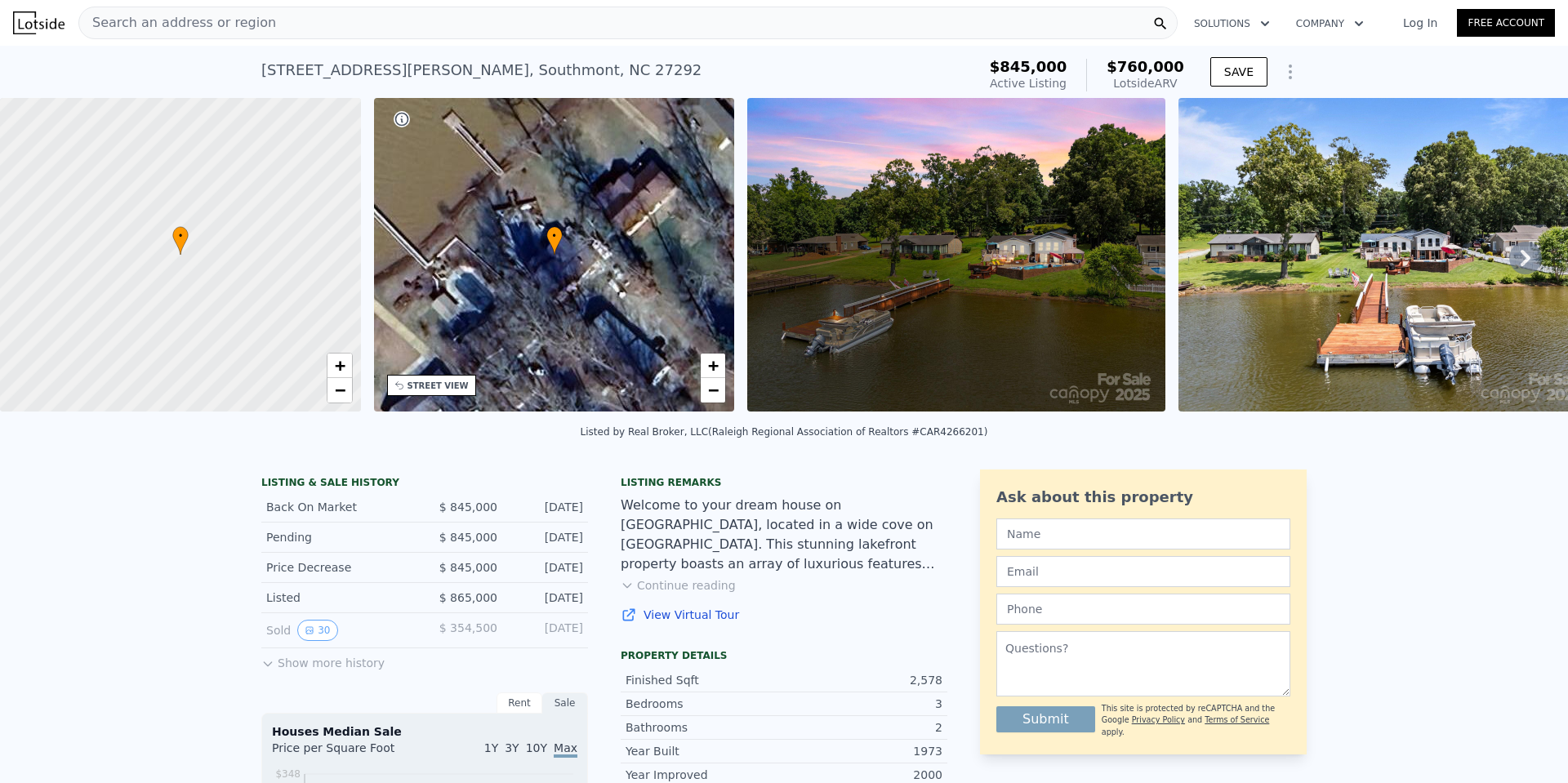
click at [295, 21] on div "Search an address or region" at bounding box center [628, 22] width 1099 height 33
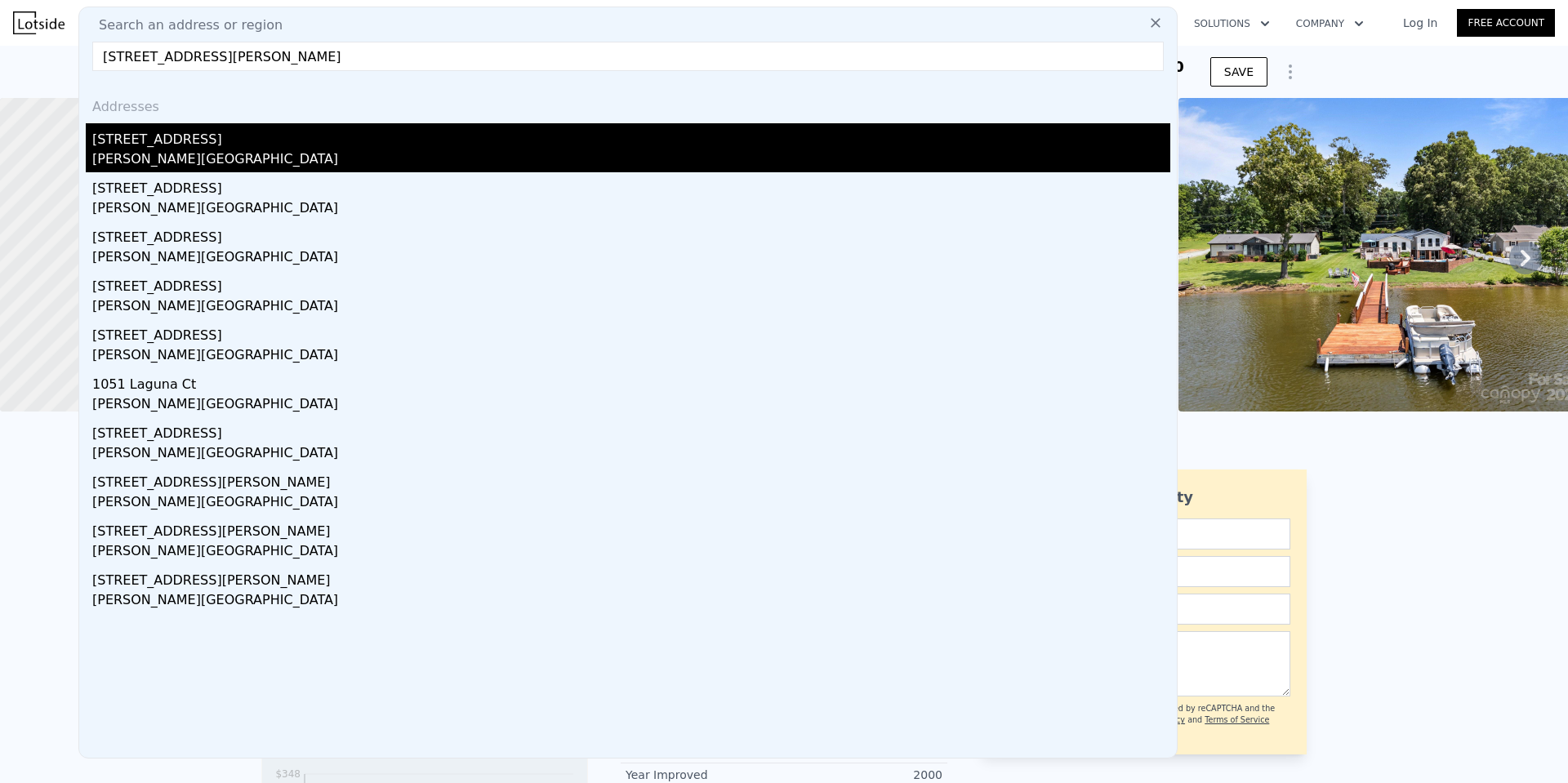
type input "[STREET_ADDRESS][PERSON_NAME]"
click at [187, 143] on div "[STREET_ADDRESS]" at bounding box center [631, 136] width 1077 height 26
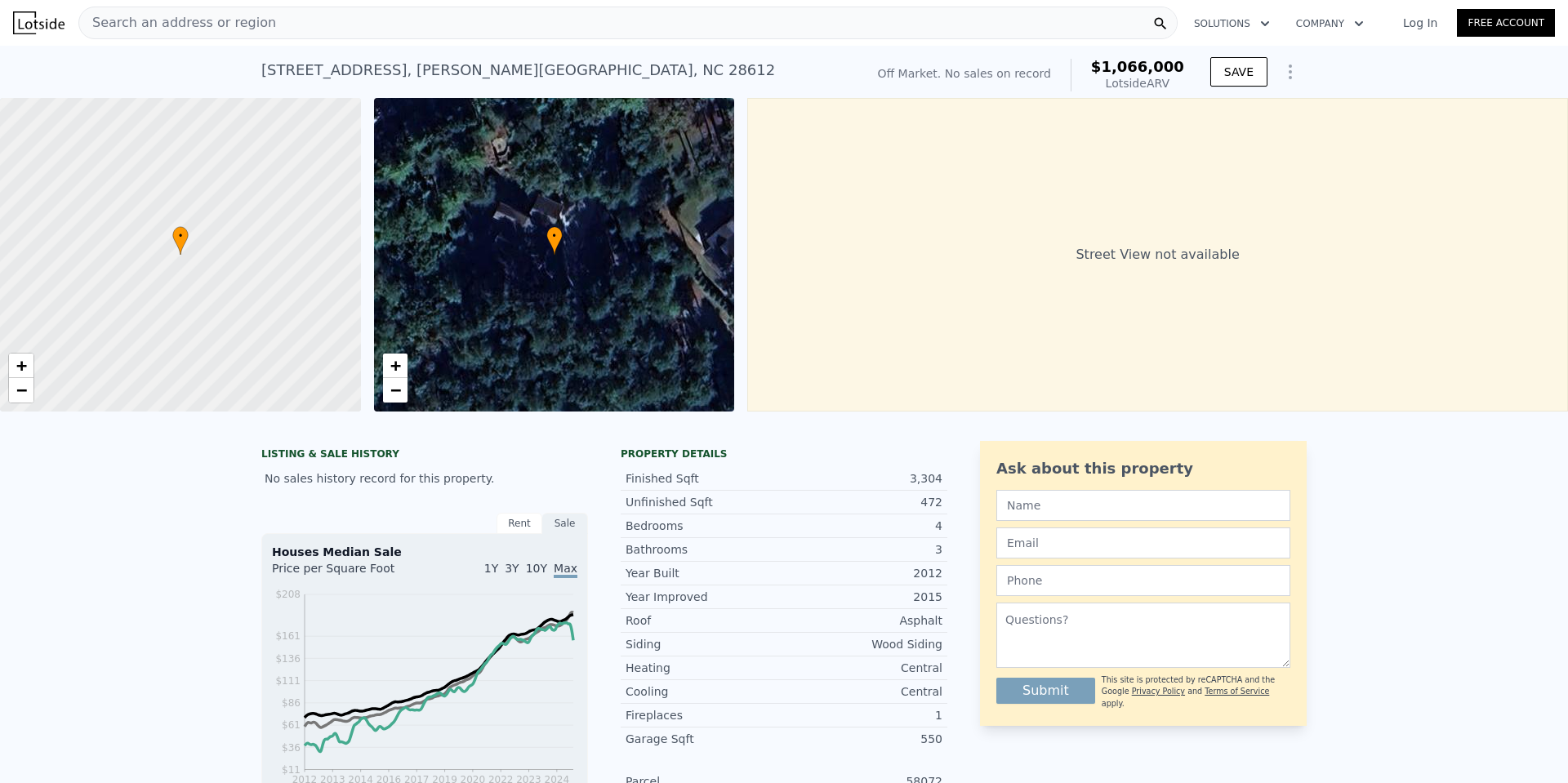
click at [227, 20] on span "Search an address or region" at bounding box center [177, 23] width 197 height 20
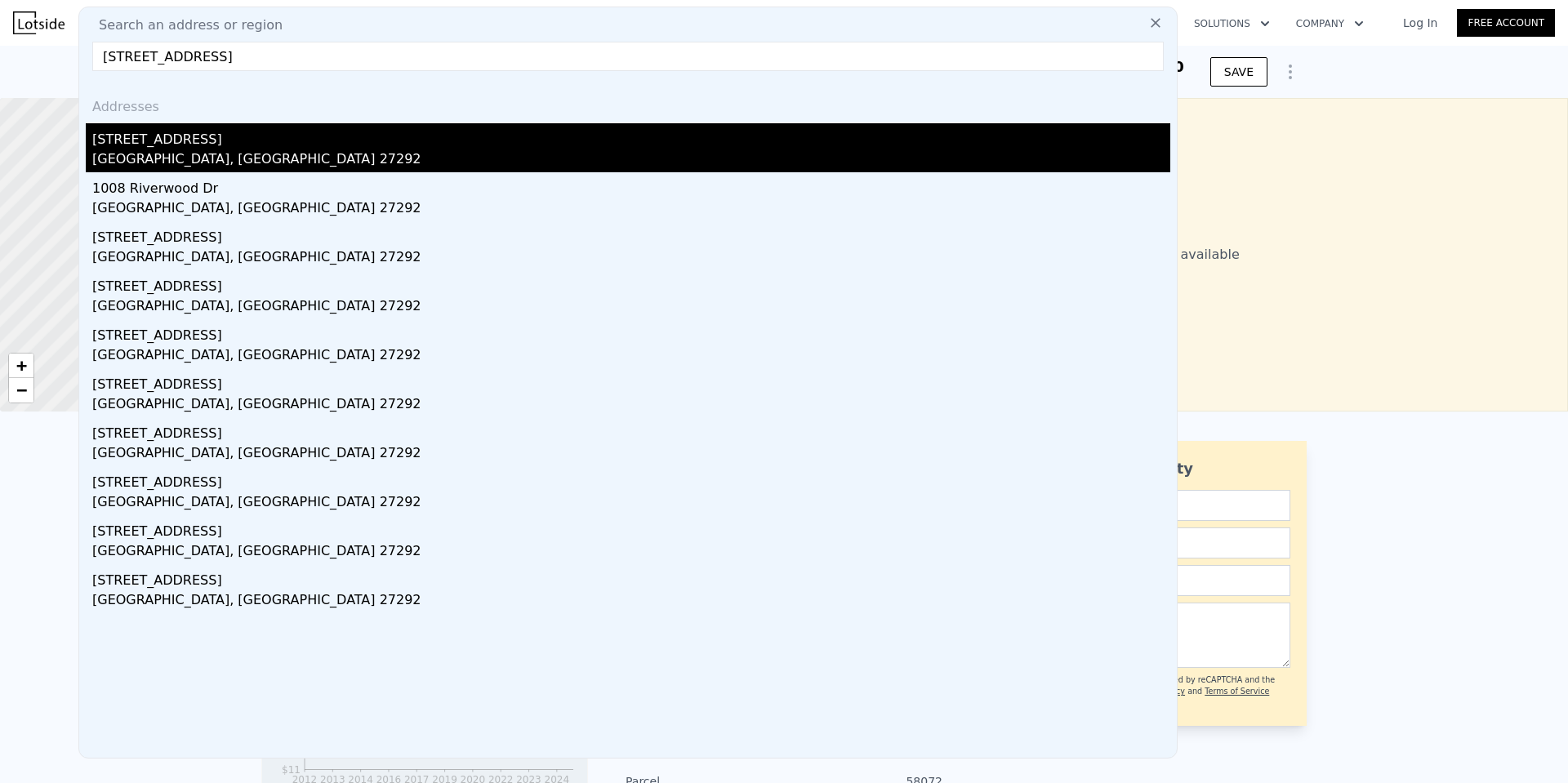
type input "[STREET_ADDRESS]"
click at [177, 155] on div "[GEOGRAPHIC_DATA], [GEOGRAPHIC_DATA] 27292" at bounding box center [631, 161] width 1077 height 23
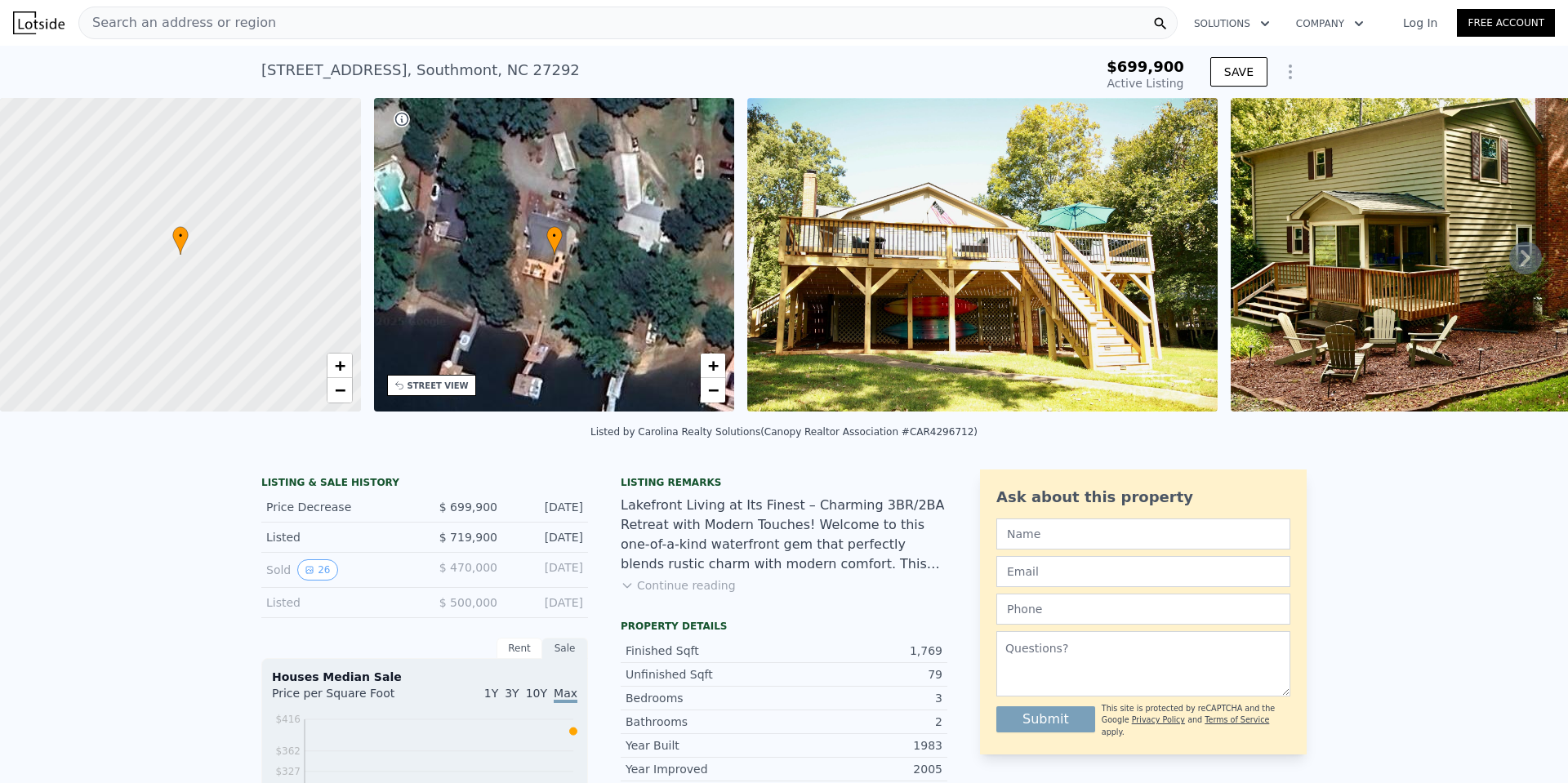
click at [120, 25] on span "Search an address or region" at bounding box center [177, 23] width 197 height 20
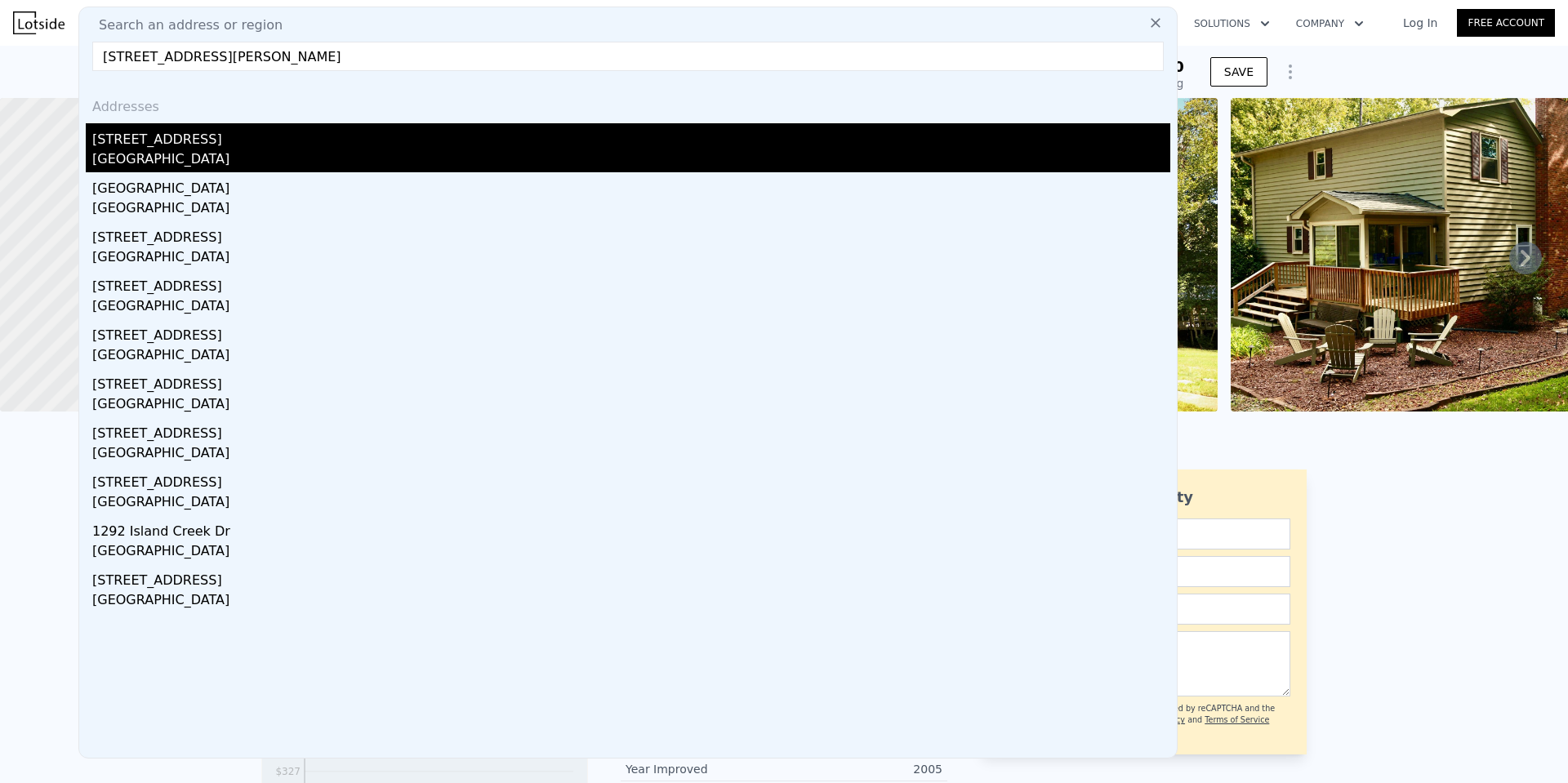
type input "[STREET_ADDRESS][PERSON_NAME]"
click at [221, 154] on div "[GEOGRAPHIC_DATA]" at bounding box center [631, 161] width 1077 height 23
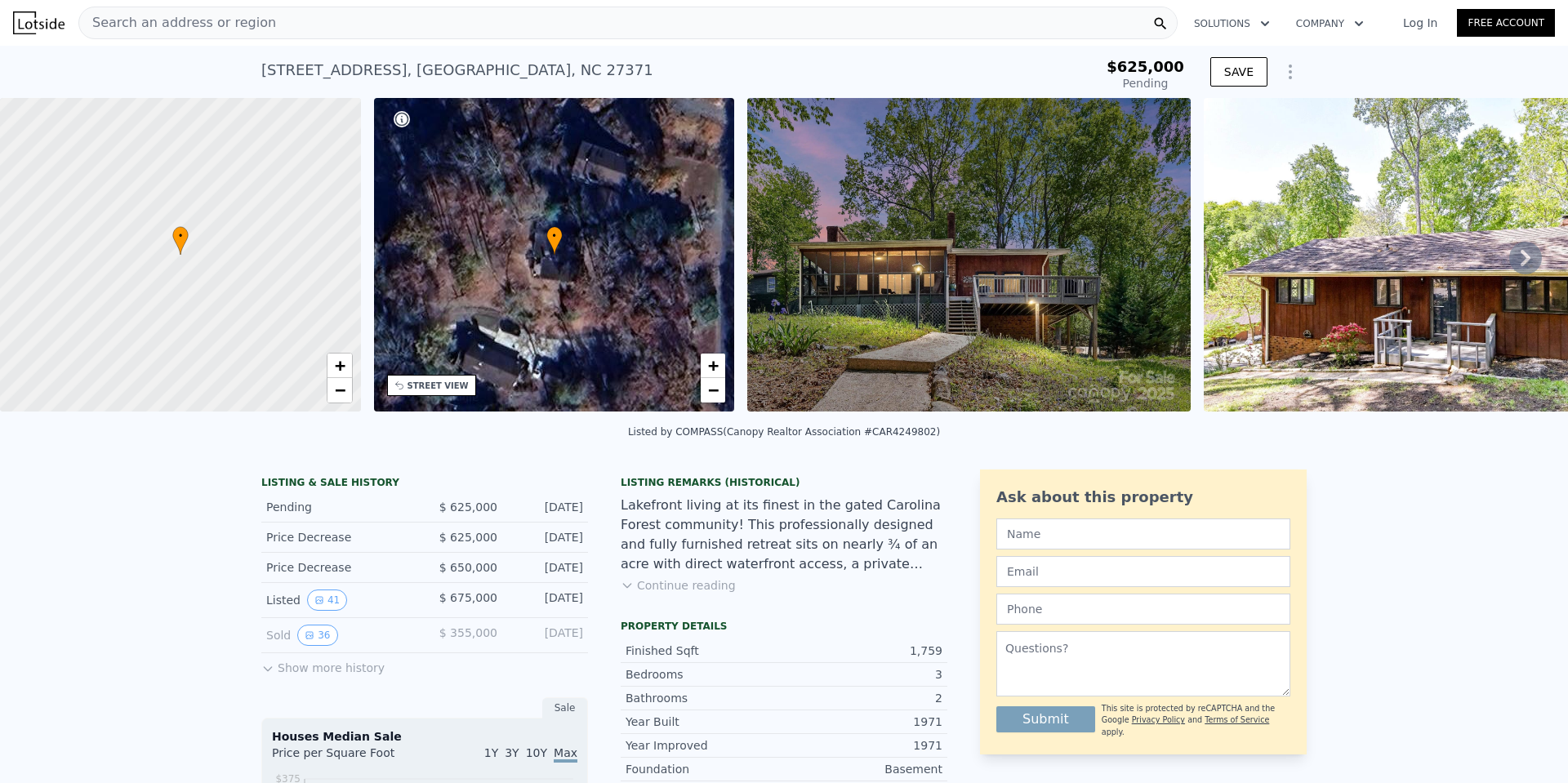
click at [103, 33] on div "Search an address or region" at bounding box center [177, 22] width 197 height 31
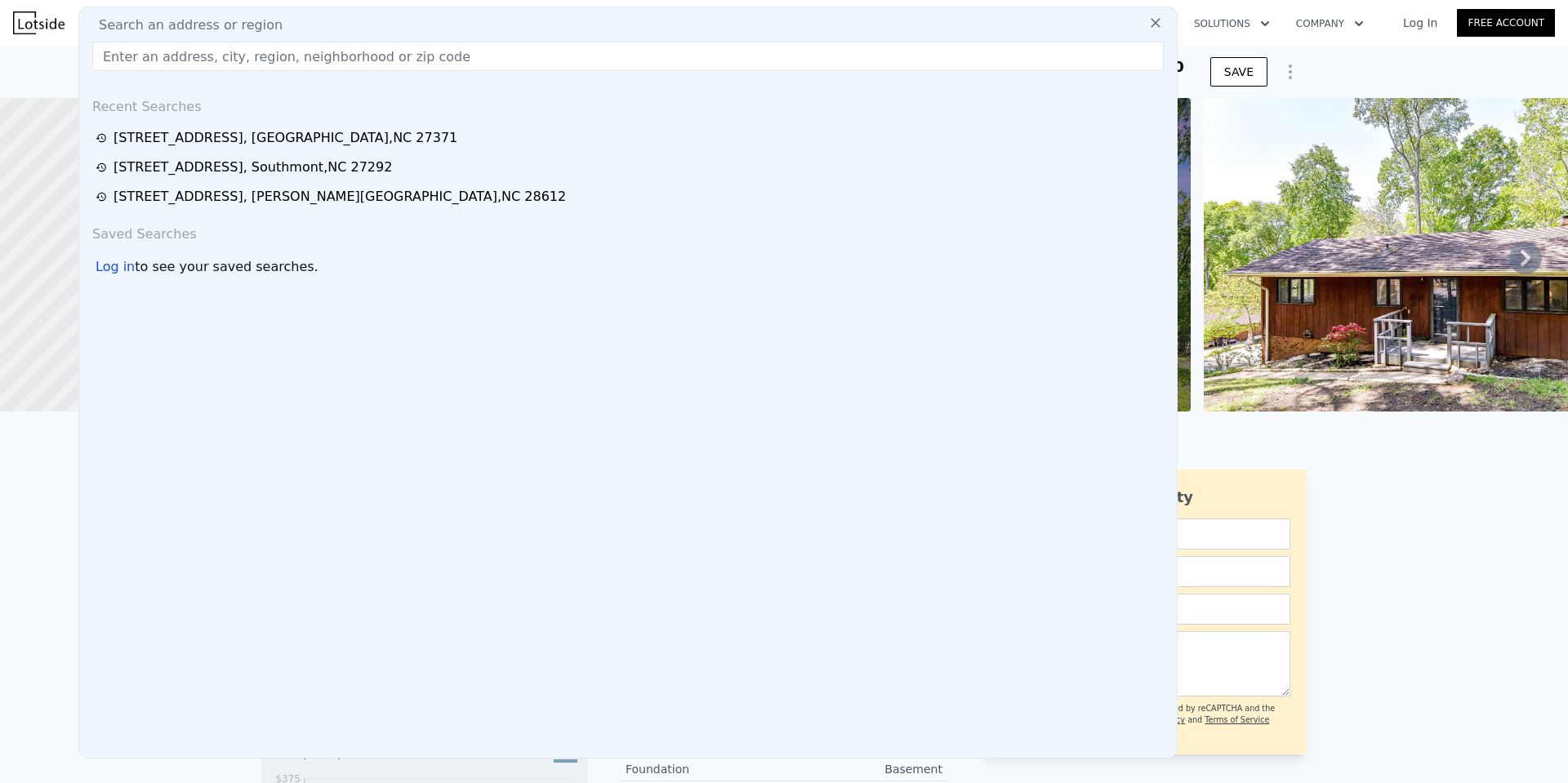
type input "[STREET_ADDRESS][PERSON_NAME]"
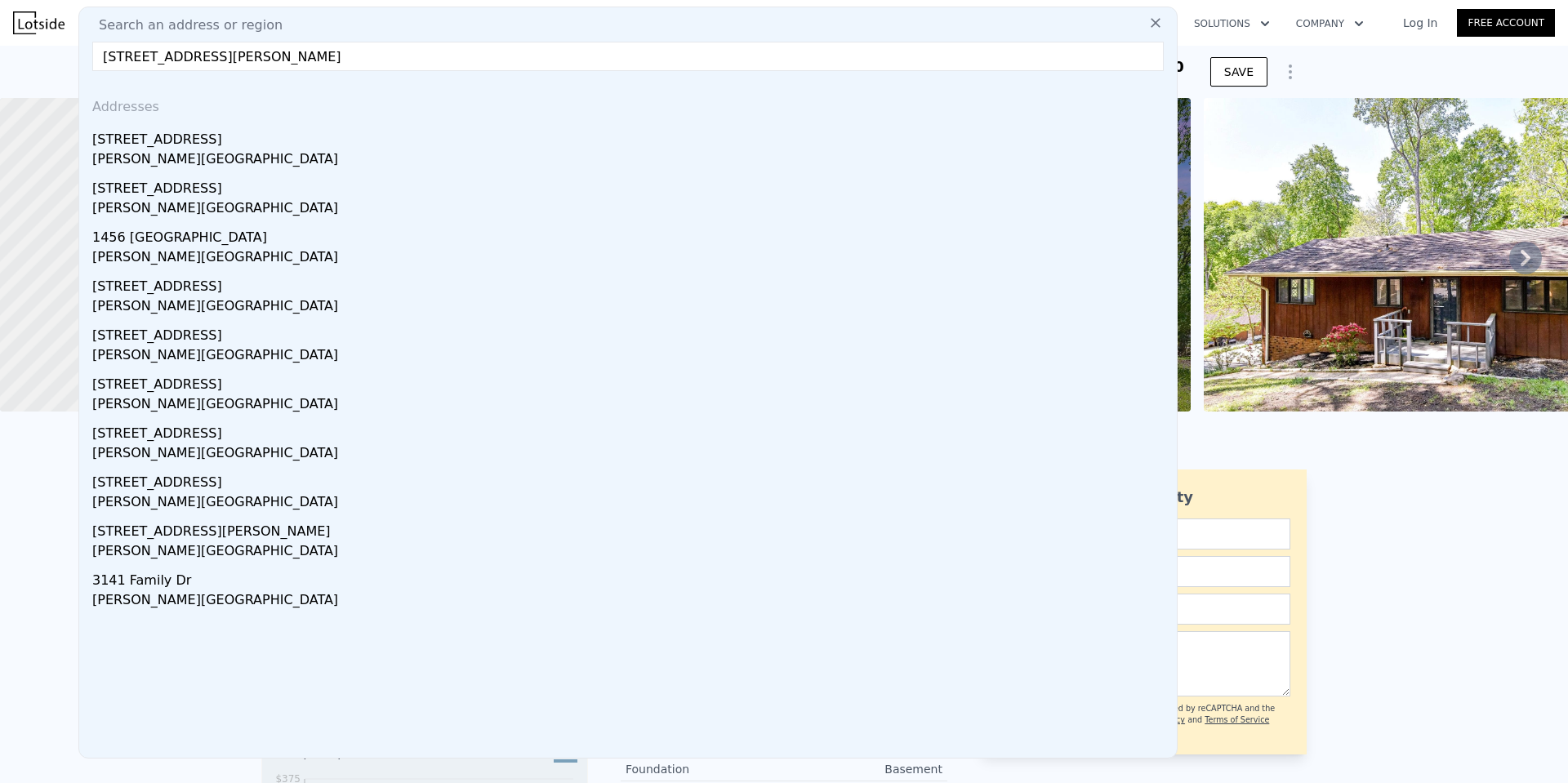
type input "$ 660,000"
type input "-$ 47,370"
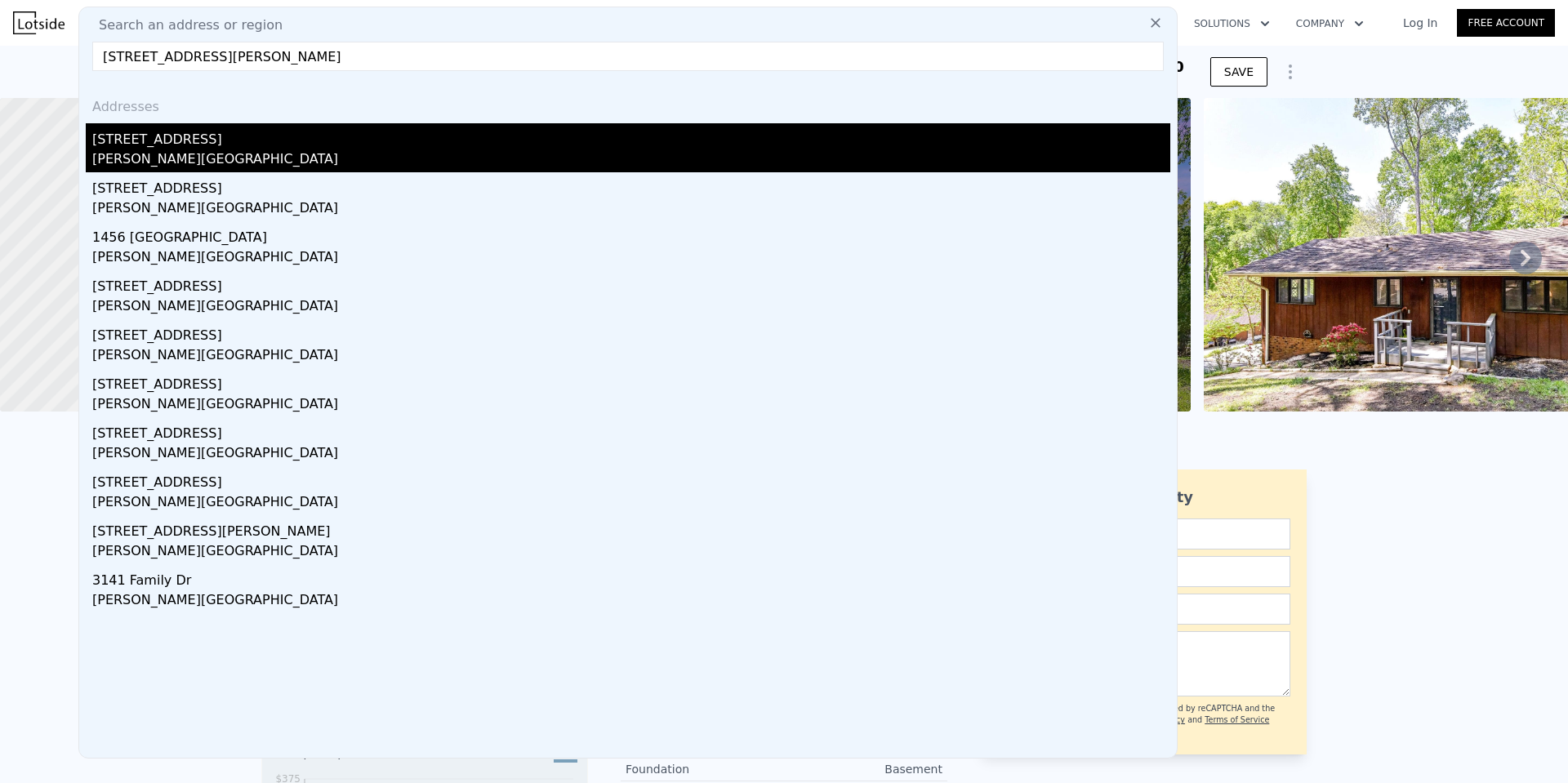
type input "[STREET_ADDRESS][PERSON_NAME]"
click at [169, 161] on div "[PERSON_NAME][GEOGRAPHIC_DATA]" at bounding box center [631, 161] width 1077 height 23
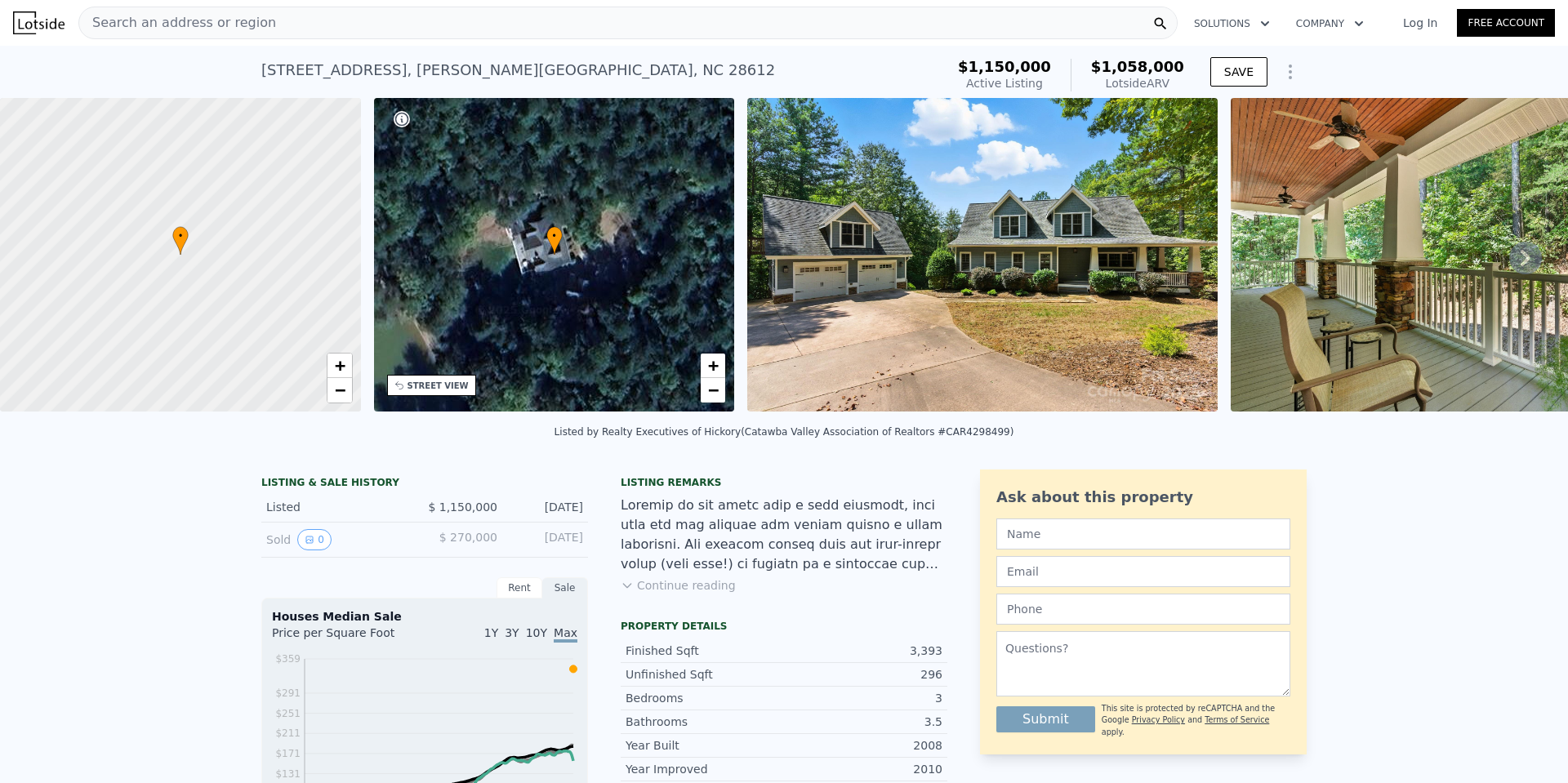
click at [273, 26] on div "Search an address or region" at bounding box center [628, 22] width 1099 height 33
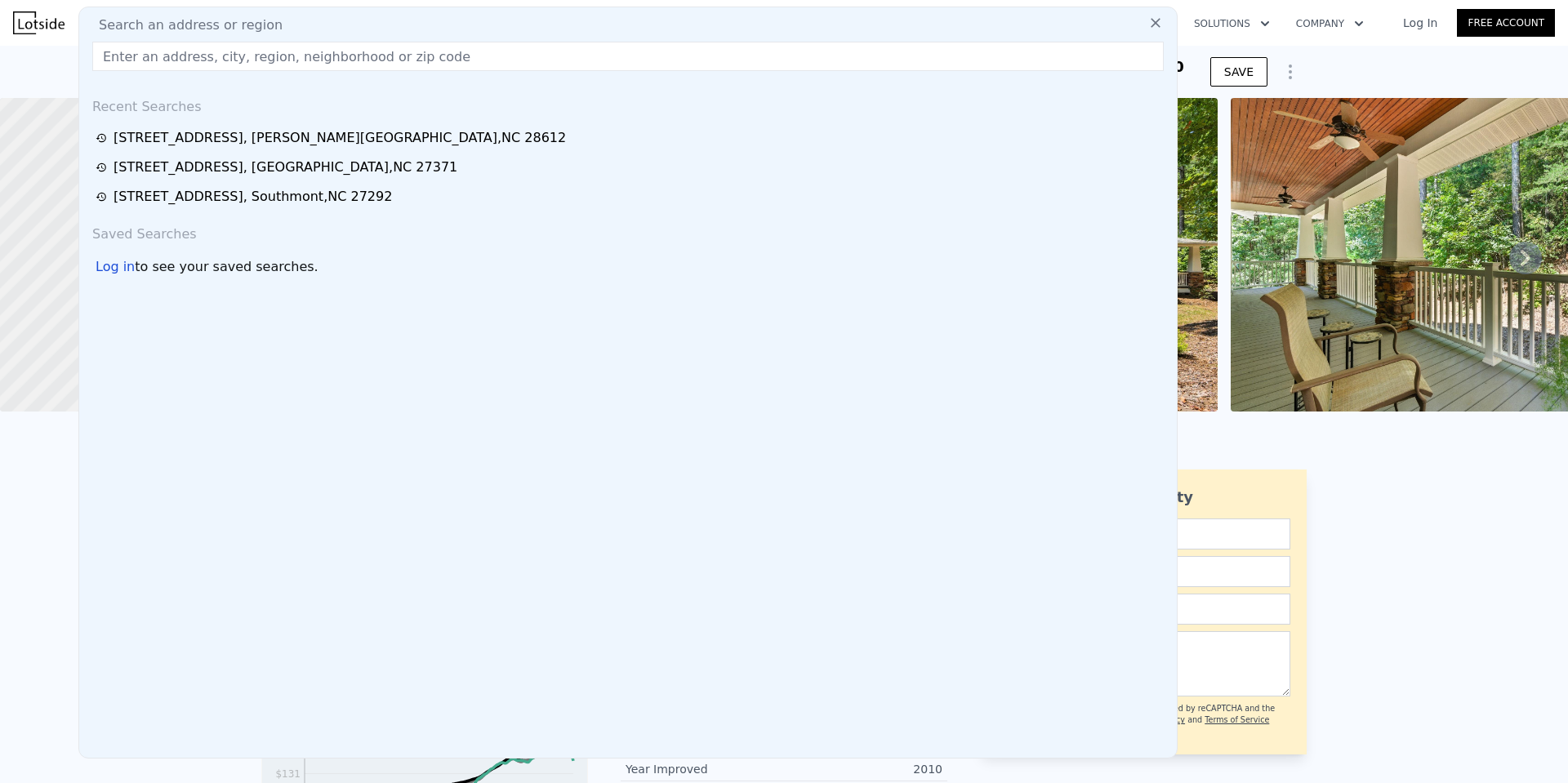
type input "[STREET_ADDRESS]"
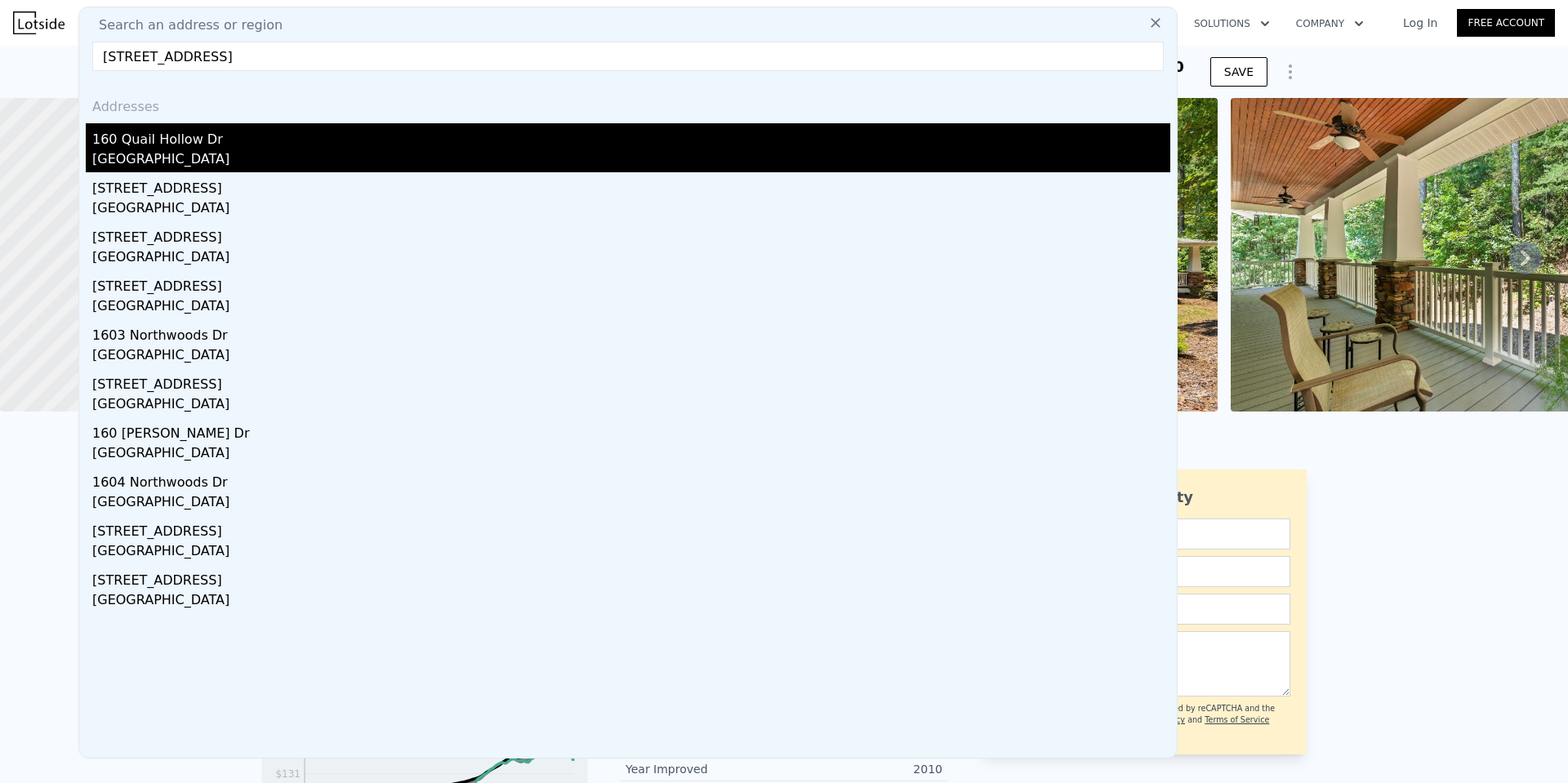
click at [151, 165] on div "[GEOGRAPHIC_DATA]" at bounding box center [631, 161] width 1077 height 23
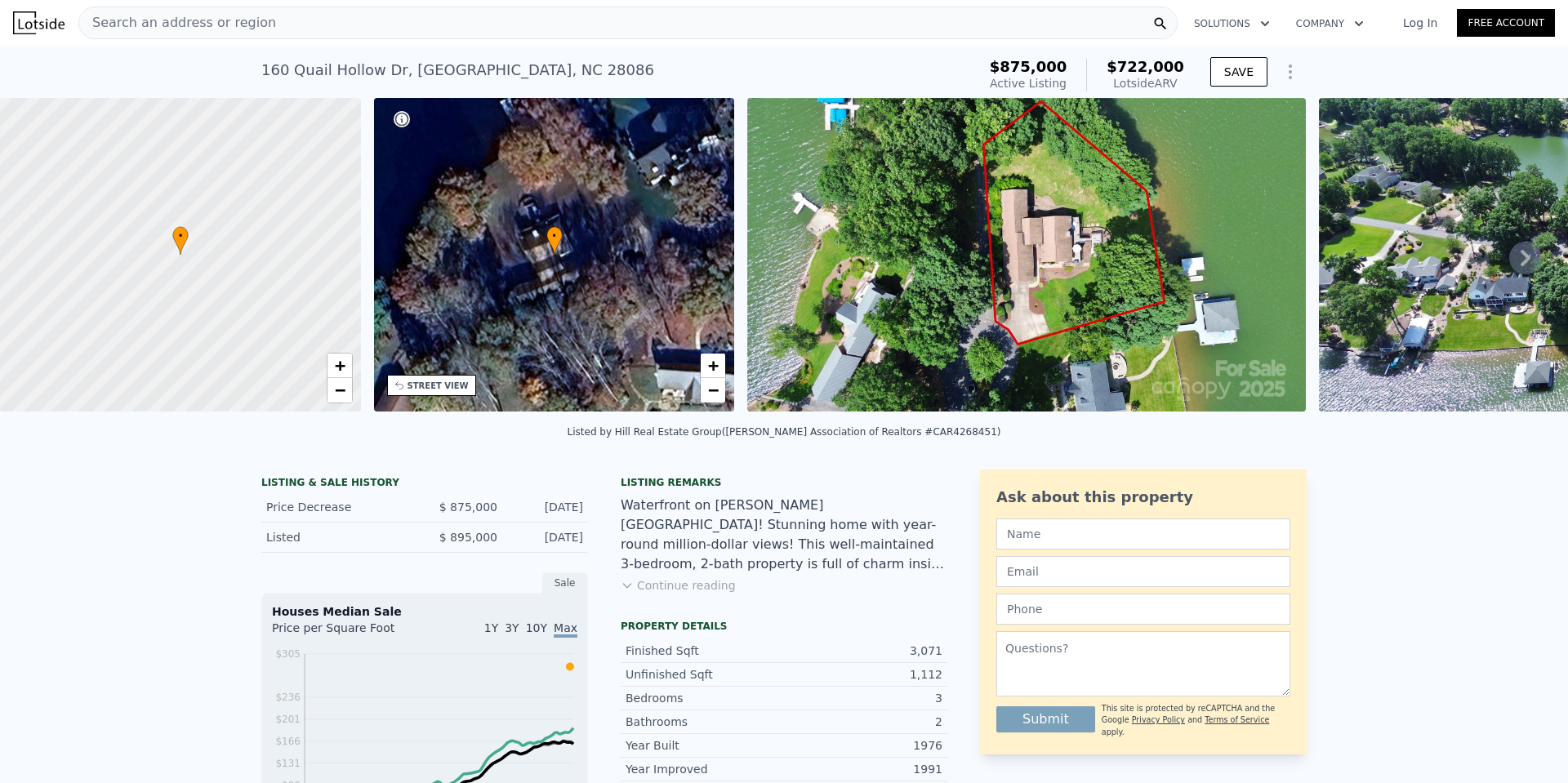
click at [216, 25] on span "Search an address or region" at bounding box center [177, 23] width 197 height 20
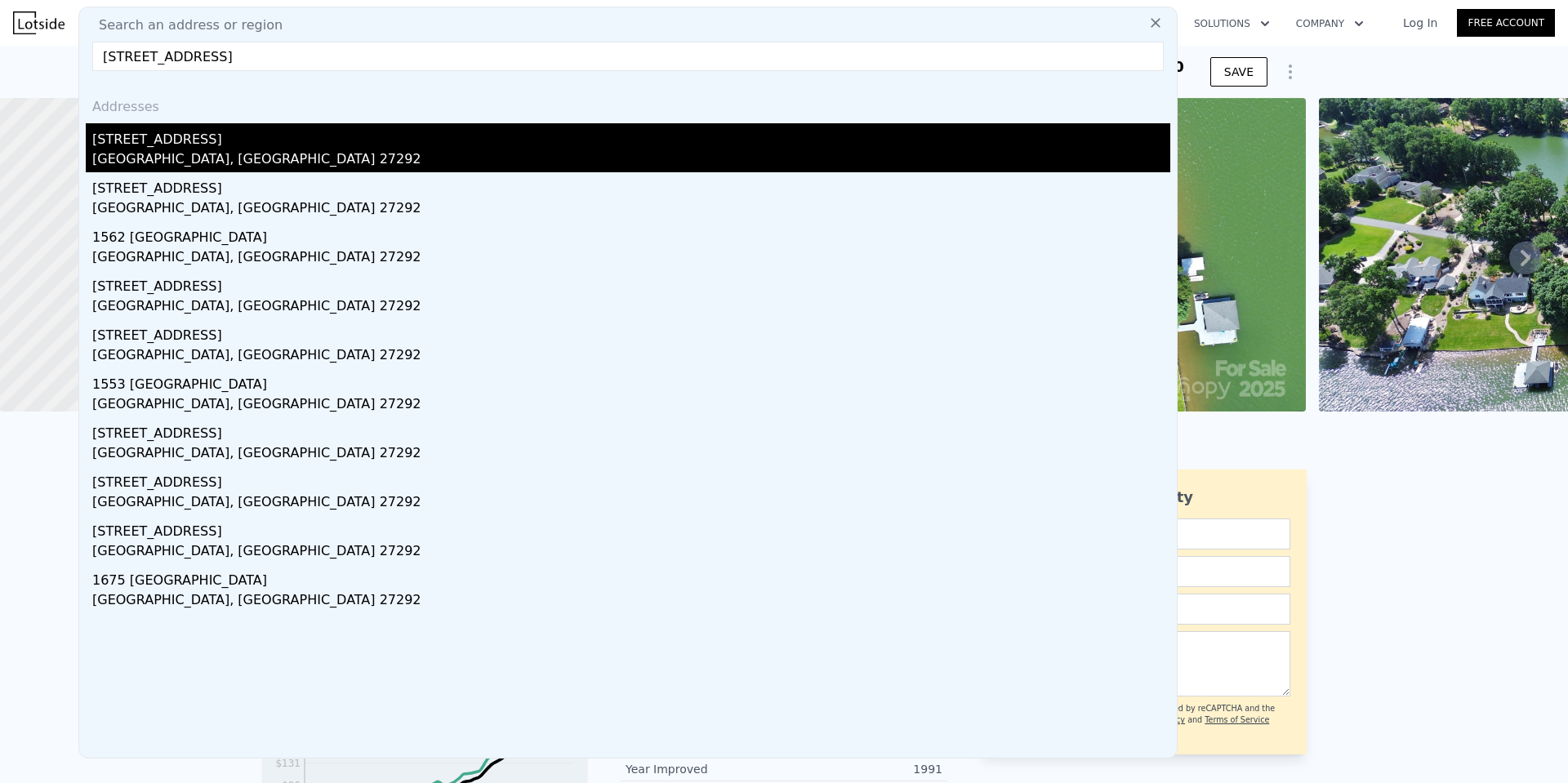
type input "[STREET_ADDRESS]"
click at [174, 138] on div "[STREET_ADDRESS]" at bounding box center [631, 136] width 1077 height 26
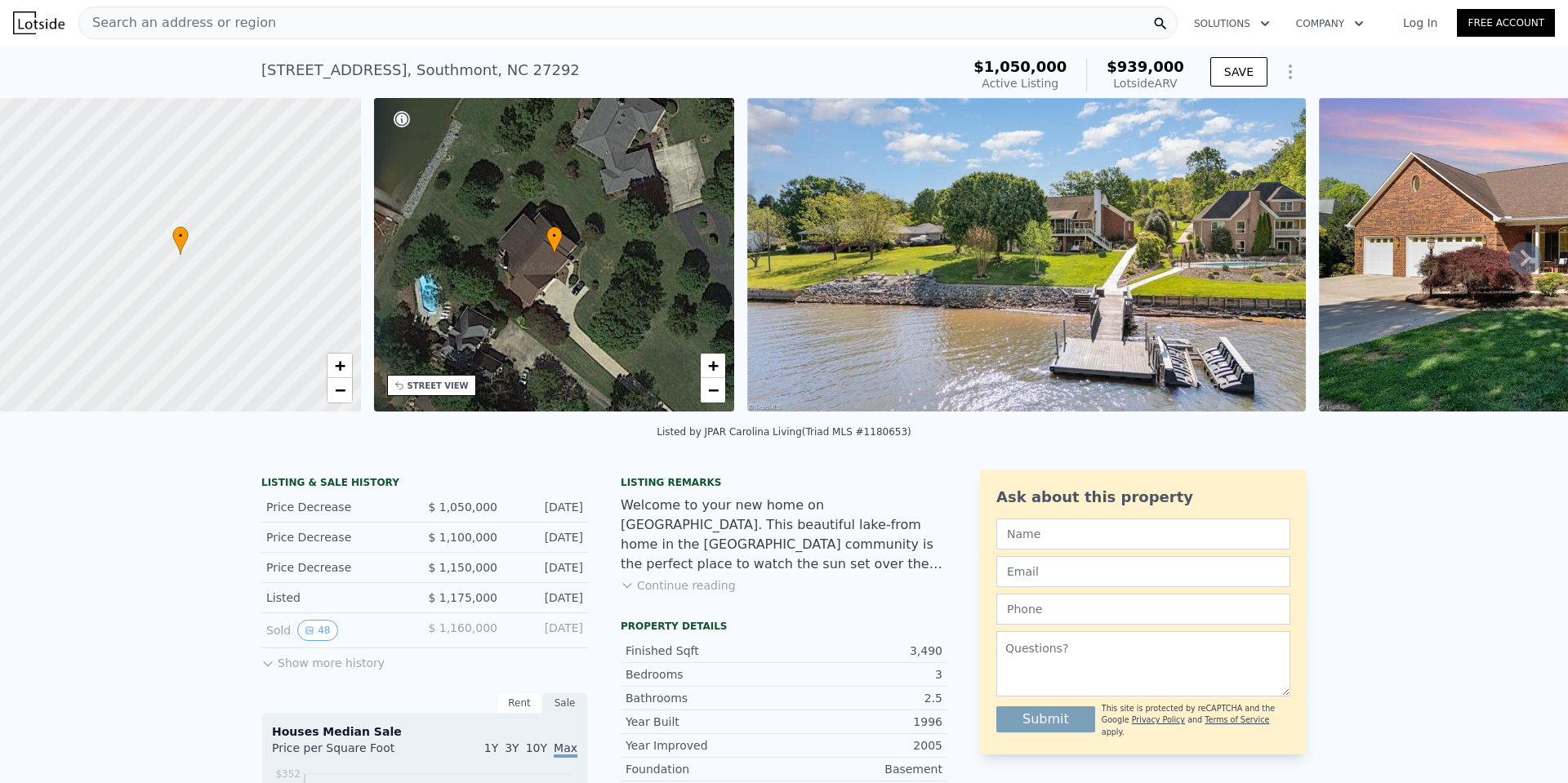
click at [208, 21] on span "Search an address or region" at bounding box center [177, 23] width 197 height 20
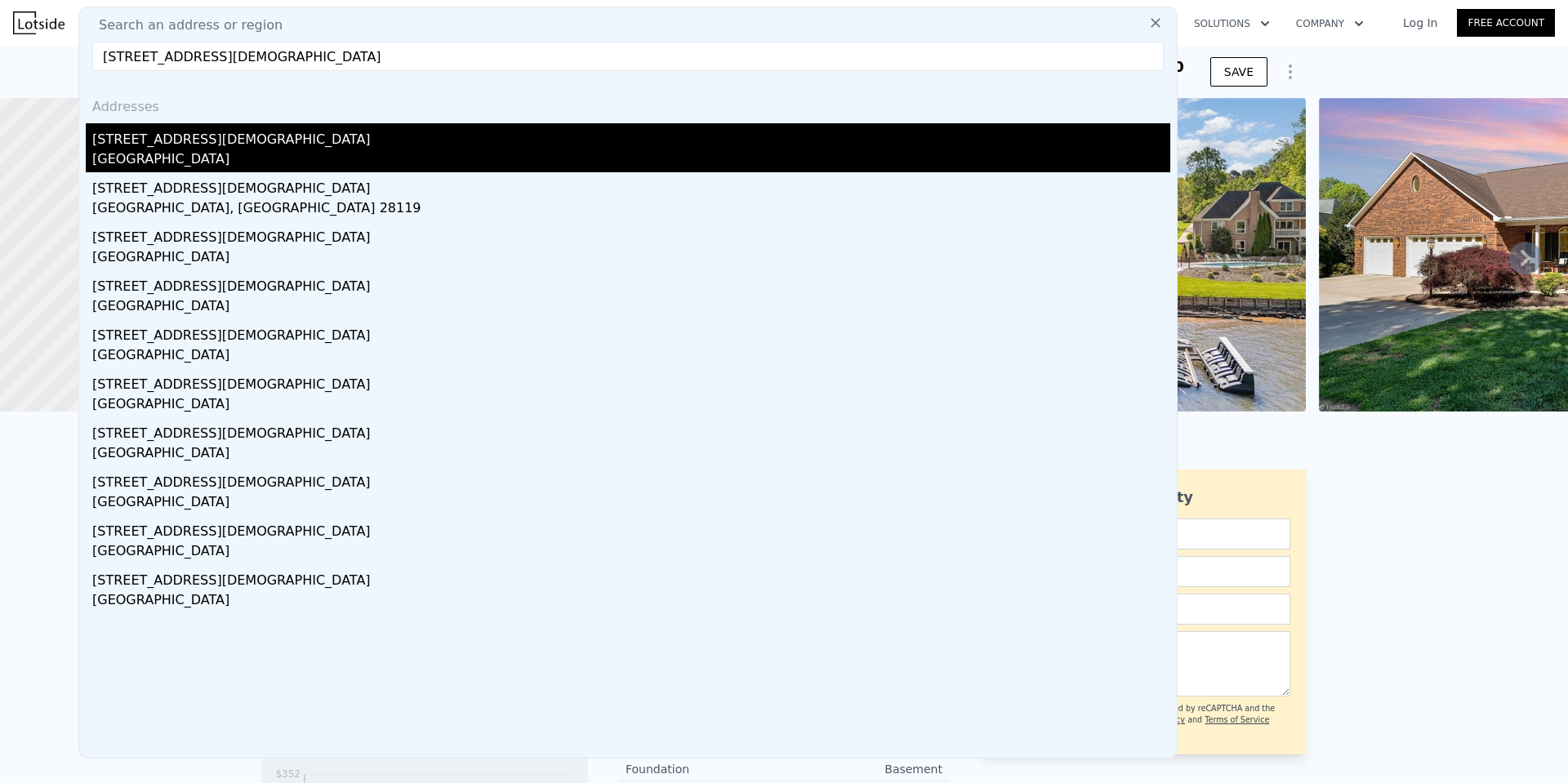
type input "[STREET_ADDRESS][DEMOGRAPHIC_DATA]"
click at [178, 147] on div "[STREET_ADDRESS][DEMOGRAPHIC_DATA]" at bounding box center [631, 136] width 1077 height 26
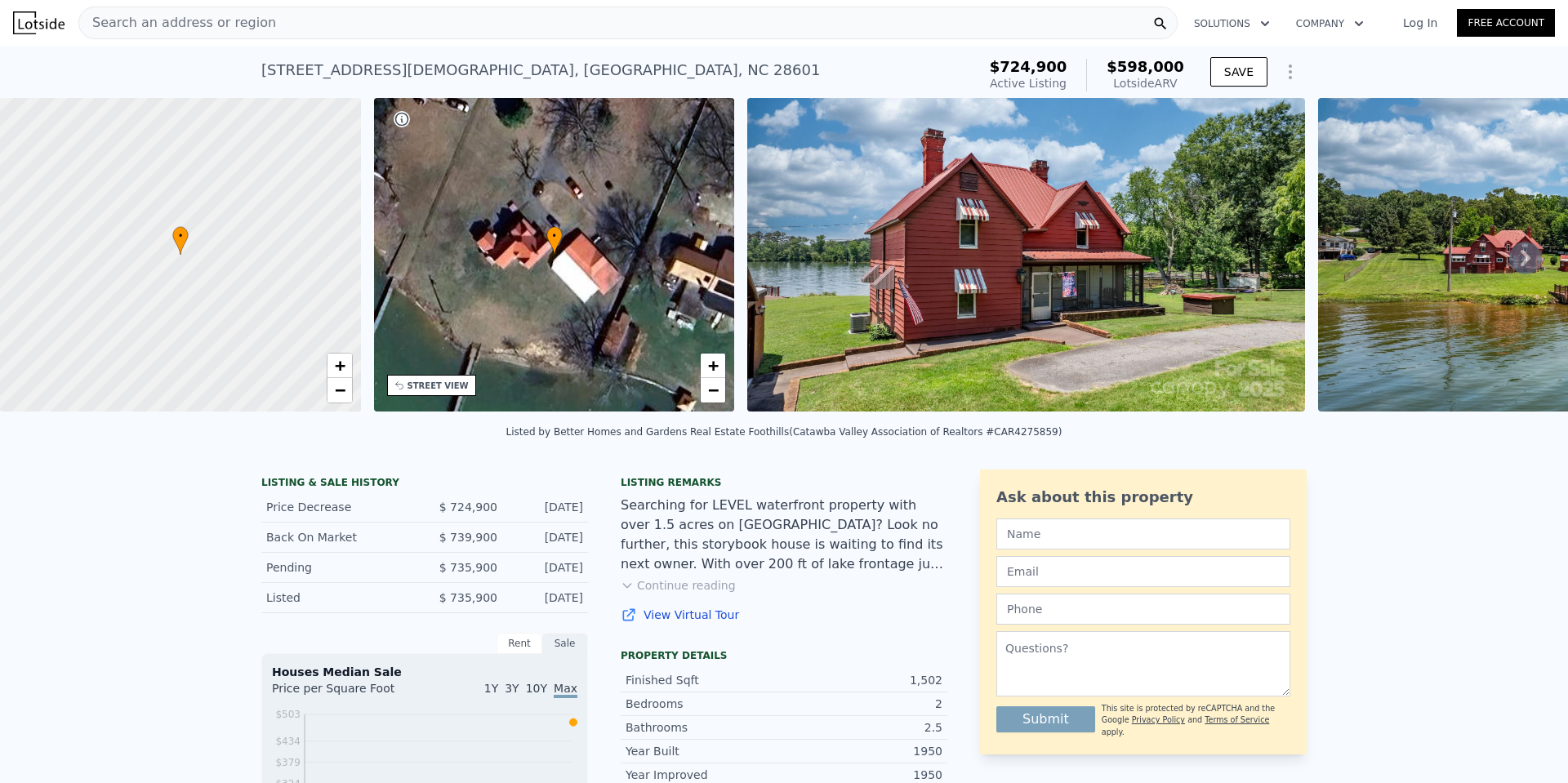
click at [231, 24] on span "Search an address or region" at bounding box center [177, 23] width 197 height 20
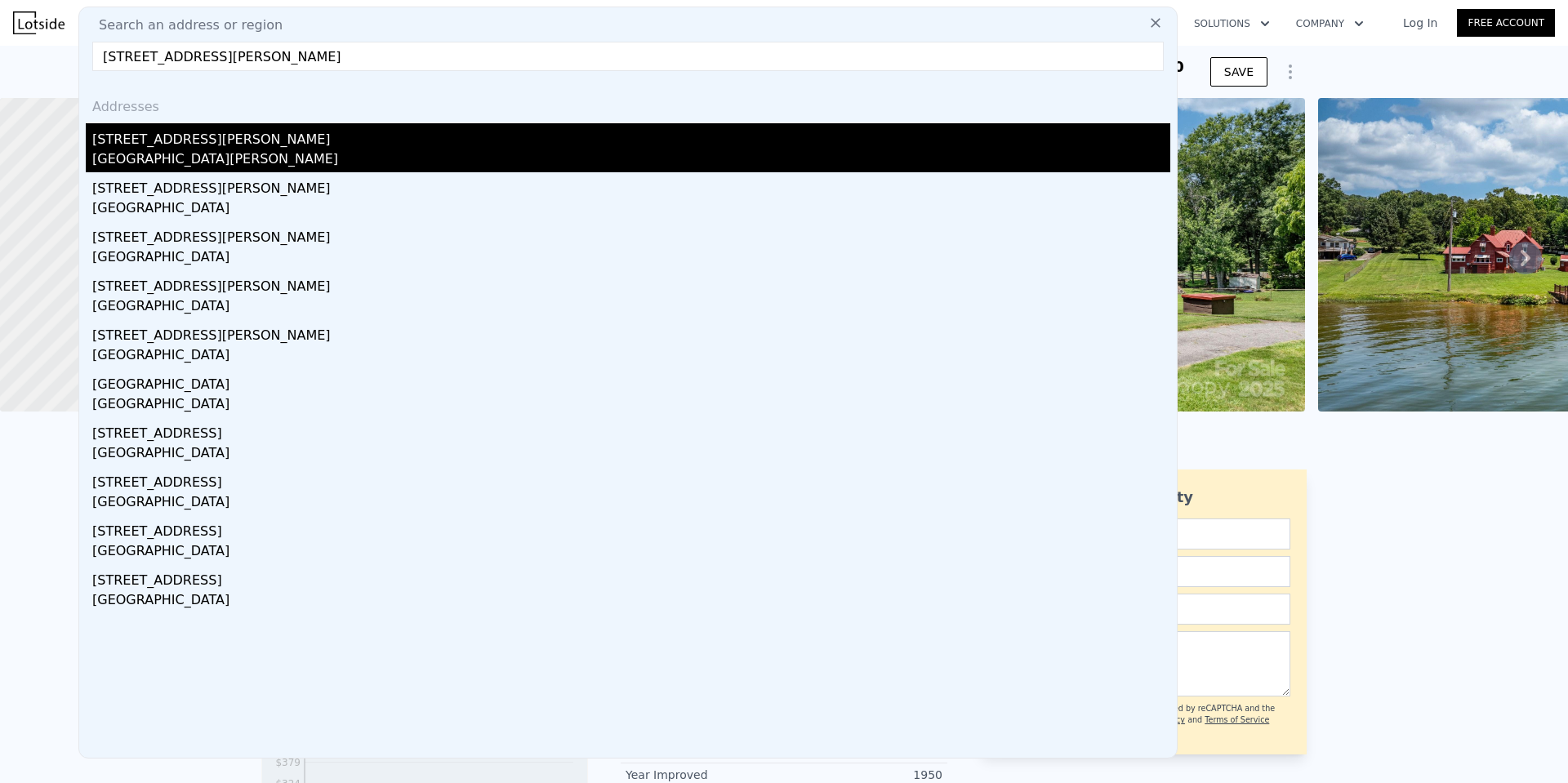
type input "[STREET_ADDRESS][PERSON_NAME]"
click at [214, 150] on div "[GEOGRAPHIC_DATA][PERSON_NAME]" at bounding box center [631, 161] width 1077 height 23
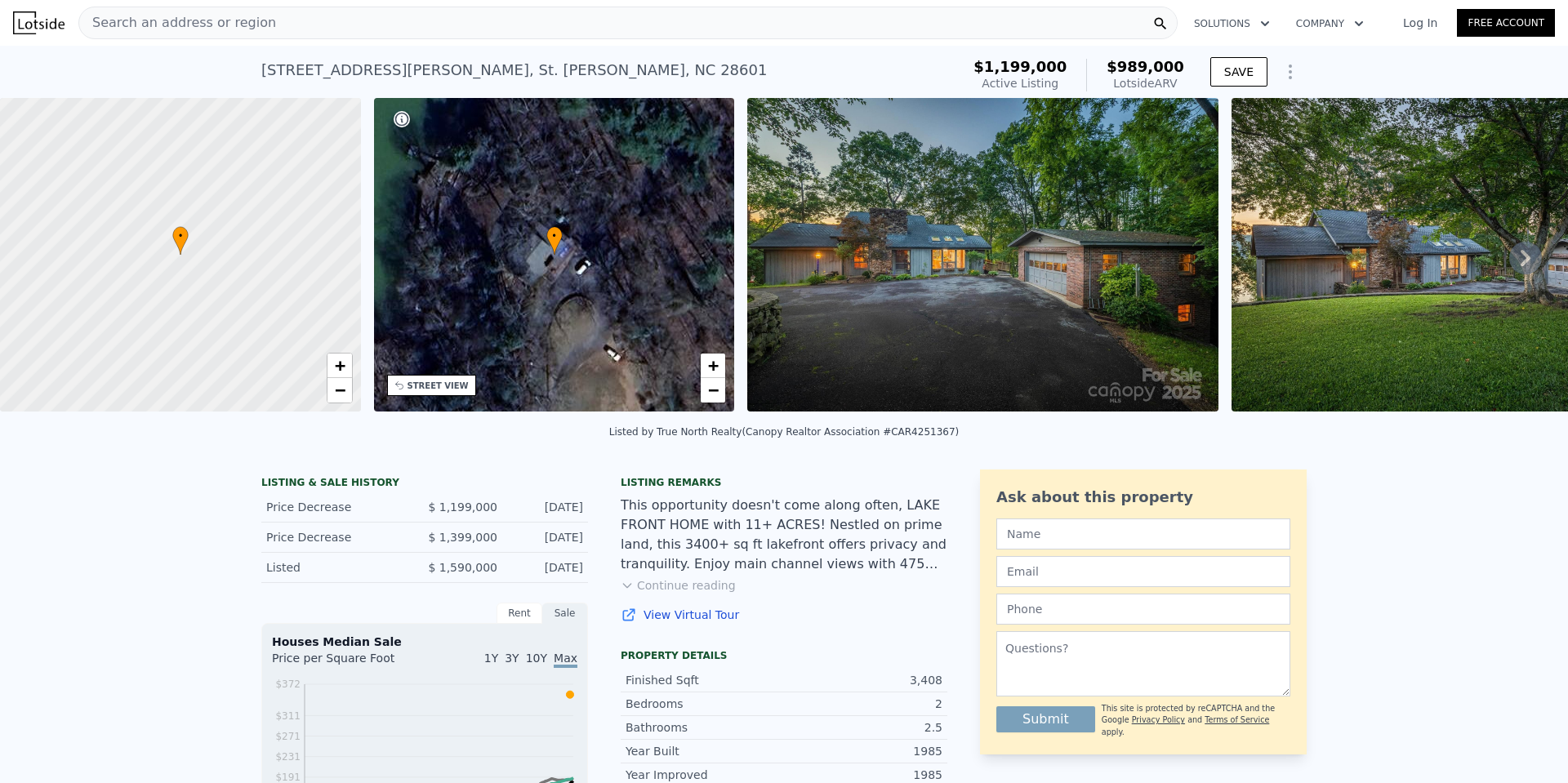
click at [217, 34] on div "Search an address or region" at bounding box center [177, 22] width 197 height 31
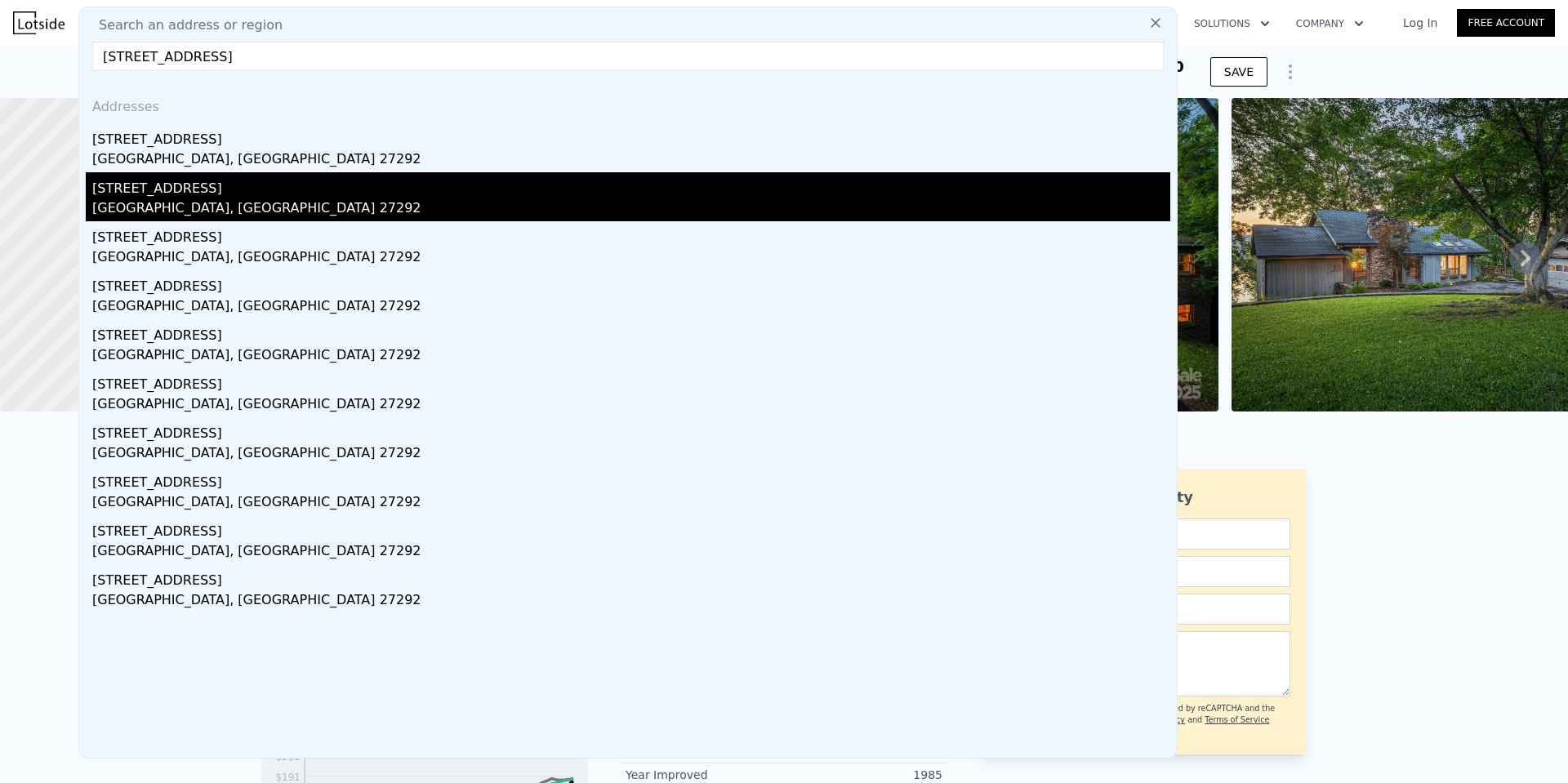
type input "[STREET_ADDRESS]"
click at [183, 191] on div "[STREET_ADDRESS]" at bounding box center [631, 185] width 1077 height 26
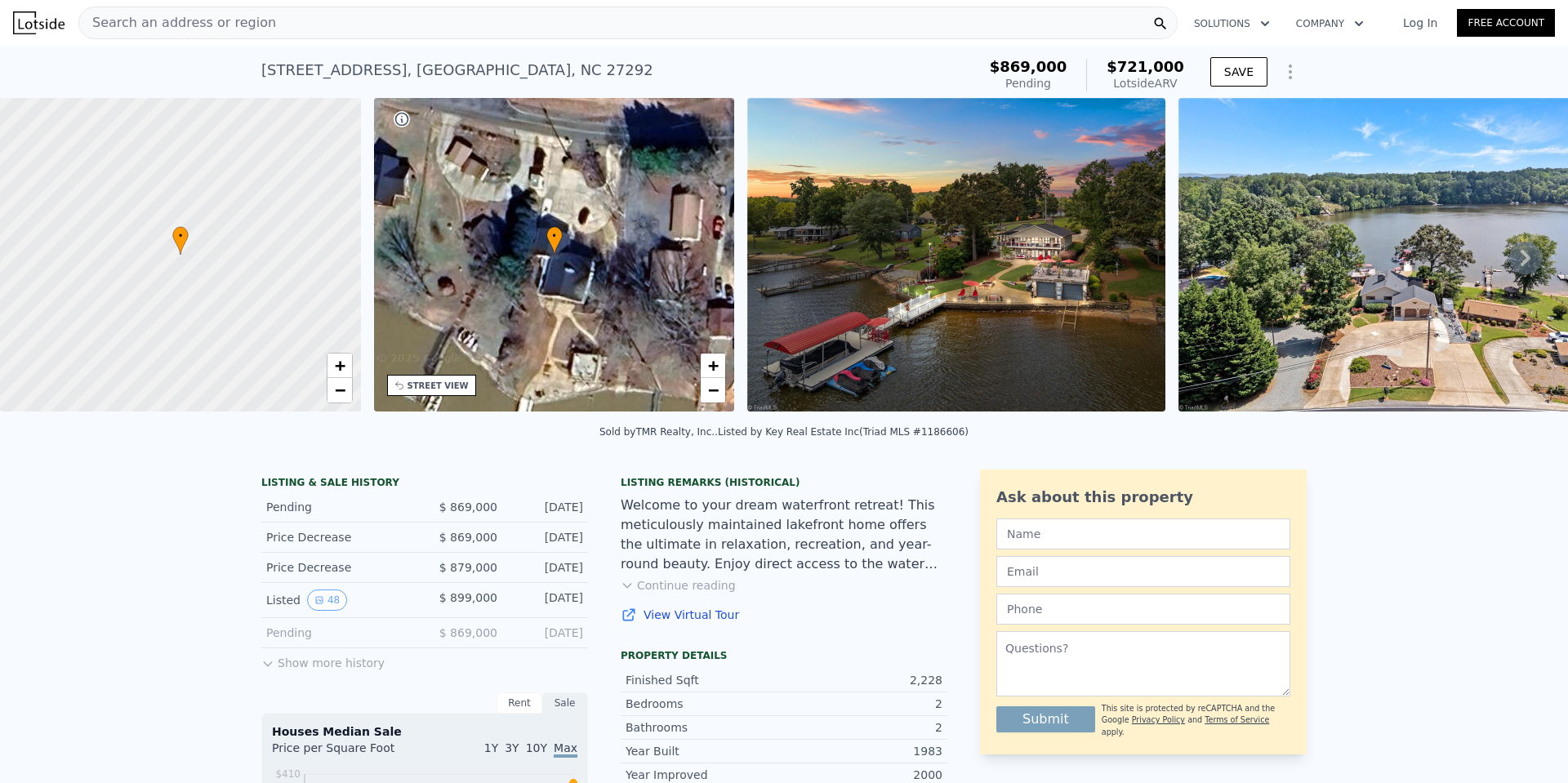
click at [161, 24] on span "Search an address or region" at bounding box center [177, 23] width 197 height 20
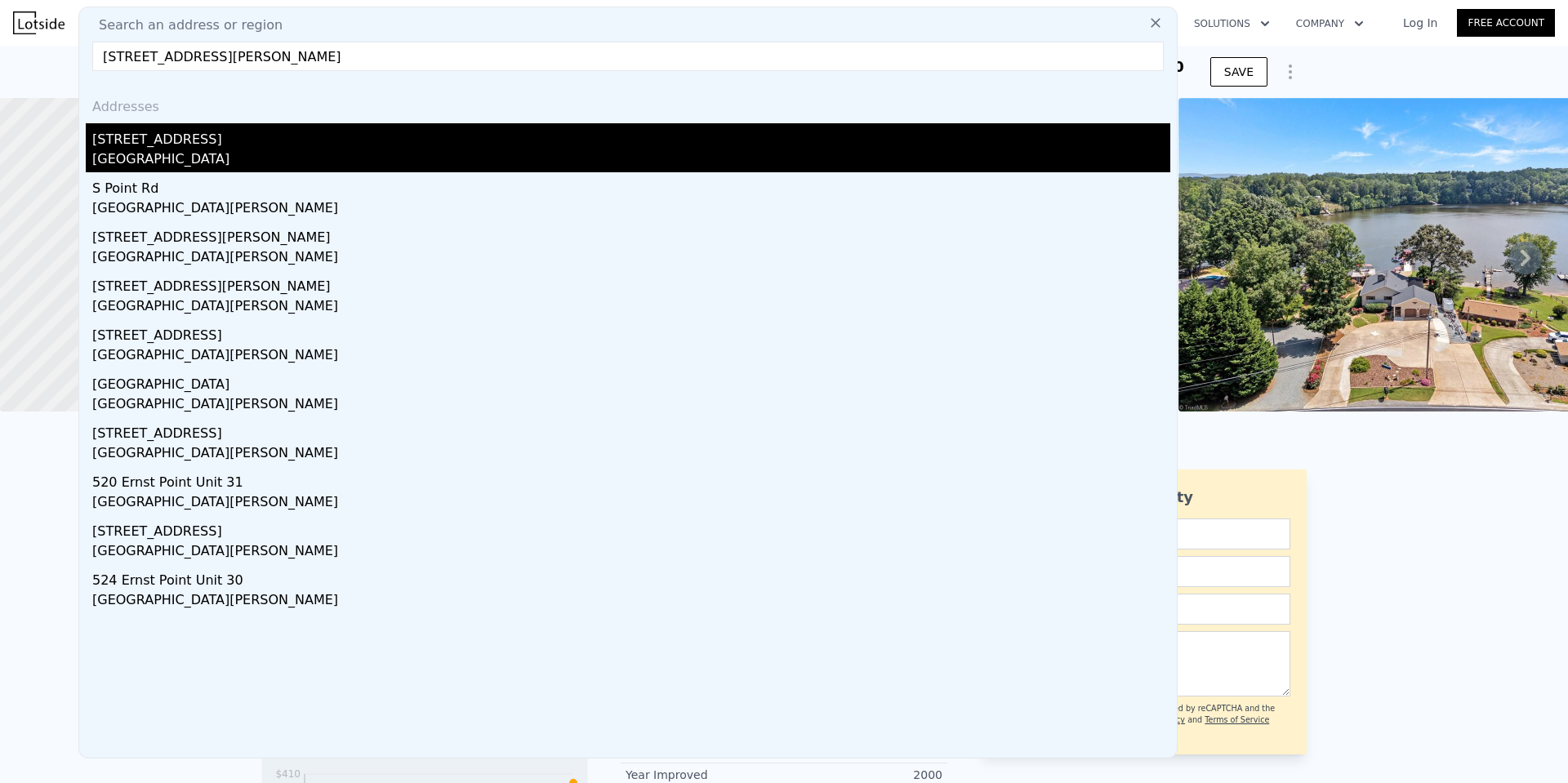
type input "[STREET_ADDRESS][PERSON_NAME]"
click at [160, 146] on div "[STREET_ADDRESS]" at bounding box center [631, 136] width 1077 height 26
